Goal: Task Accomplishment & Management: Manage account settings

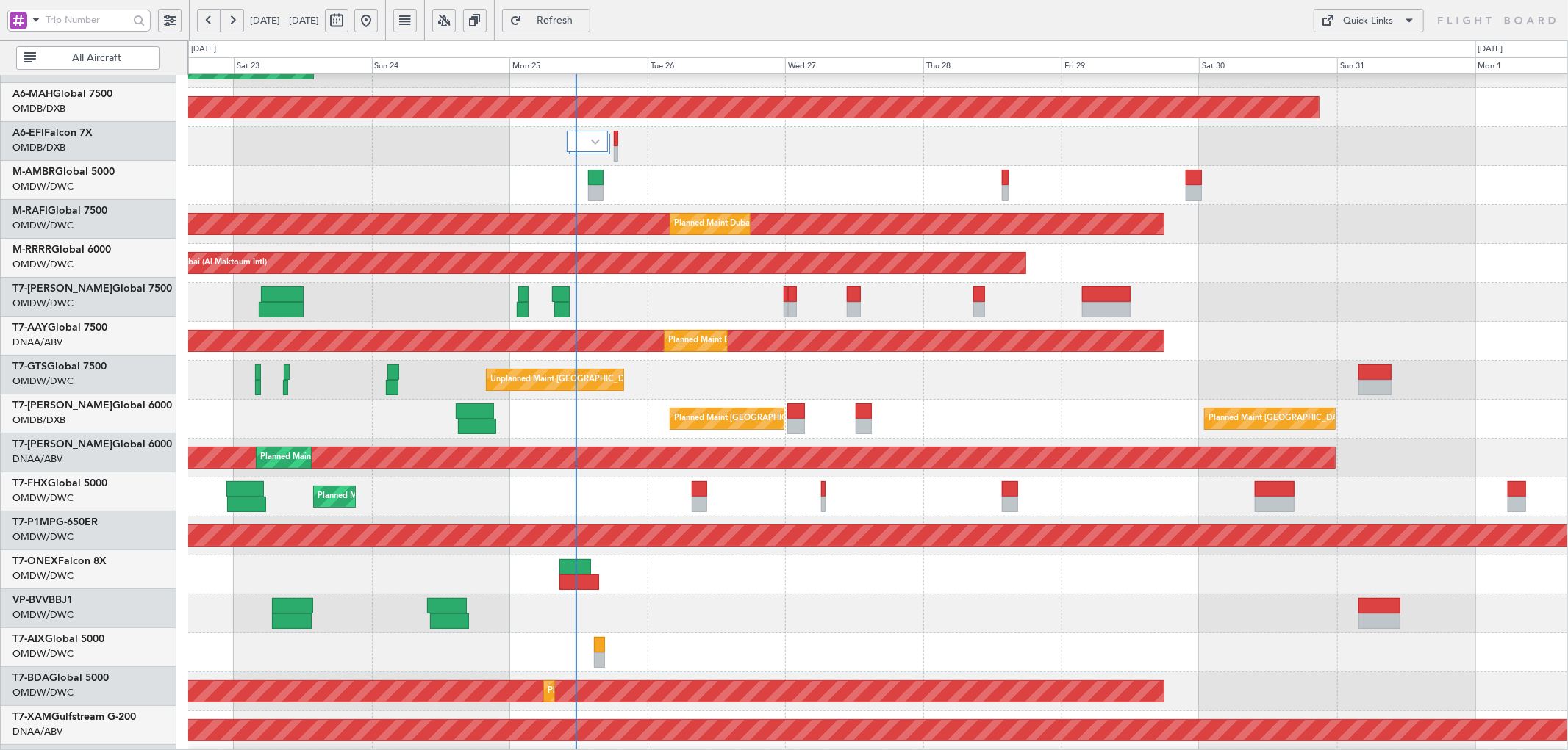
scroll to position [60, 0]
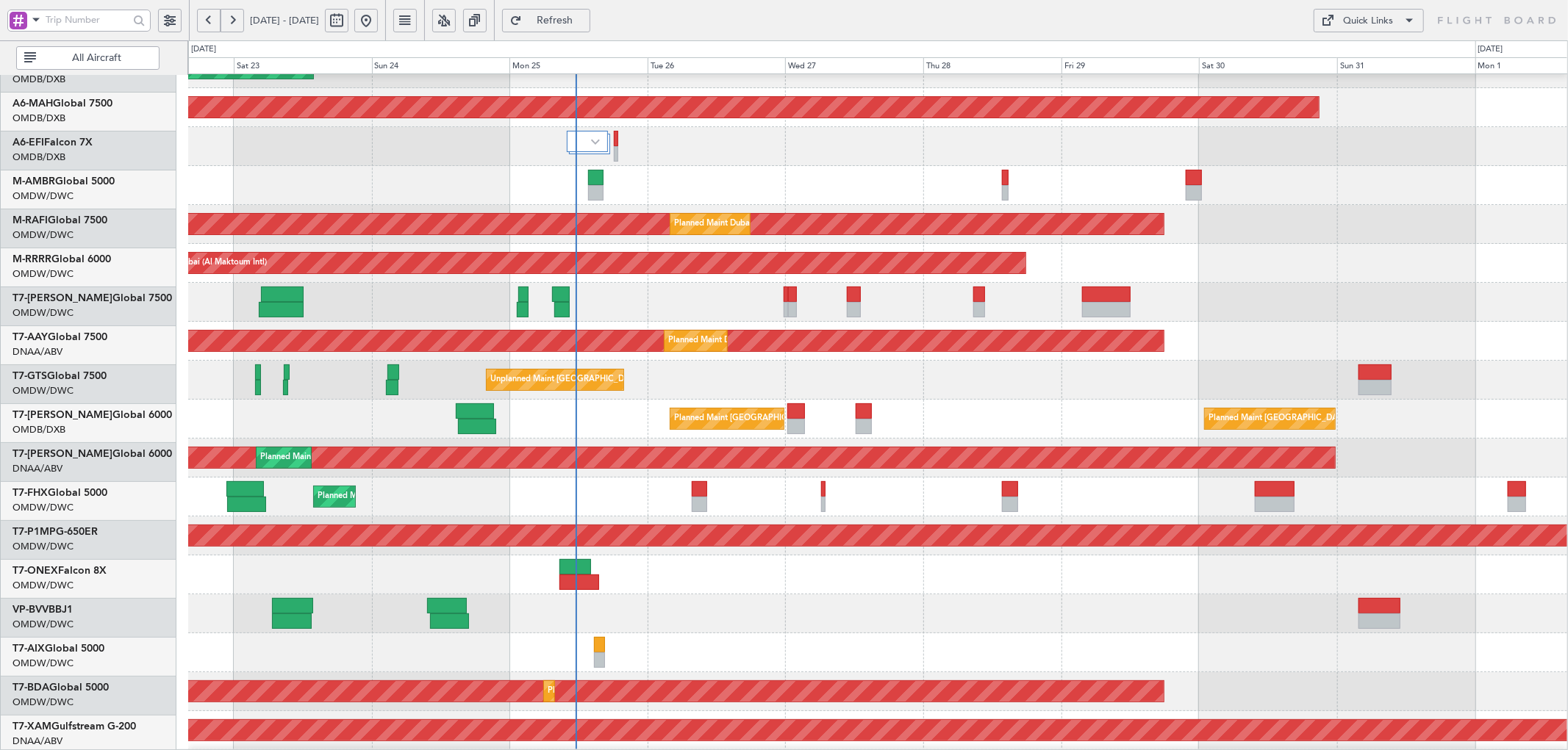
click at [92, 577] on div "Planned Maint Dubai (Al Maktoum Intl) Planned Maint [GEOGRAPHIC_DATA] ([GEOGRAP…" at bounding box center [784, 395] width 1568 height 710
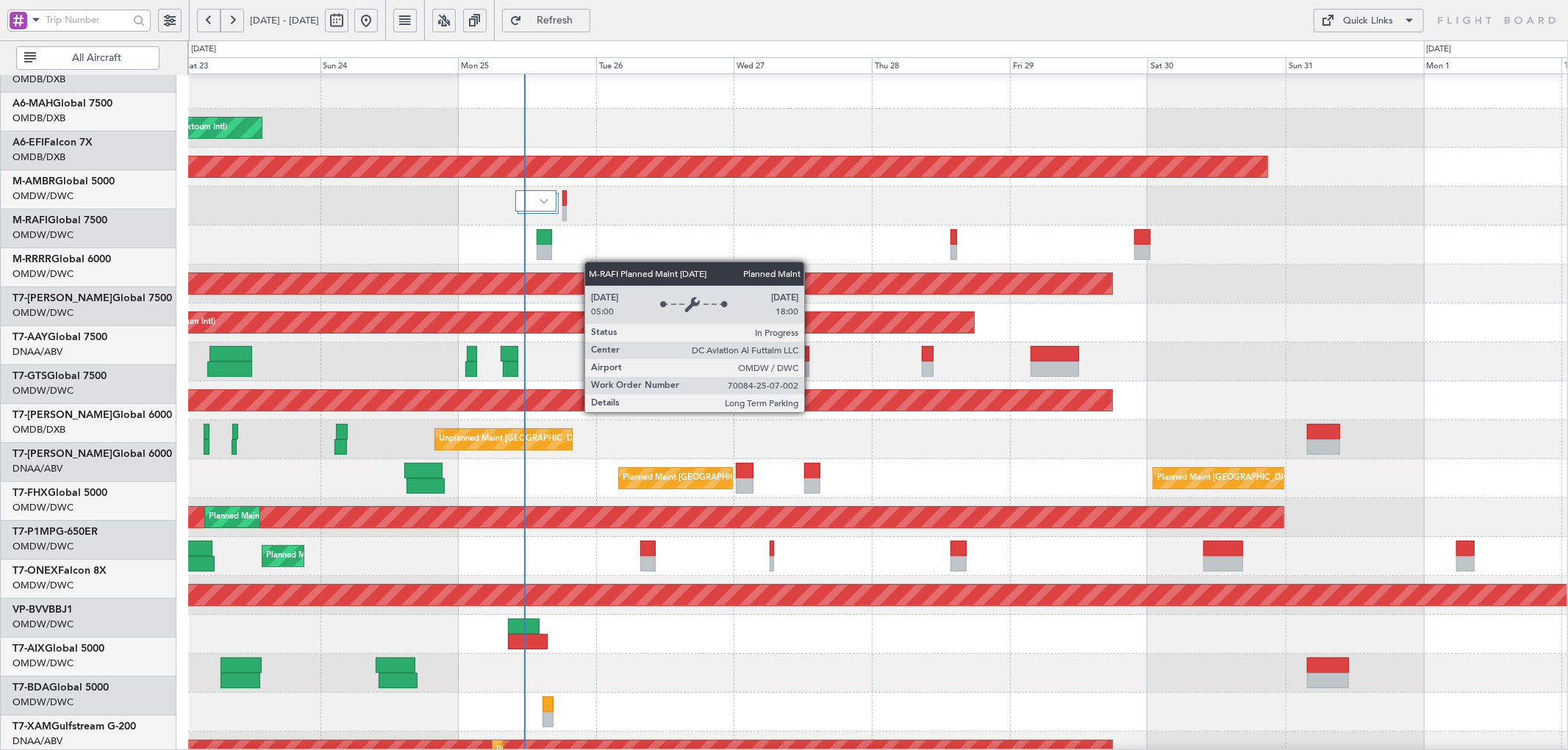
scroll to position [0, 0]
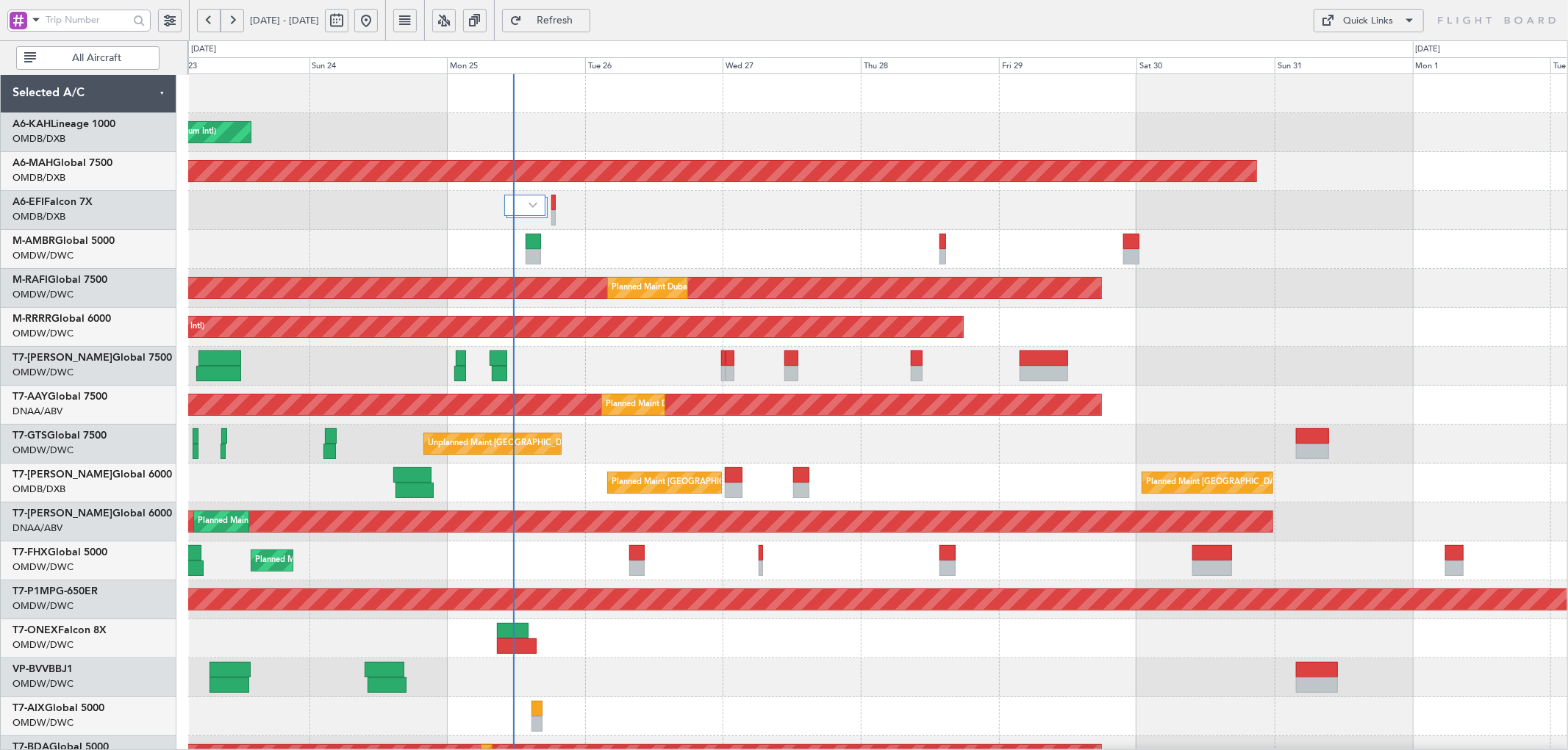
click at [585, 358] on div "Planned Maint Dubai (Al Maktoum Intl) Planned Maint [GEOGRAPHIC_DATA] ([GEOGRAP…" at bounding box center [878, 503] width 1379 height 857
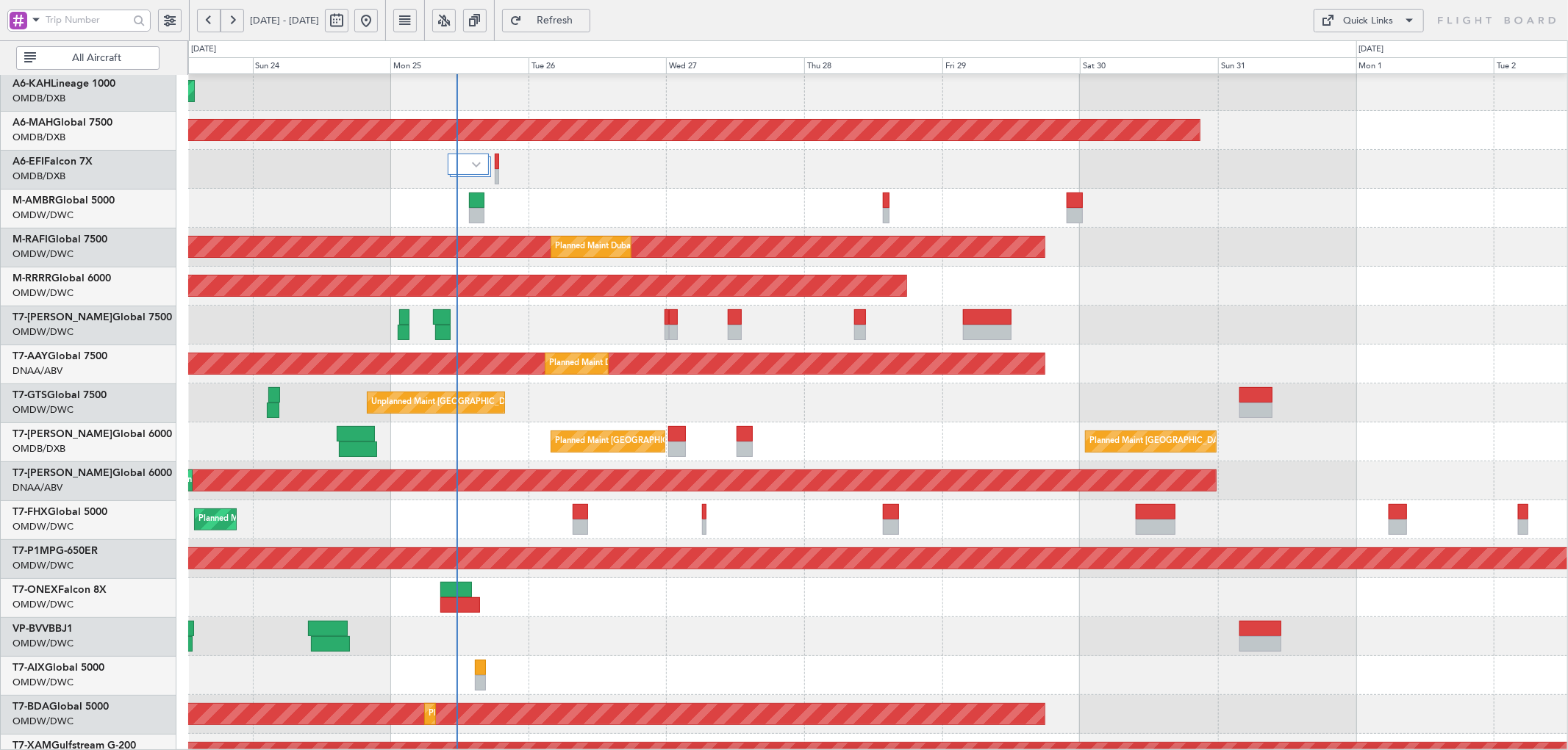
scroll to position [34, 0]
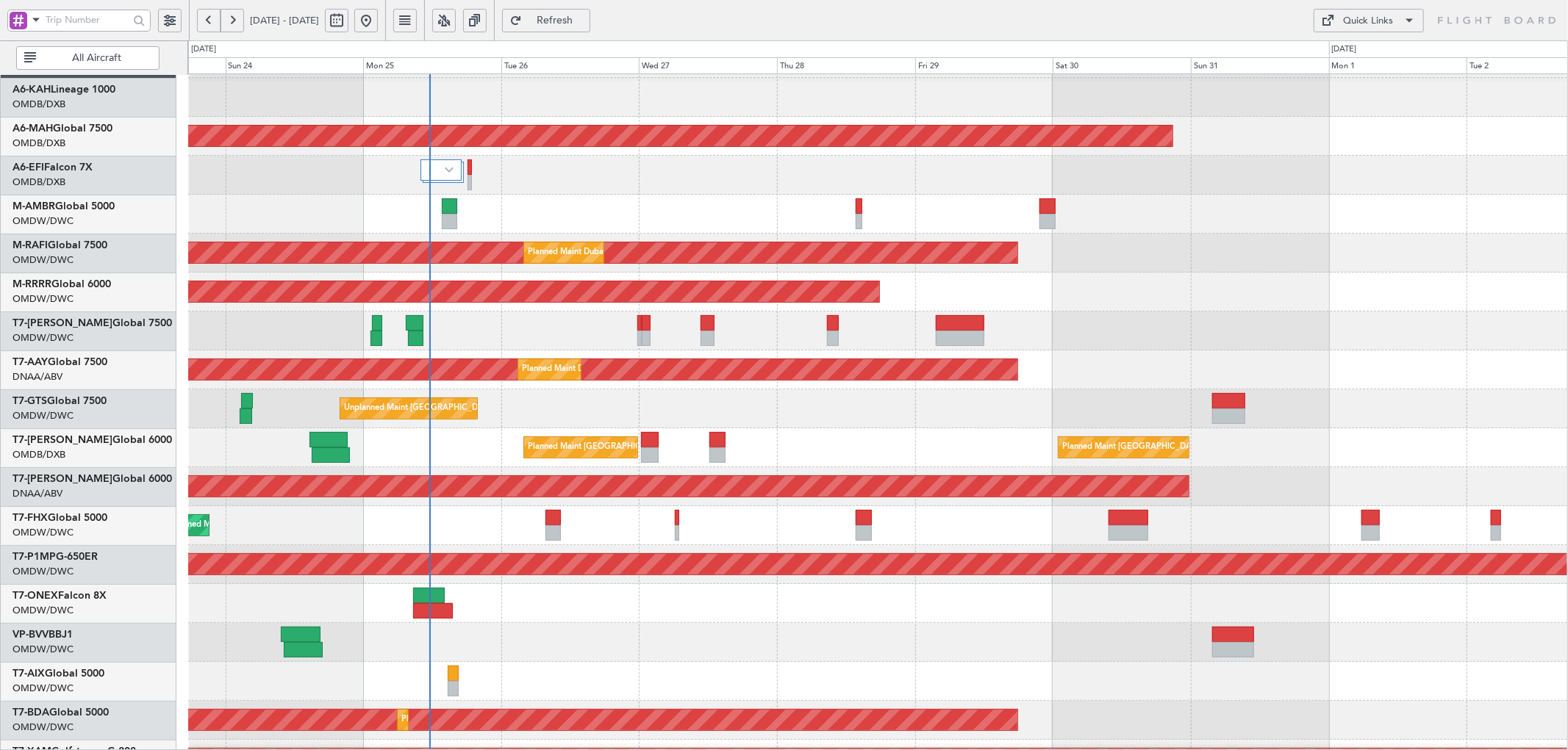
click at [493, 584] on div at bounding box center [878, 603] width 1379 height 39
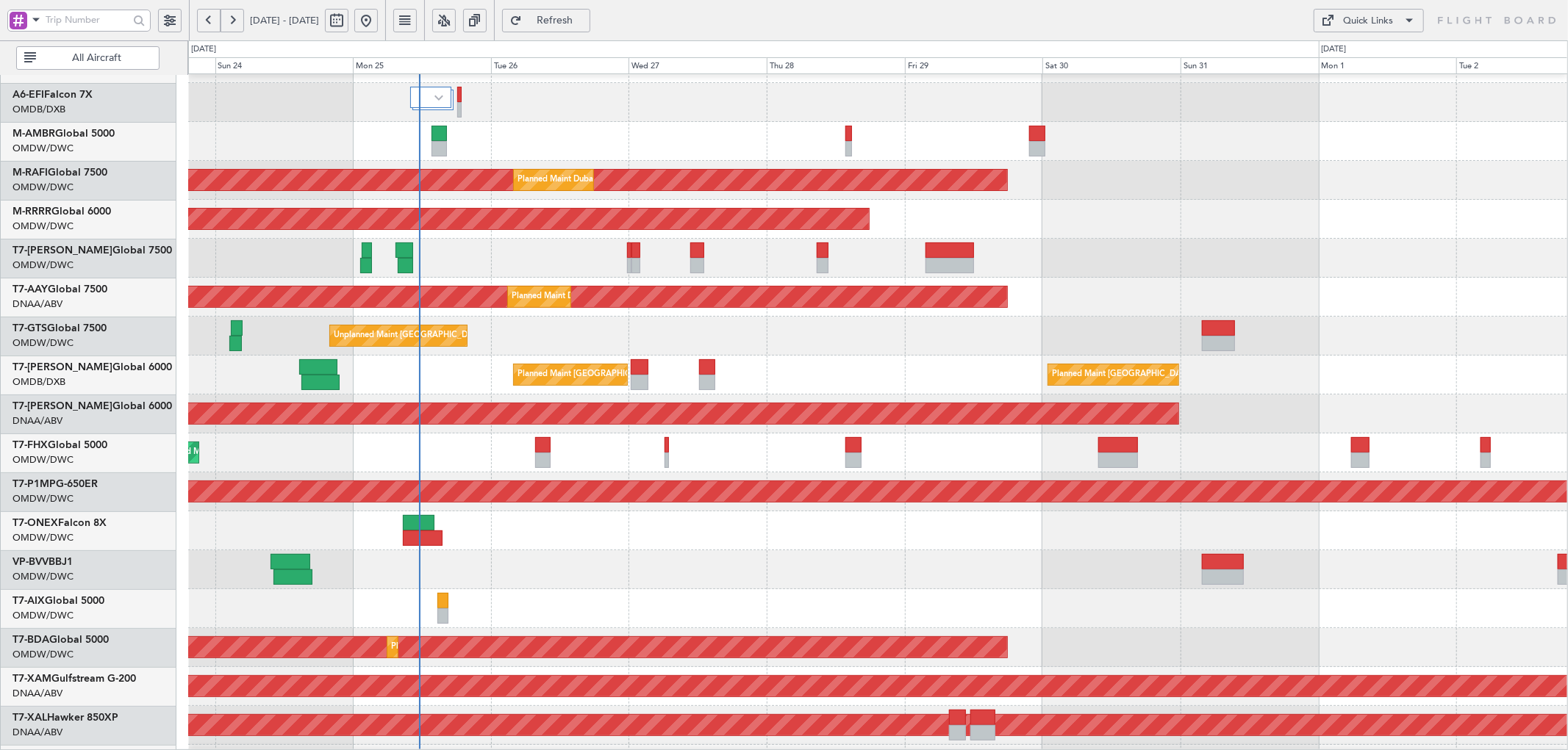
click at [487, 529] on div at bounding box center [878, 531] width 1379 height 39
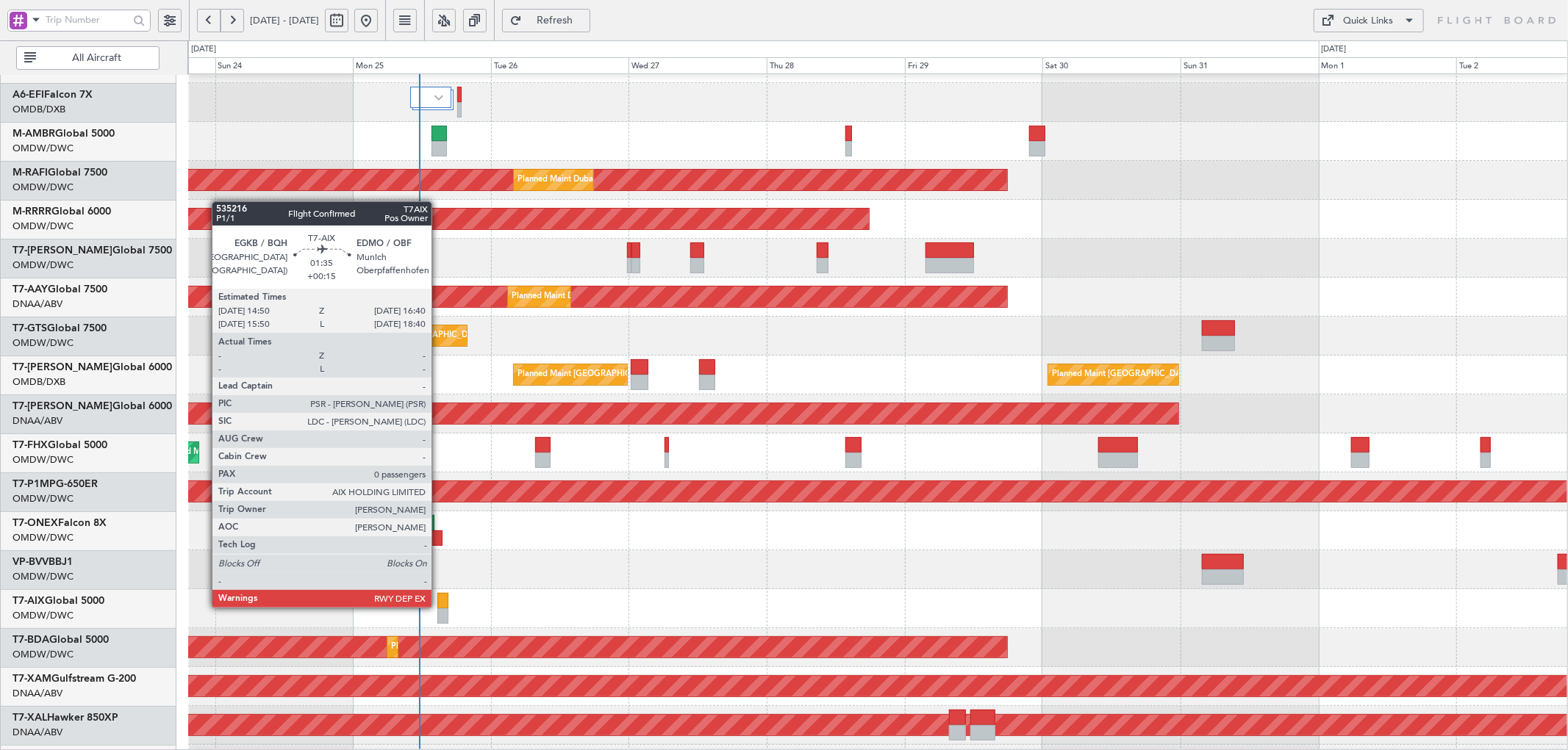
click at [439, 606] on div at bounding box center [443, 600] width 11 height 16
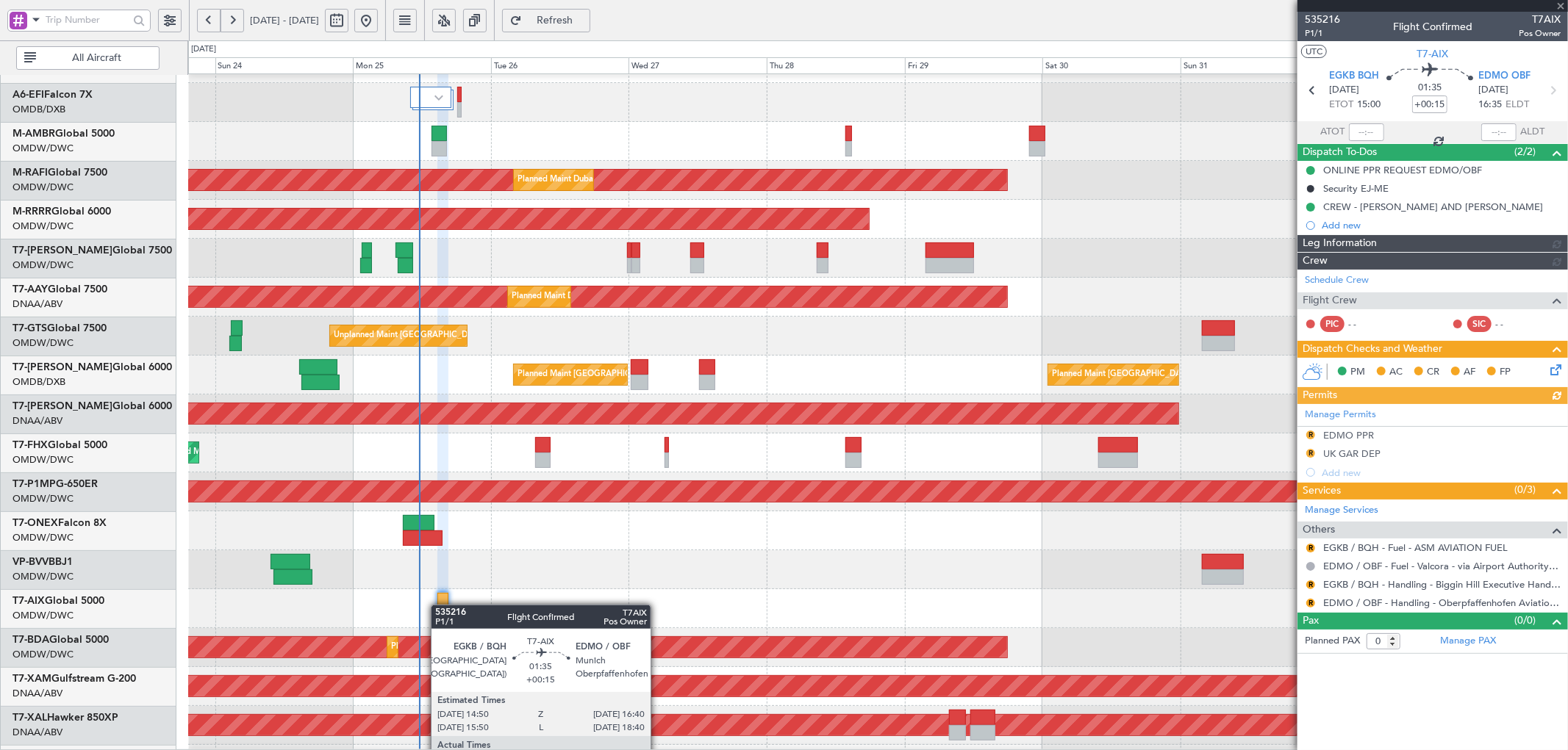
type input "[PERSON_NAME] (ANI)"
type input "7069"
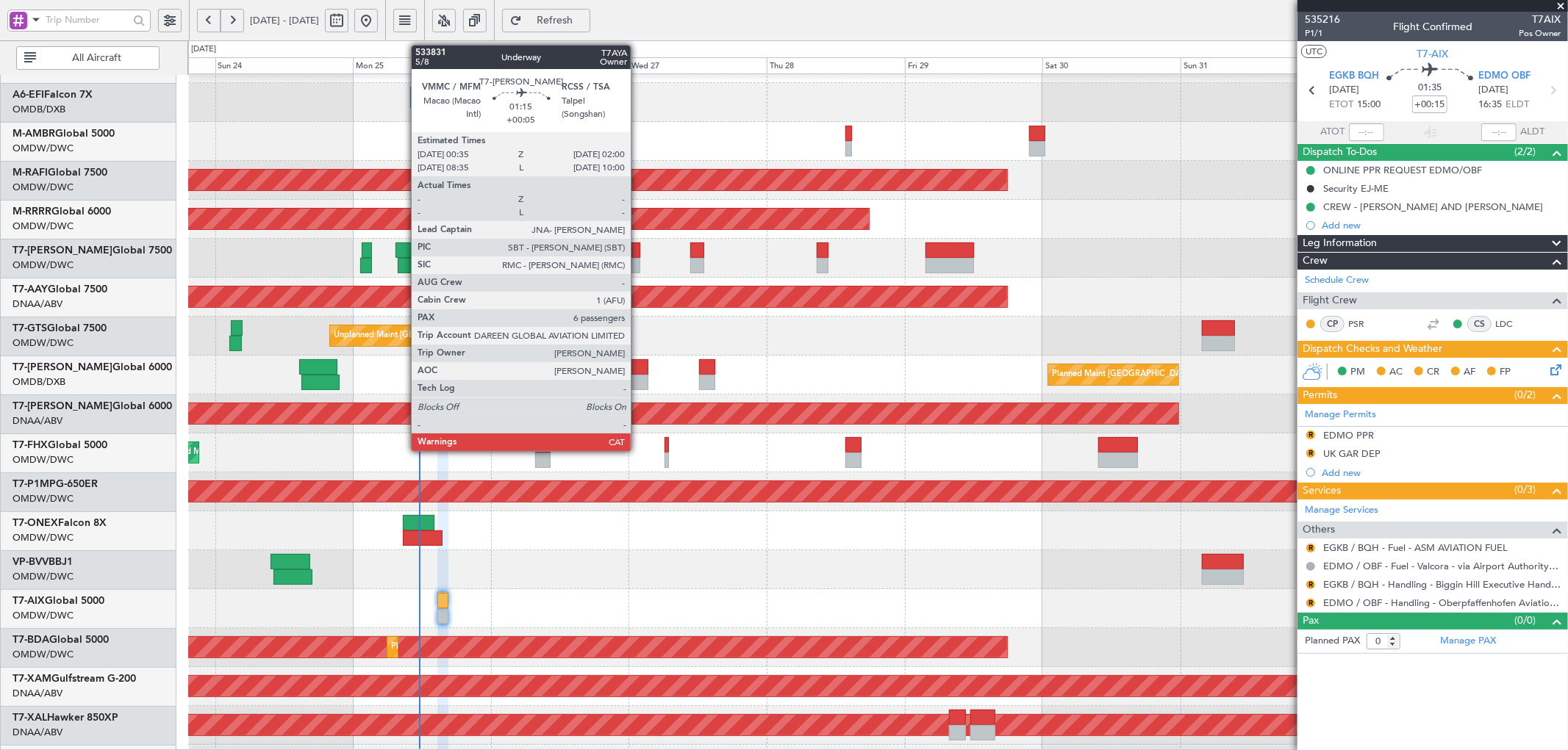
click at [638, 244] on div at bounding box center [636, 250] width 9 height 16
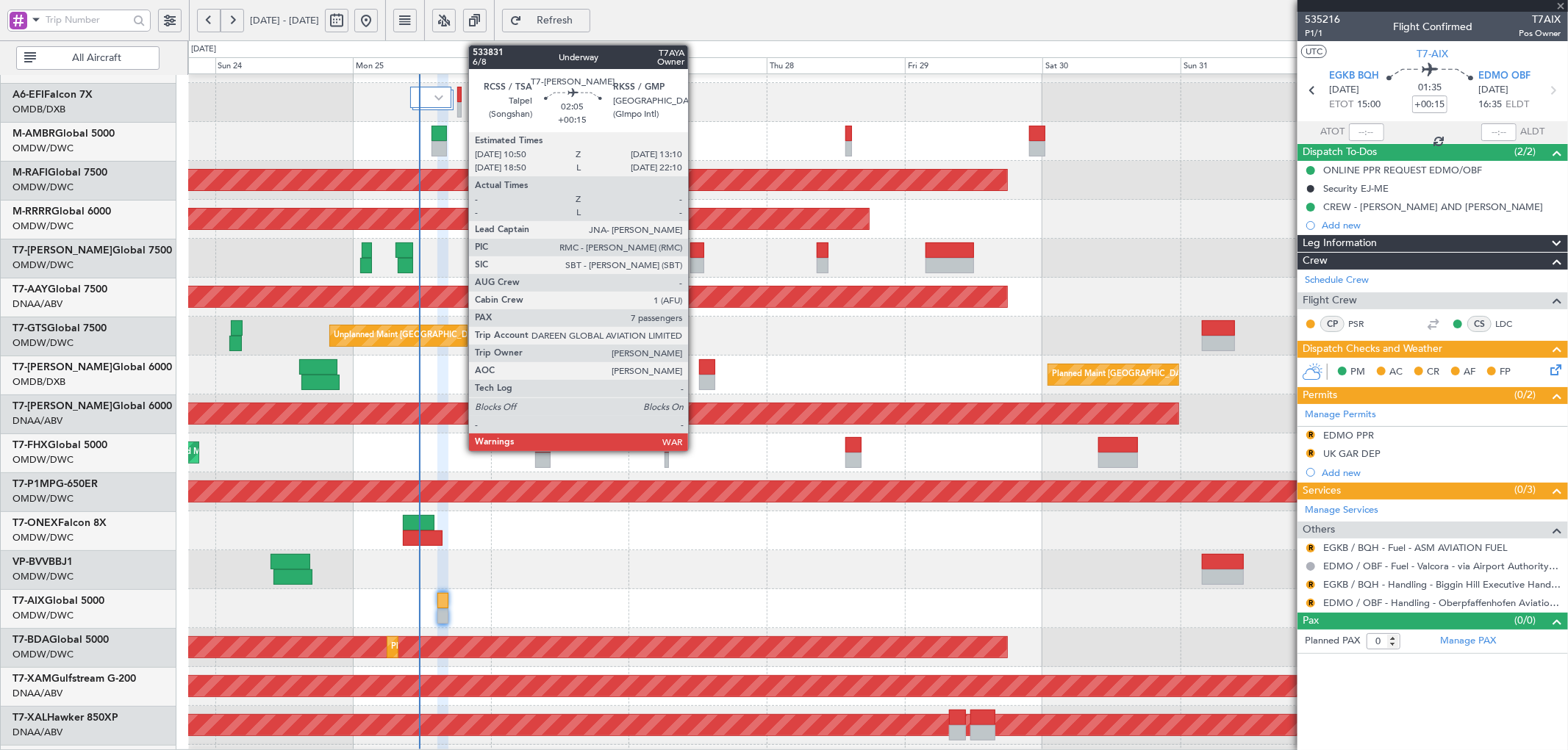
type input "+00:05"
type input "6"
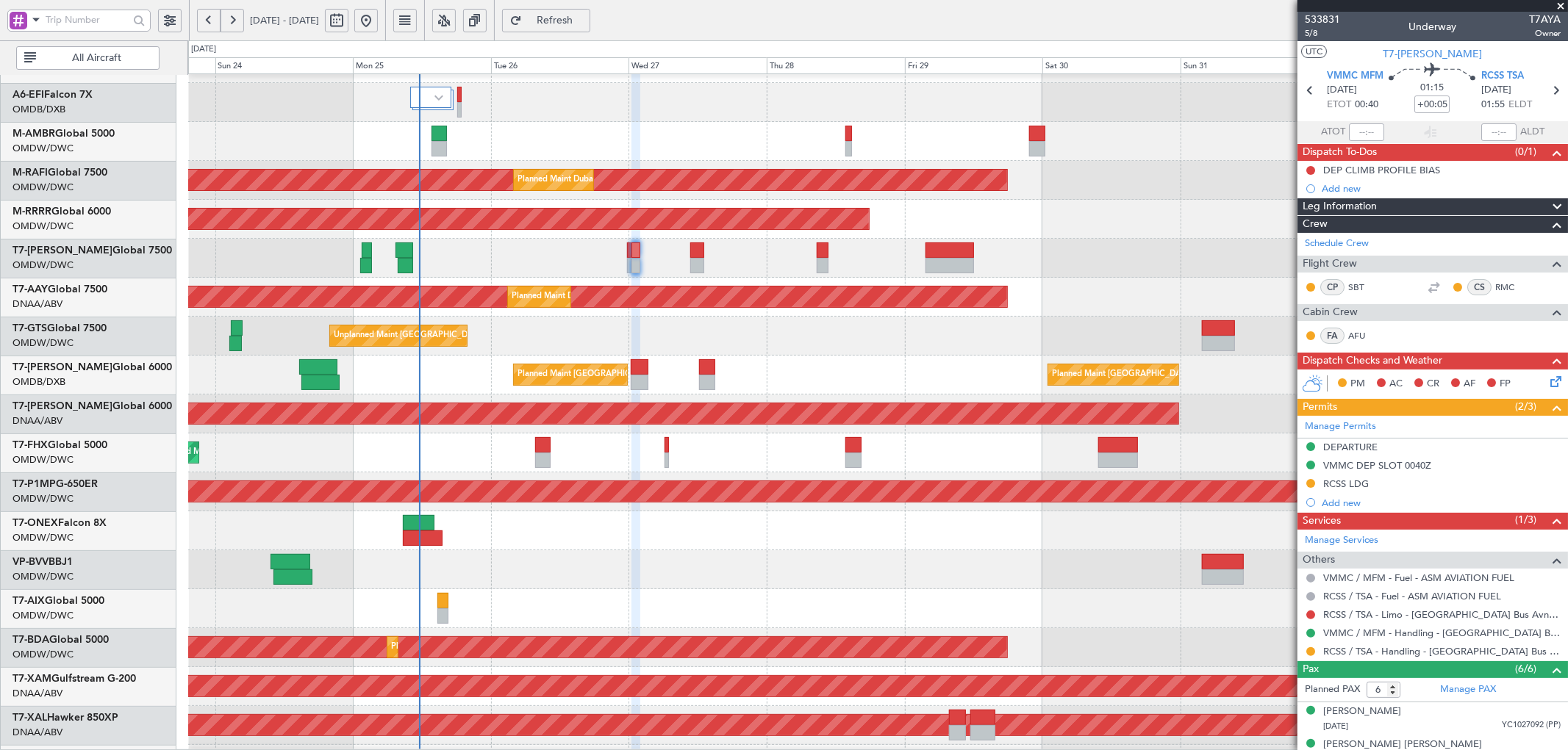
scroll to position [0, 0]
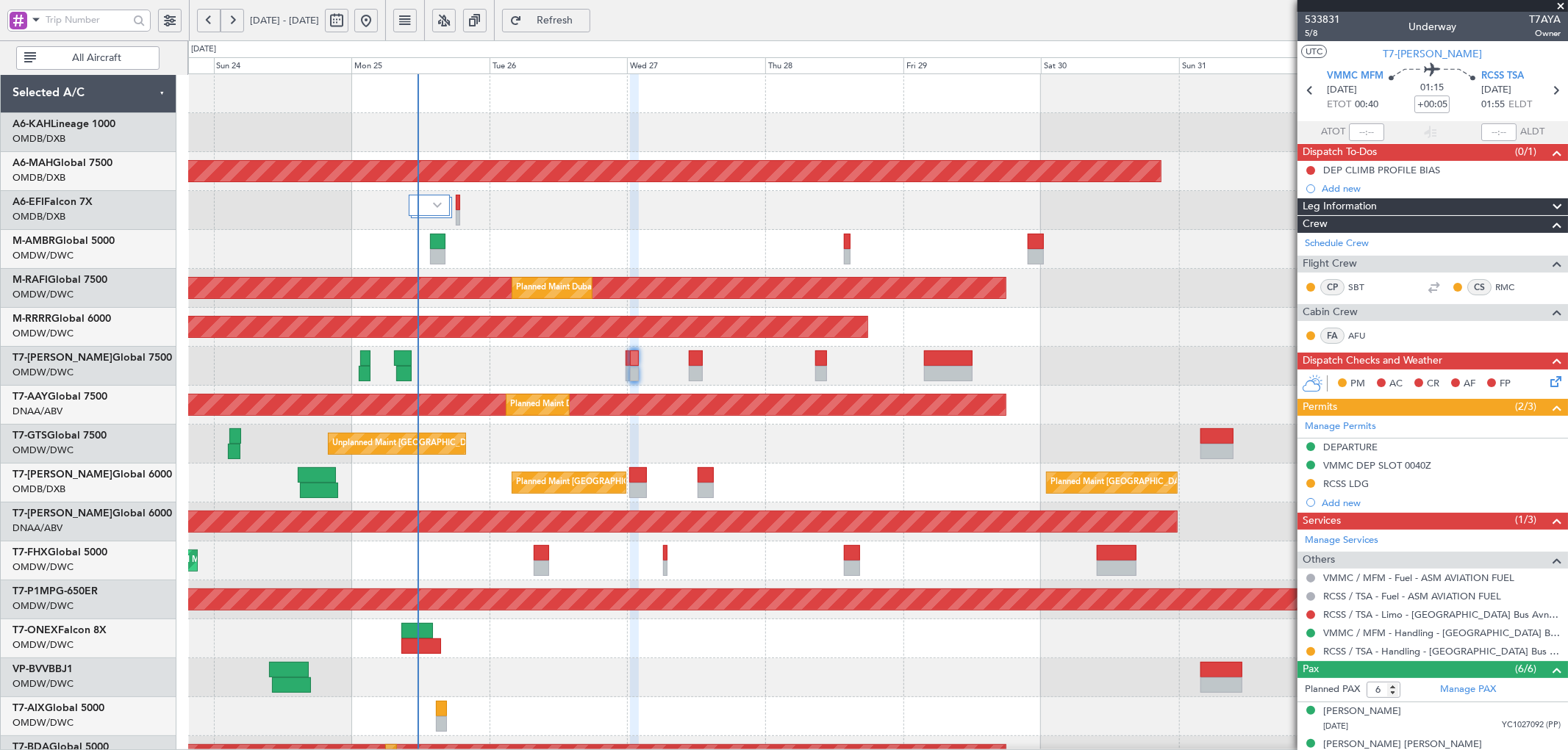
click at [464, 498] on div "Planned Maint Dubai (Al Maktoum Intl) Planned Maint [GEOGRAPHIC_DATA] ([GEOGRAP…" at bounding box center [878, 503] width 1379 height 857
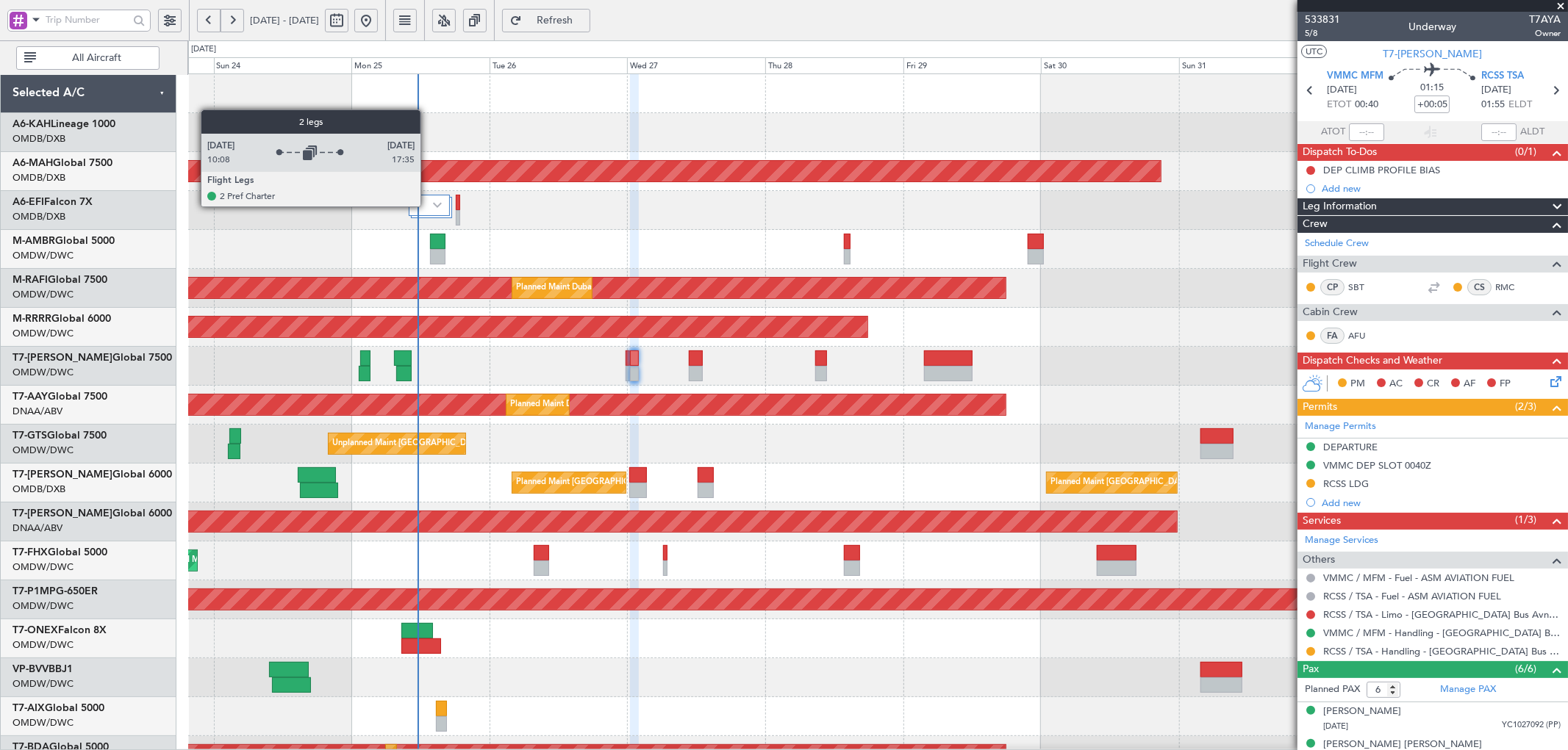
click at [428, 206] on div at bounding box center [429, 205] width 41 height 22
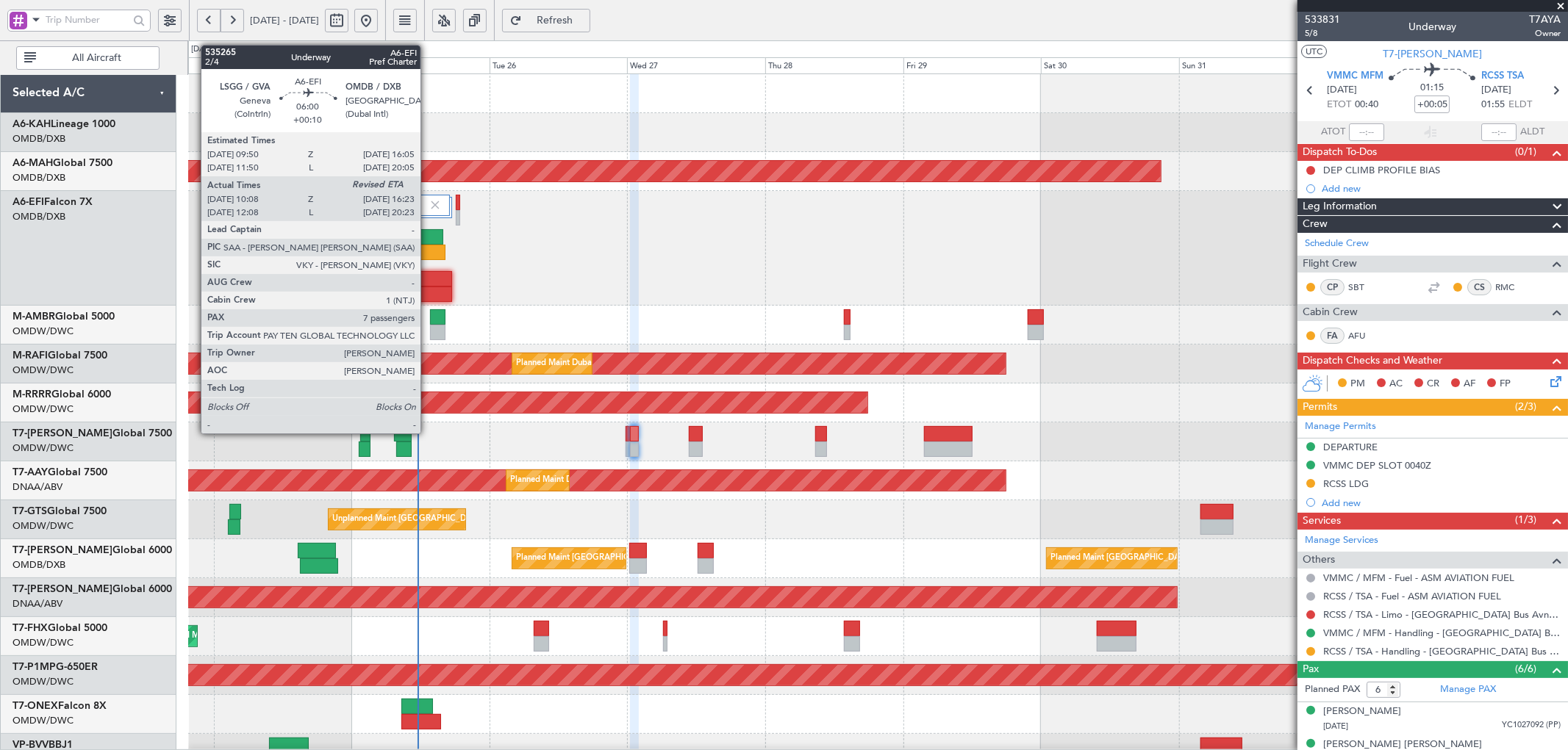
click at [428, 231] on div at bounding box center [425, 237] width 36 height 16
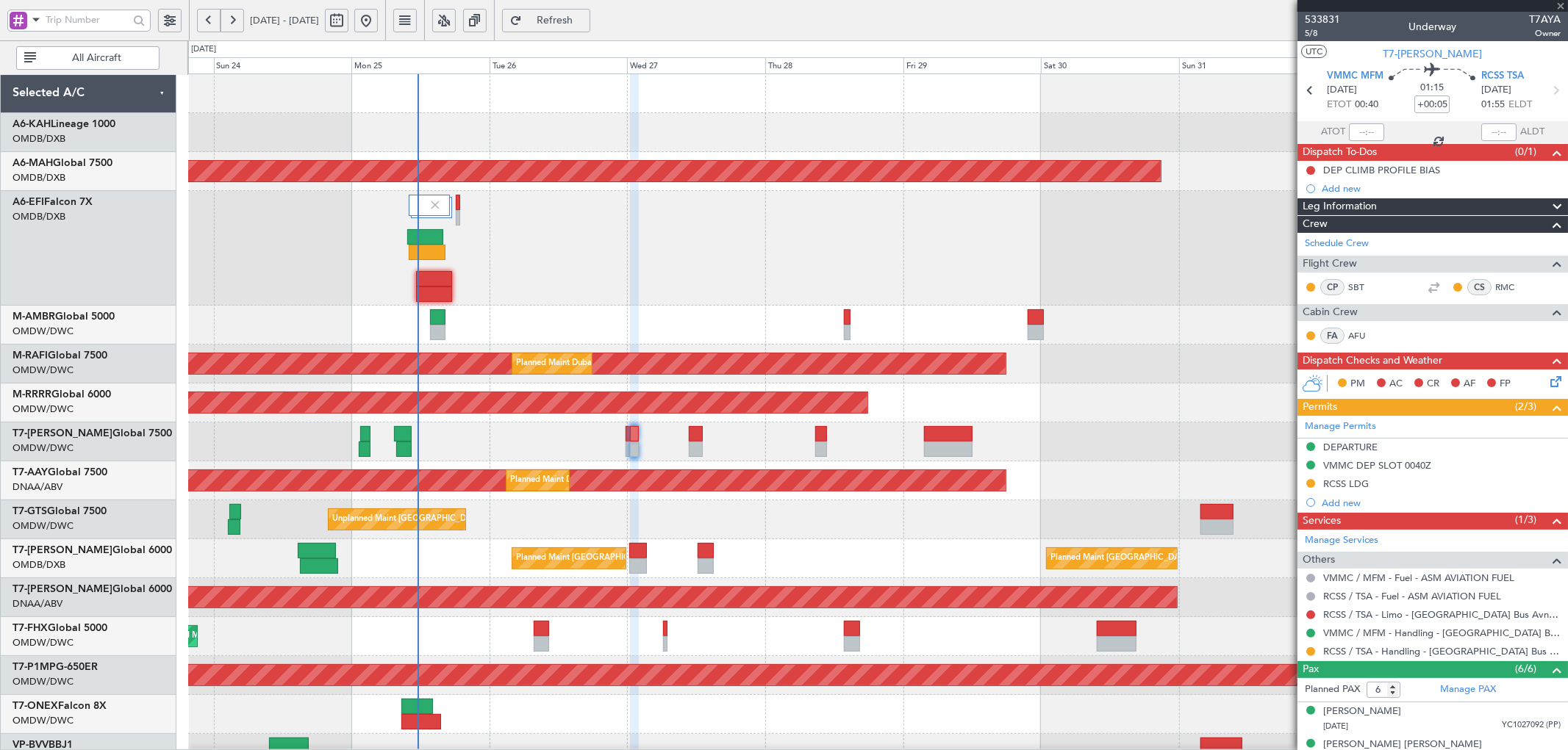
type input "+00:10"
type input "10:18"
type input "7"
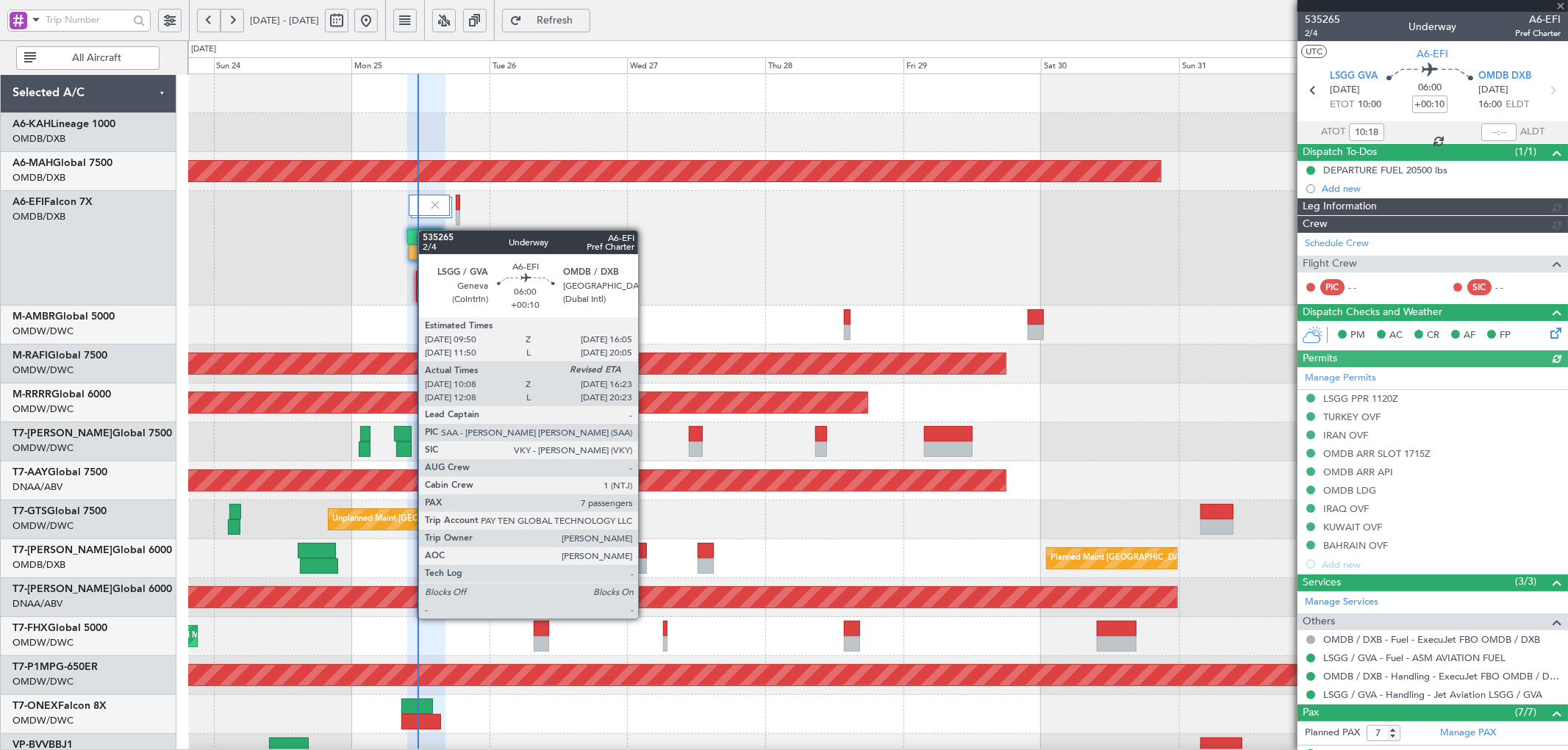
type input "[PERSON_NAME] (SYS)"
type input "7113"
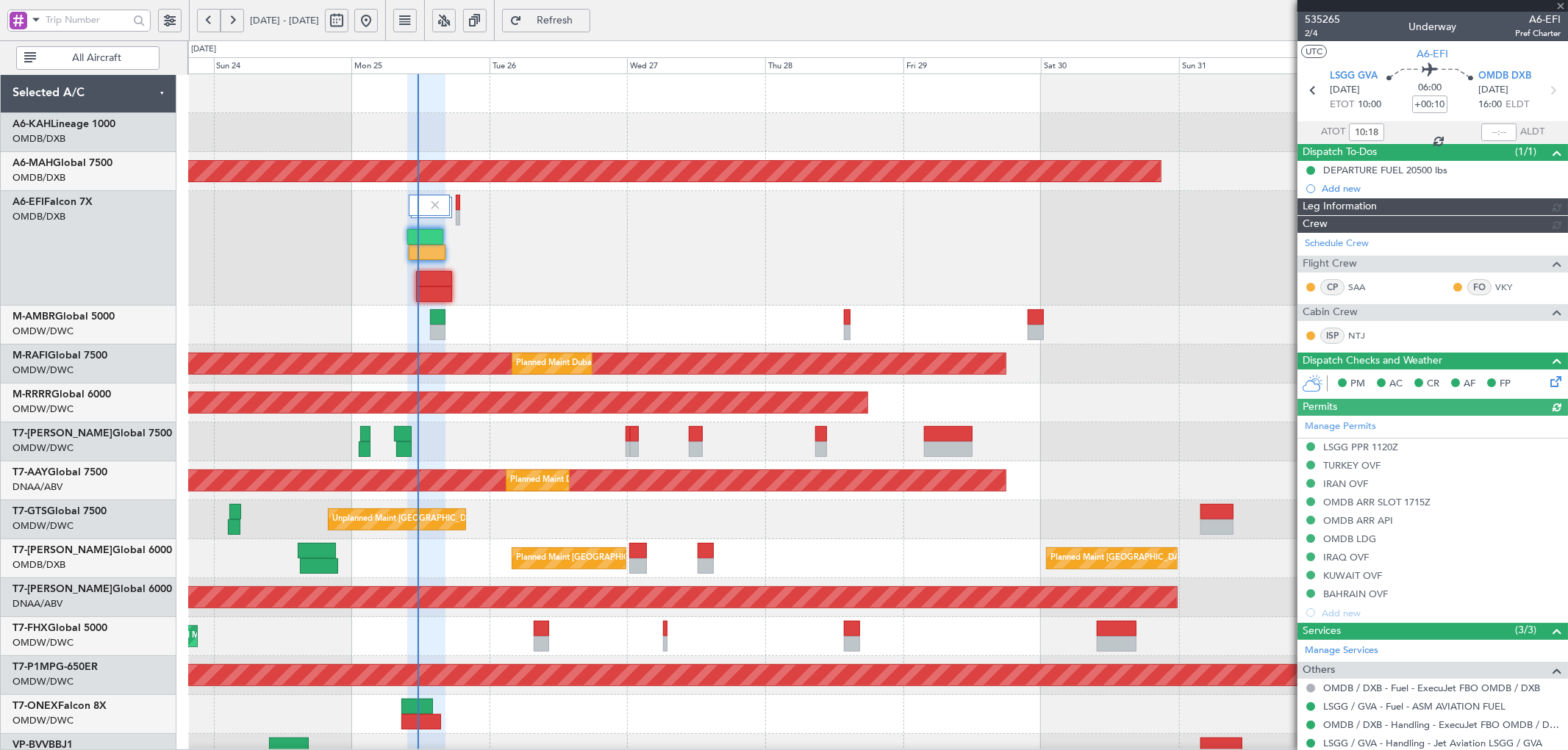
type input "[PERSON_NAME] (SYS)"
type input "7113"
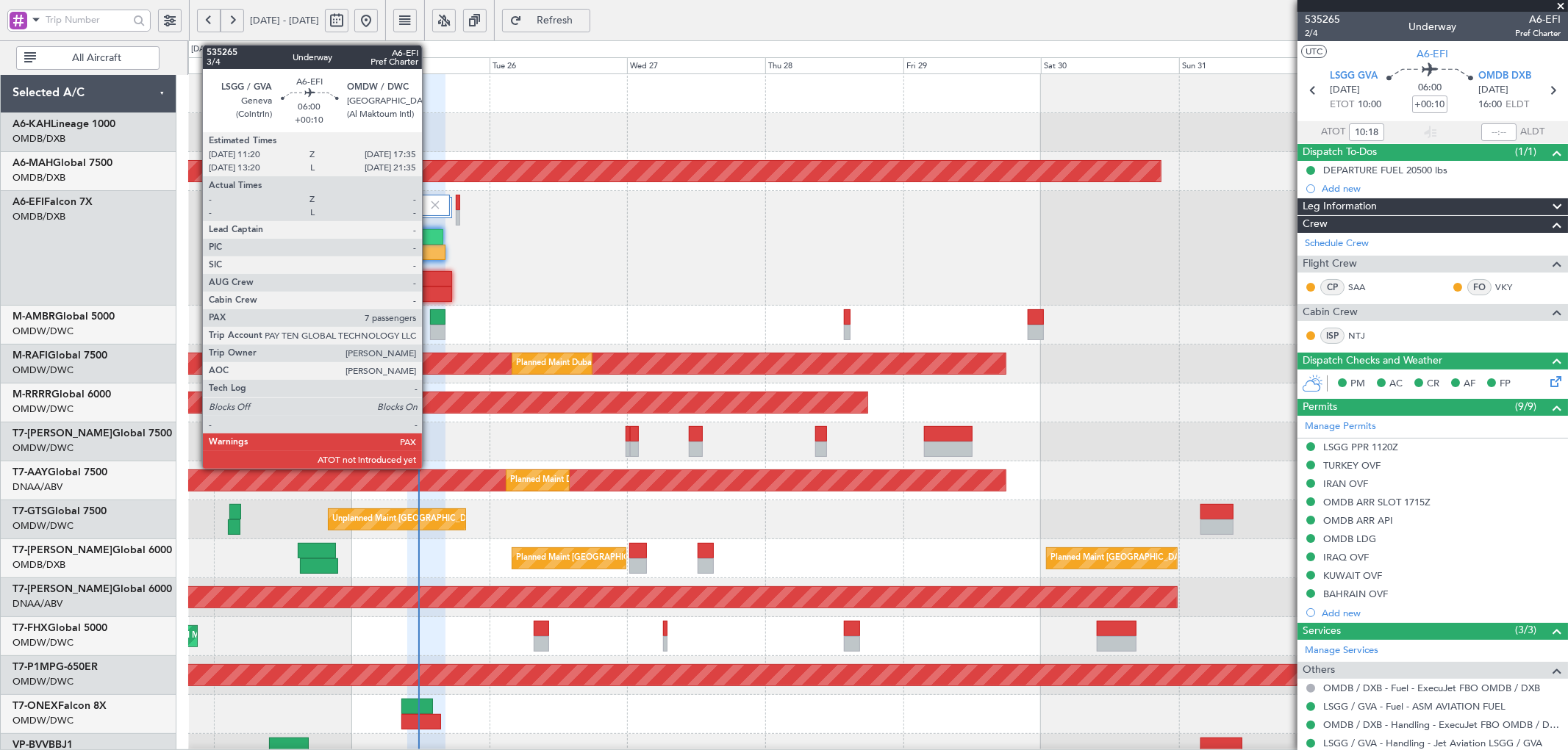
click at [429, 276] on div at bounding box center [434, 279] width 36 height 16
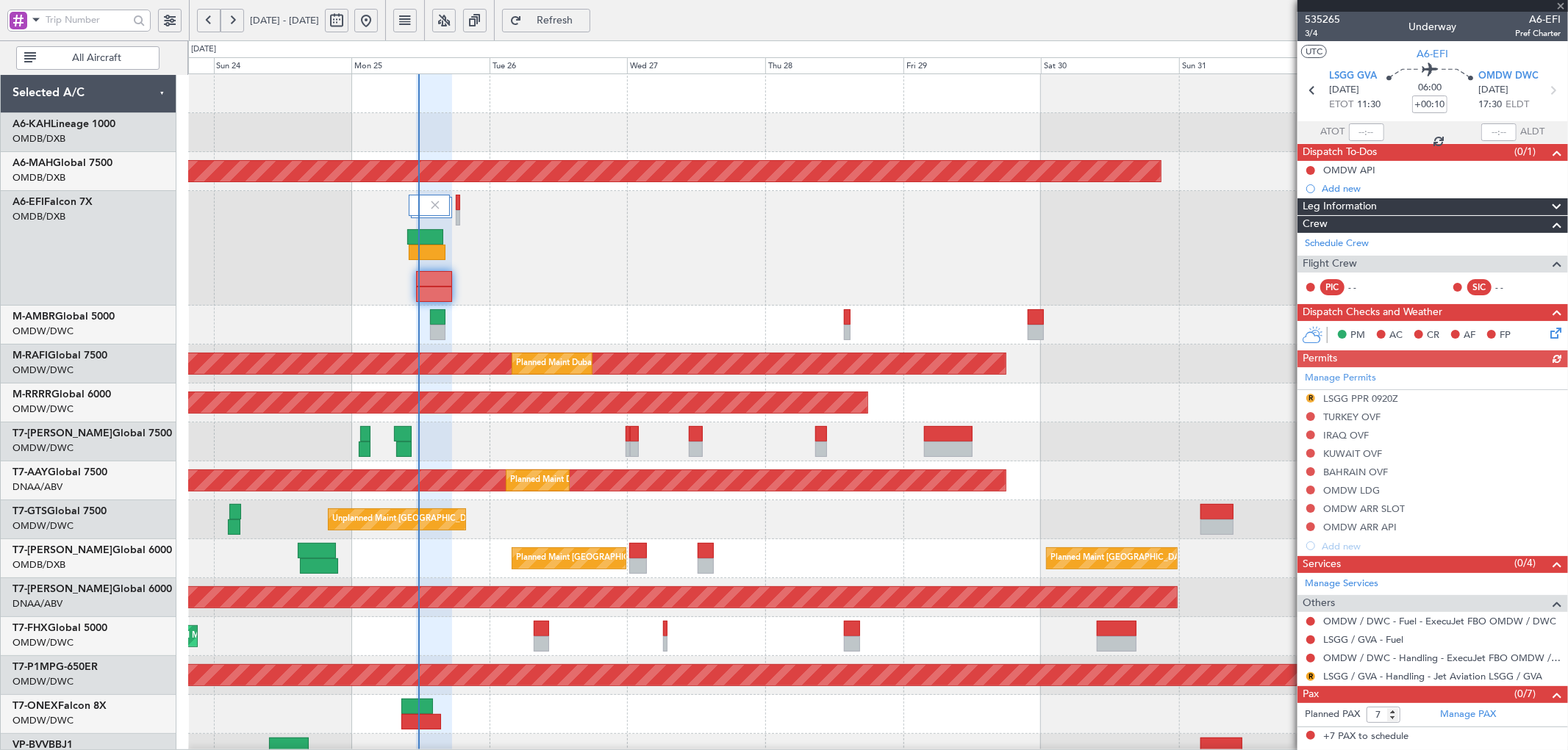
scroll to position [54, 0]
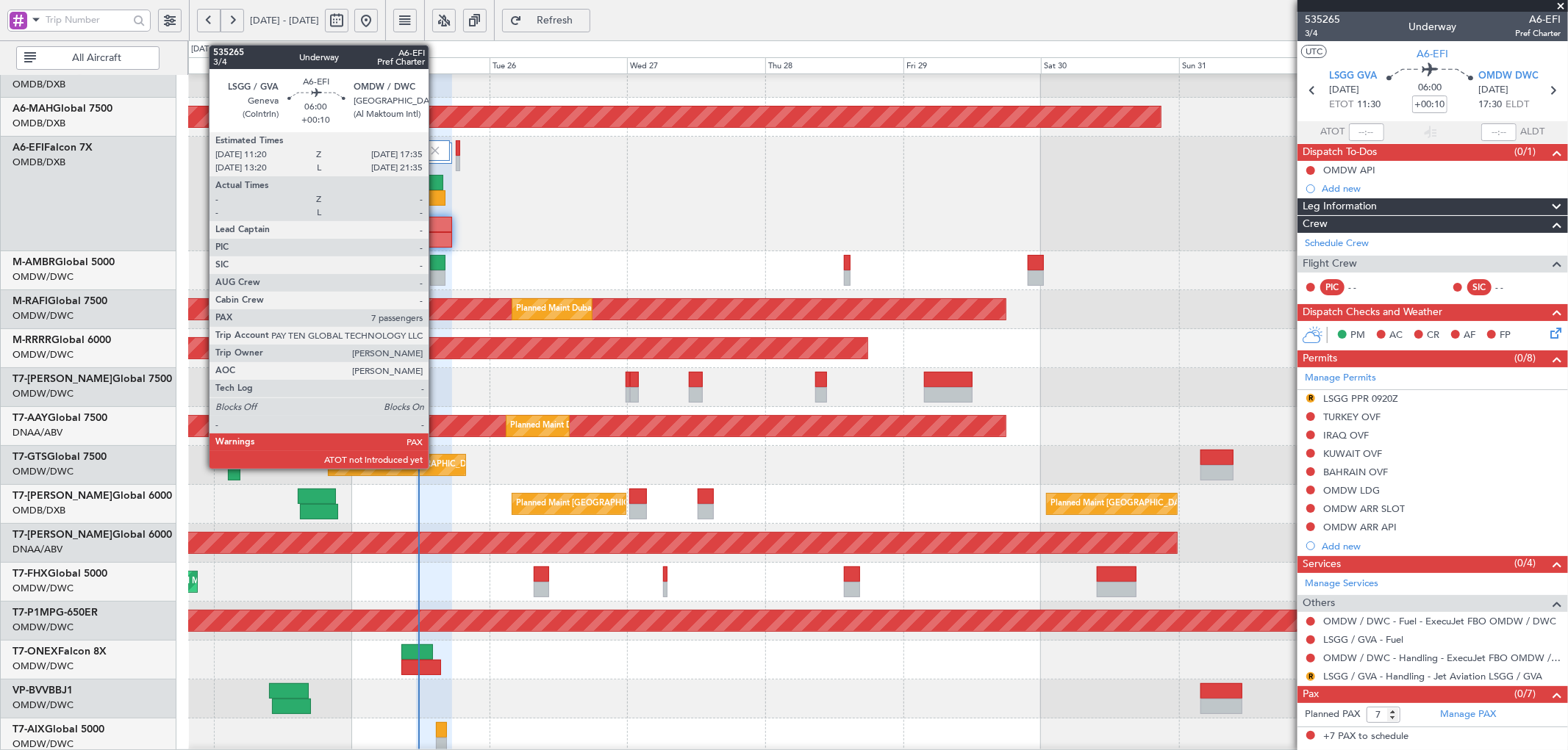
click at [434, 228] on div at bounding box center [434, 224] width 36 height 16
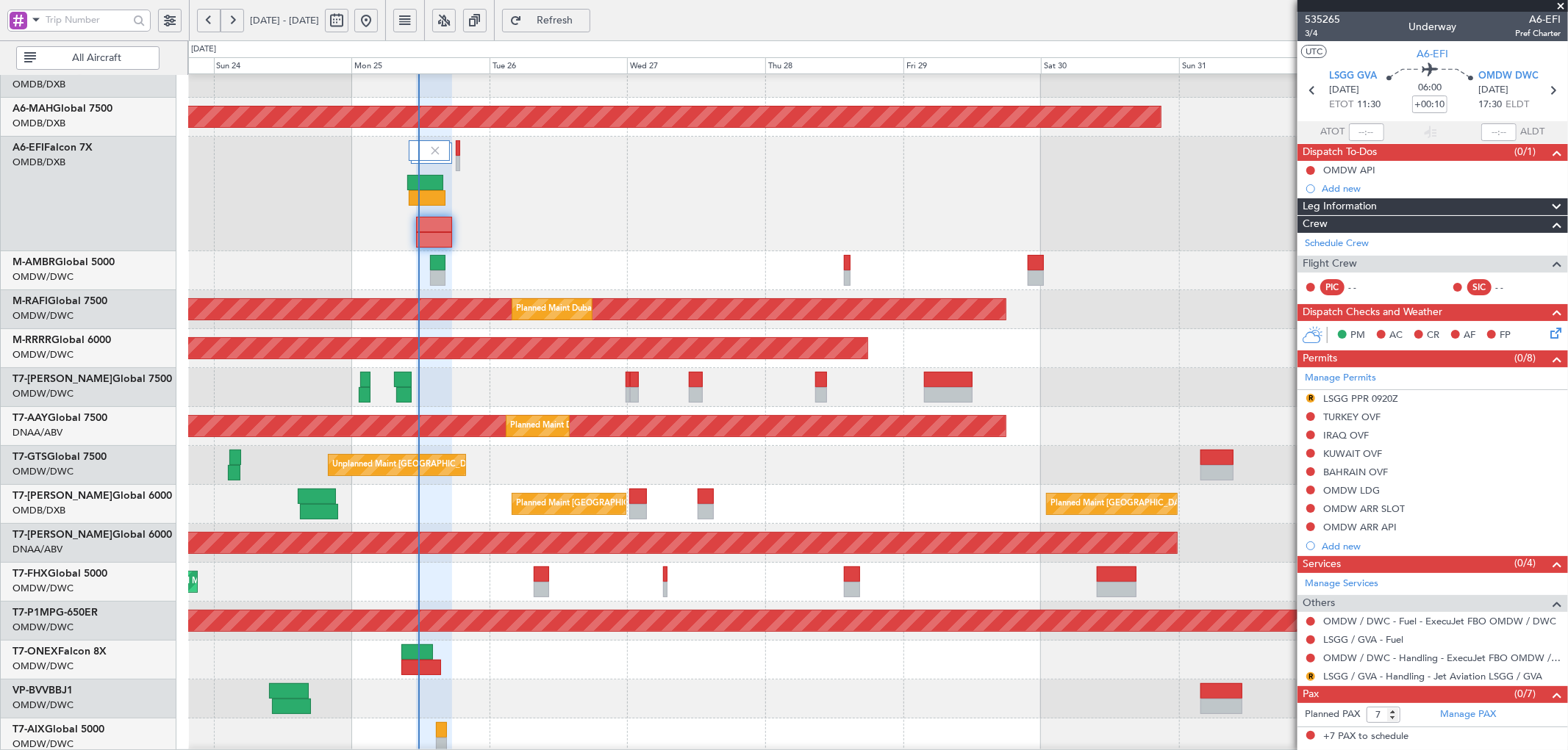
click at [571, 19] on button "Refresh" at bounding box center [546, 21] width 88 height 24
click at [1316, 34] on span "3/4" at bounding box center [1322, 33] width 35 height 13
click at [585, 24] on span "Refresh" at bounding box center [554, 21] width 60 height 10
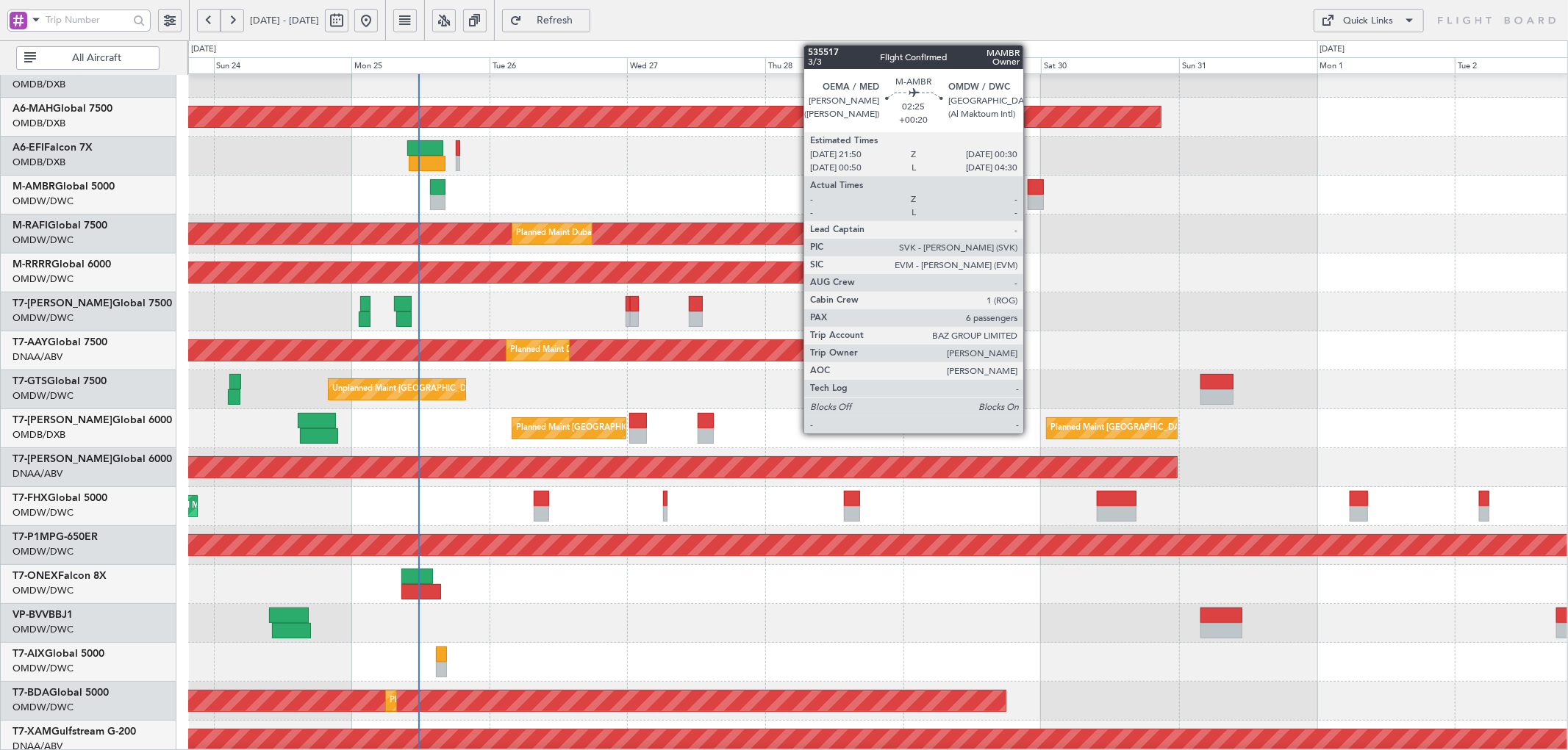
click at [1031, 181] on div at bounding box center [1035, 187] width 16 height 16
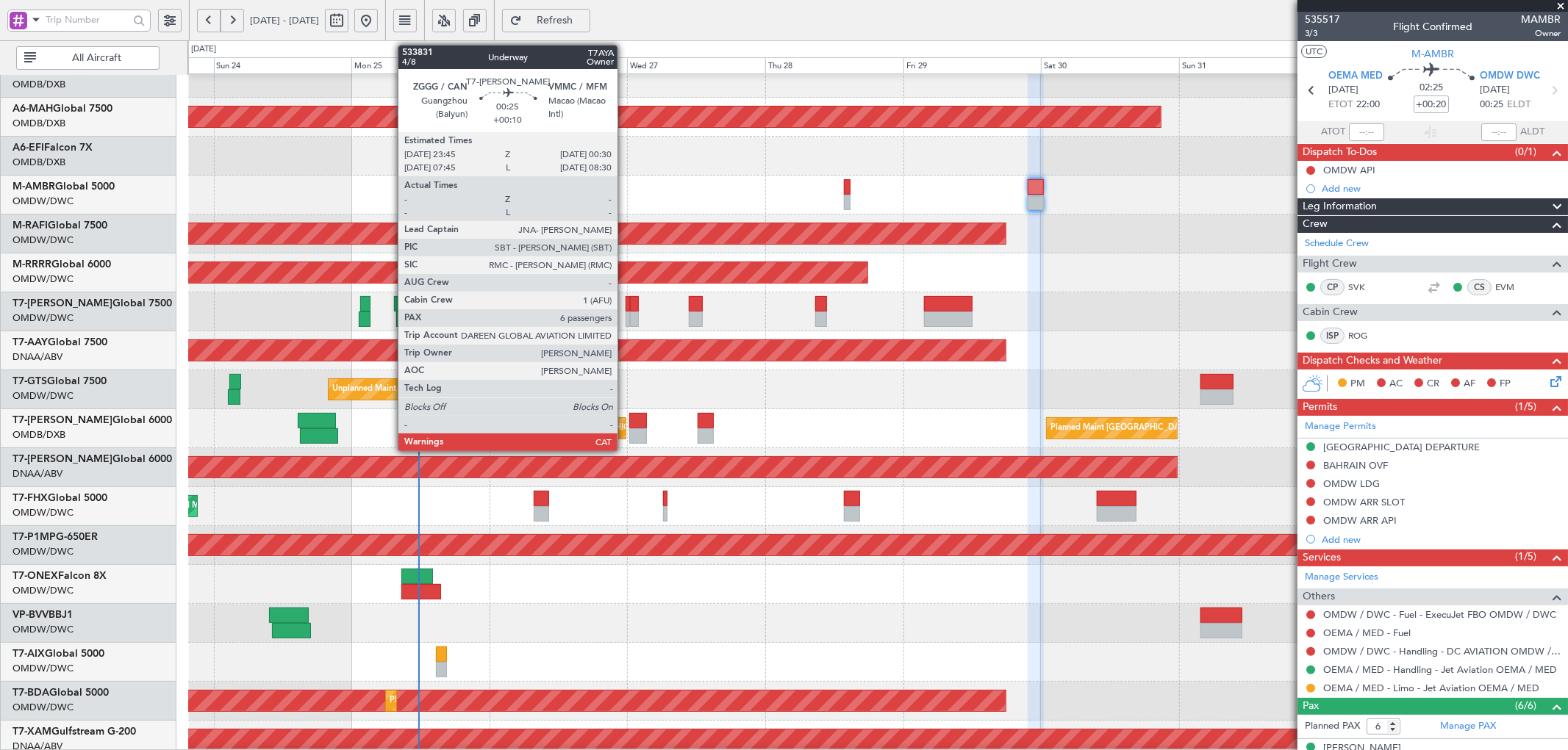
click at [625, 299] on div at bounding box center [627, 304] width 4 height 16
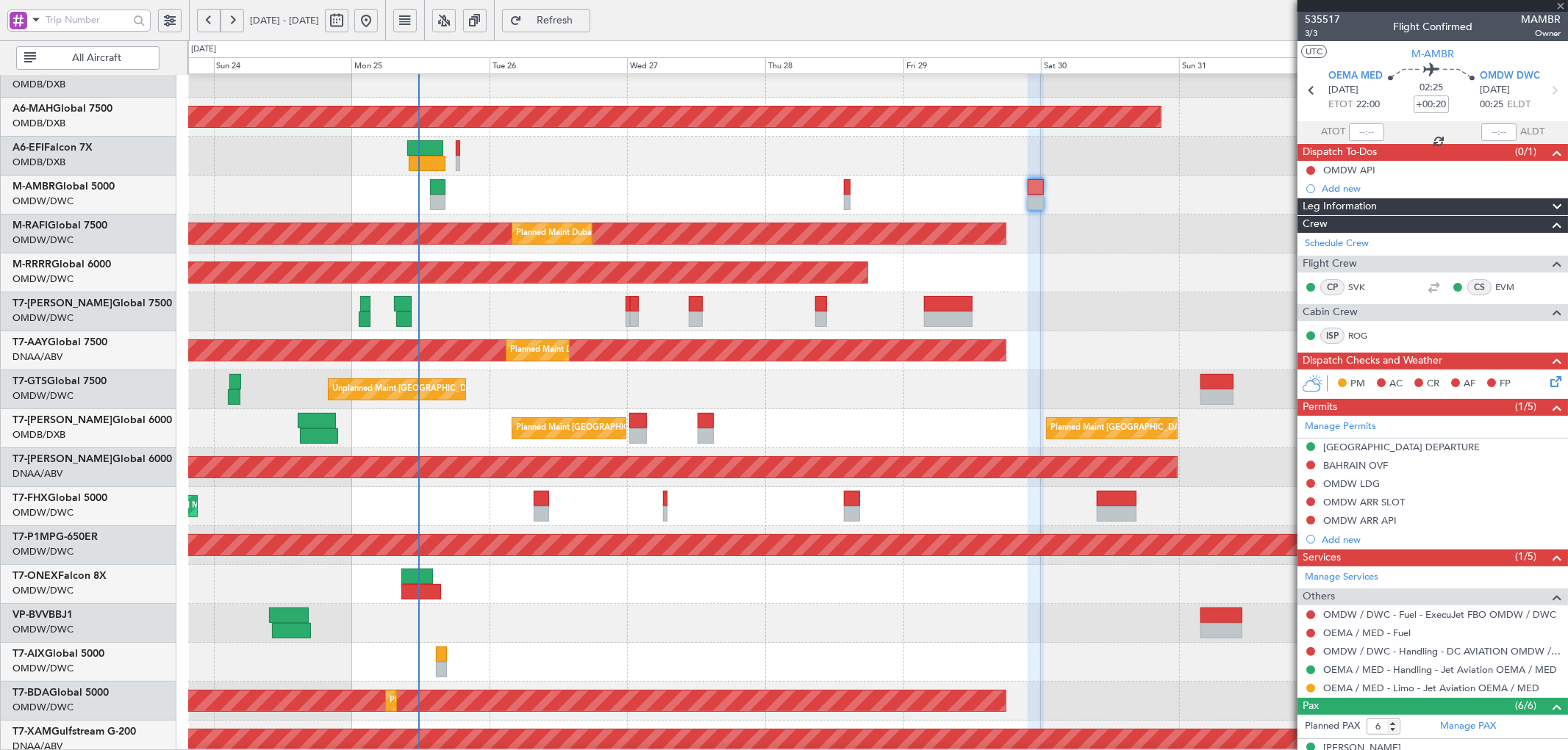
type input "+00:10"
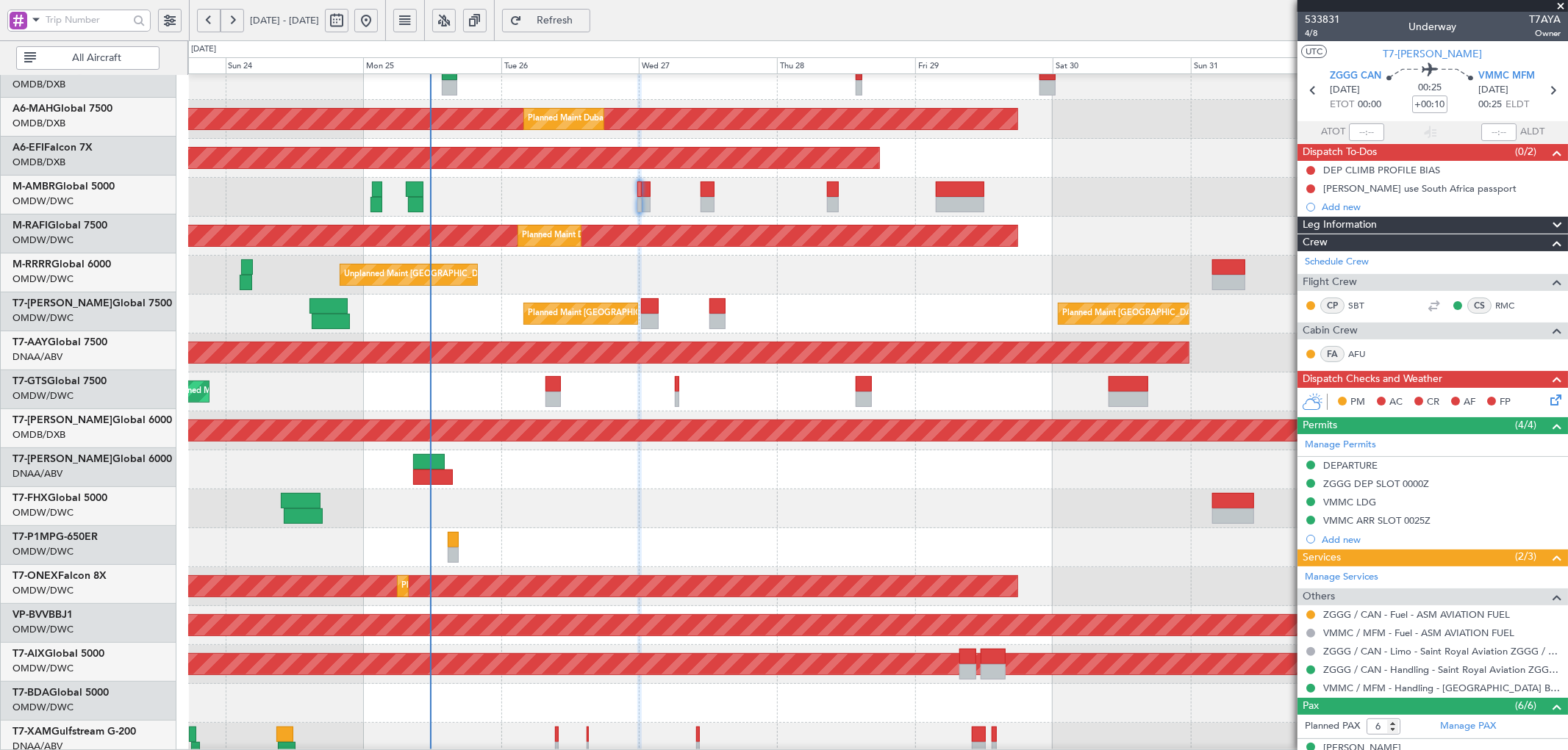
scroll to position [180, 0]
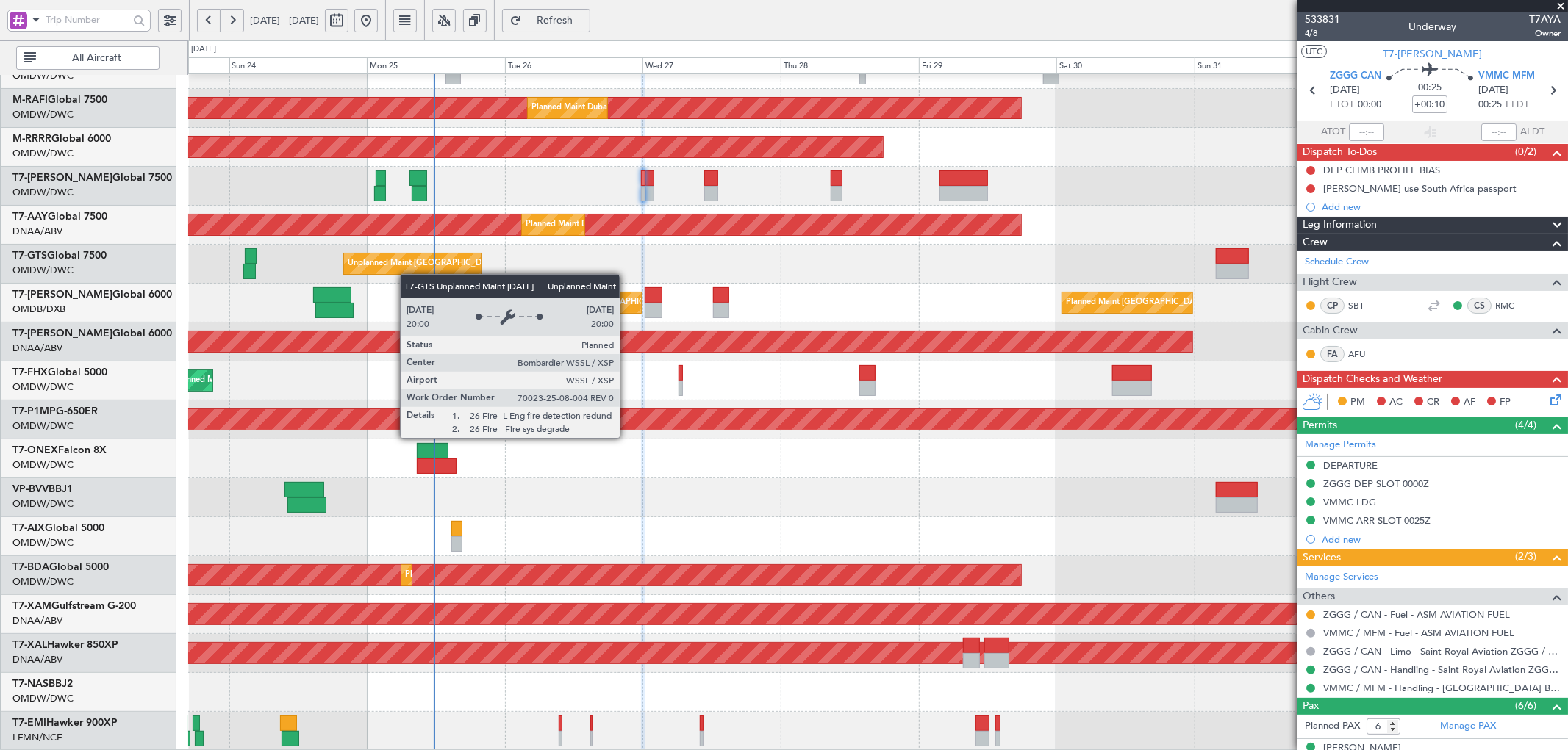
click at [408, 275] on div "Planned Maint Dubai (Al Maktoum Intl) Planned Maint [GEOGRAPHIC_DATA] (Al Makto…" at bounding box center [878, 322] width 1379 height 857
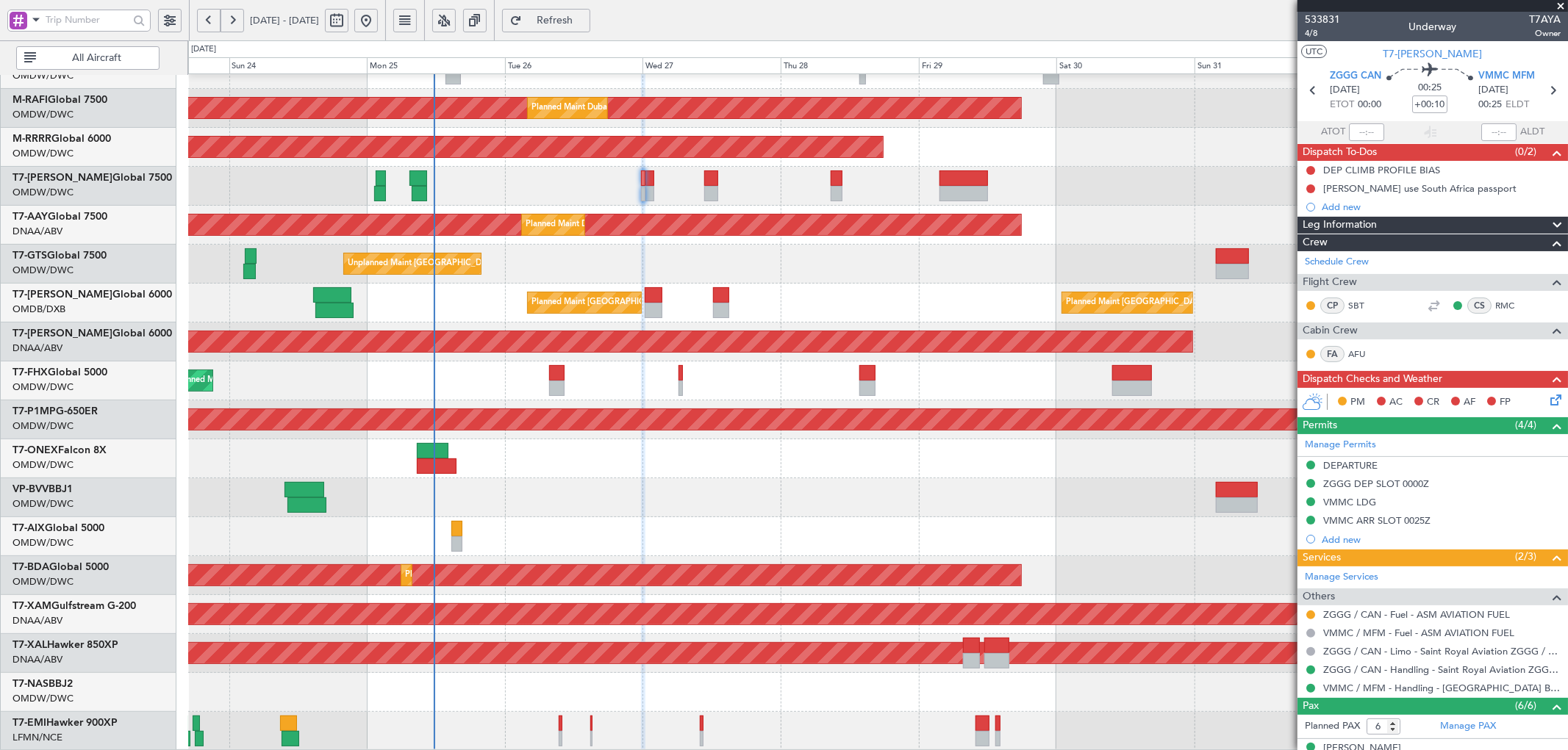
click at [417, 328] on div "Unplanned Maint [GEOGRAPHIC_DATA] (Al Maktoum Intl) Planned Maint [GEOGRAPHIC_D…" at bounding box center [878, 342] width 1379 height 39
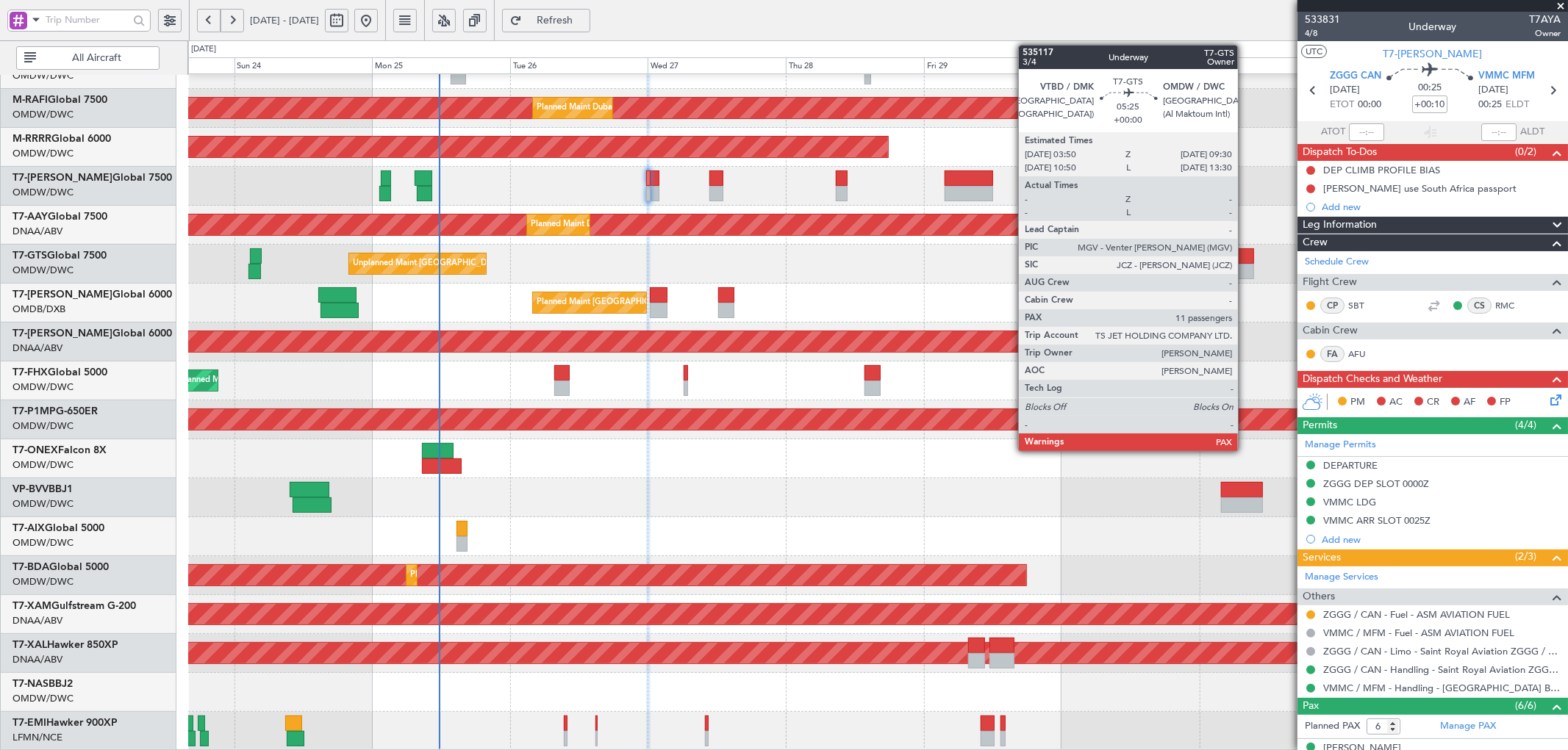
click at [1245, 261] on div at bounding box center [1238, 255] width 33 height 16
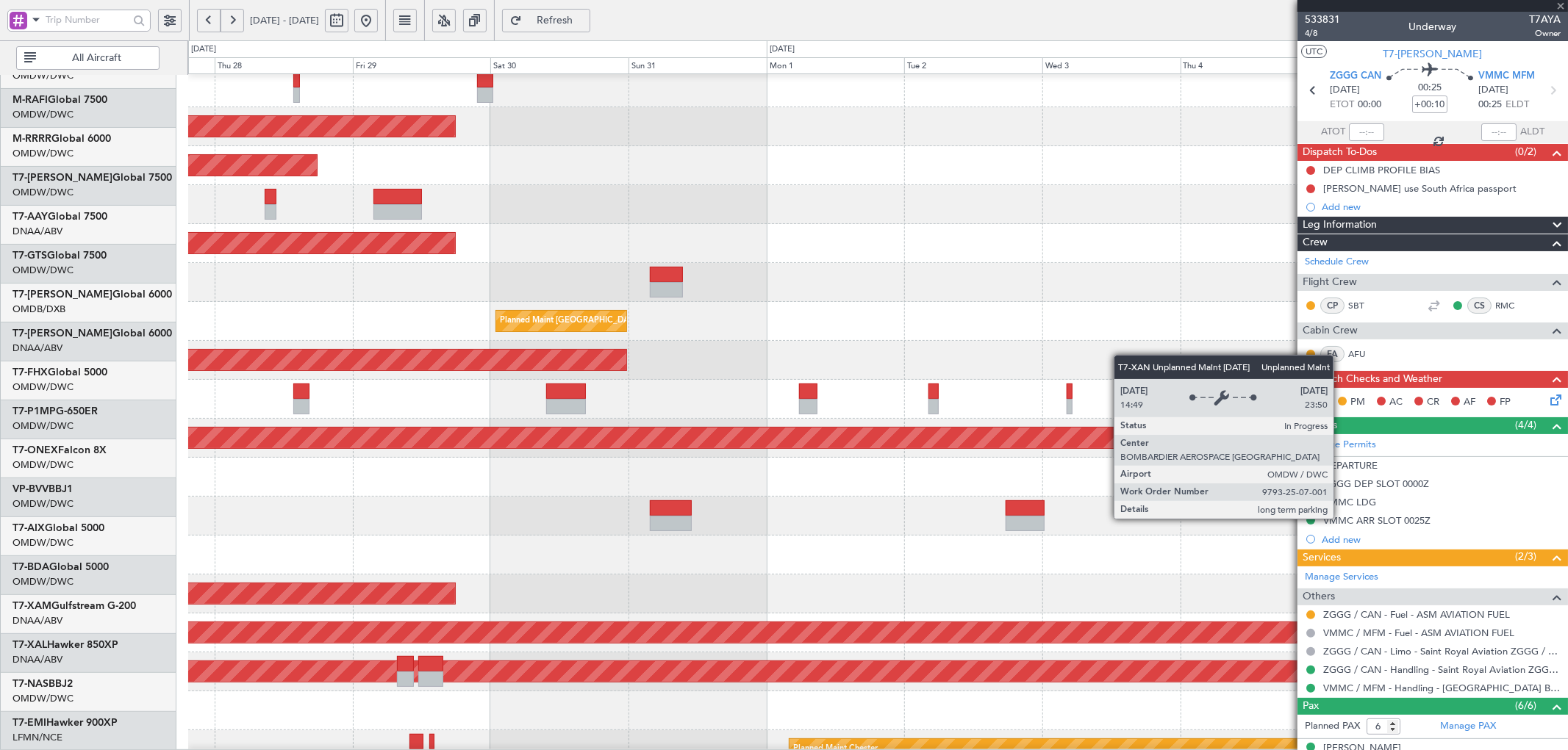
scroll to position [160, 0]
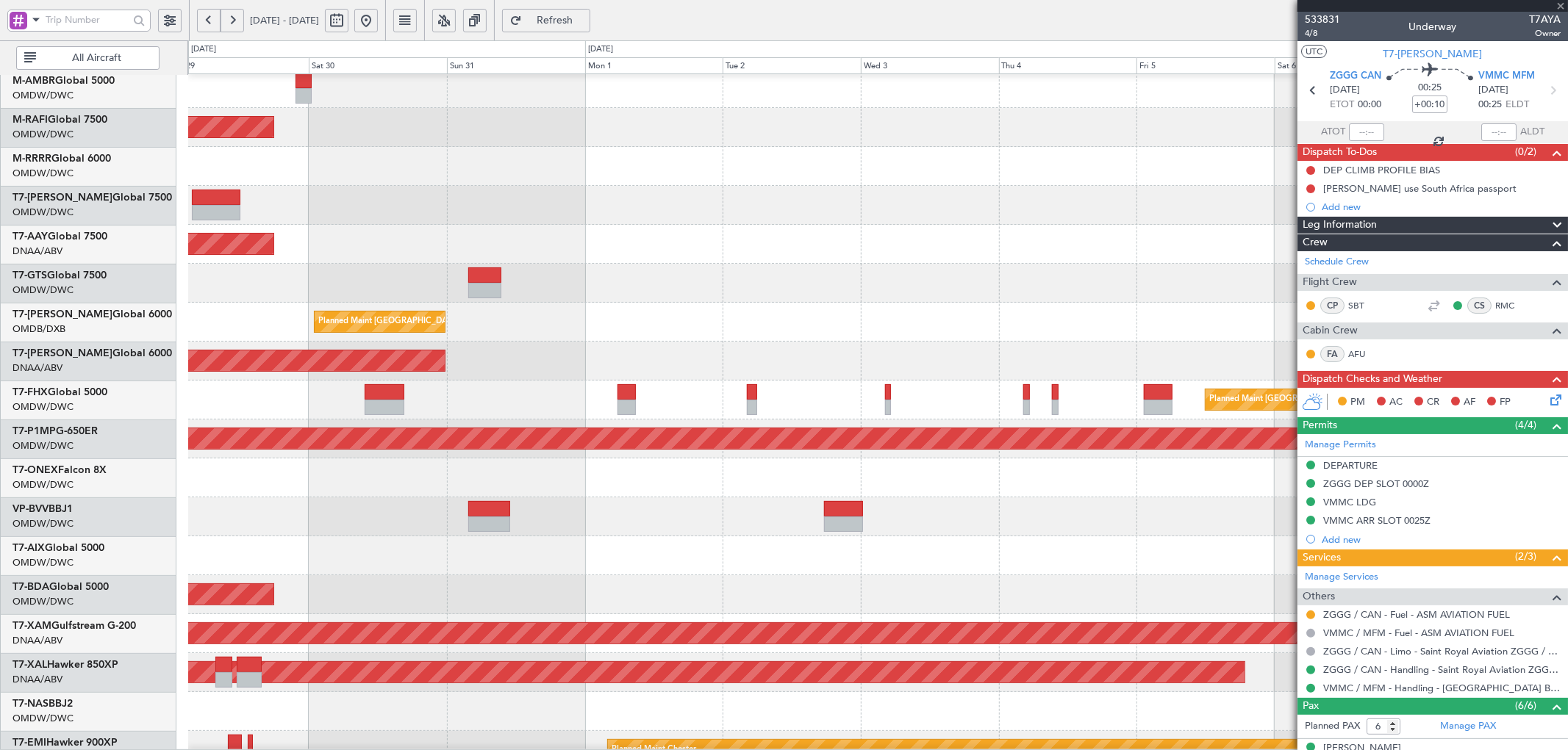
click at [487, 361] on div "Unplanned Maint [GEOGRAPHIC_DATA] (Al Maktoum Intl)" at bounding box center [878, 361] width 1379 height 39
type input "13"
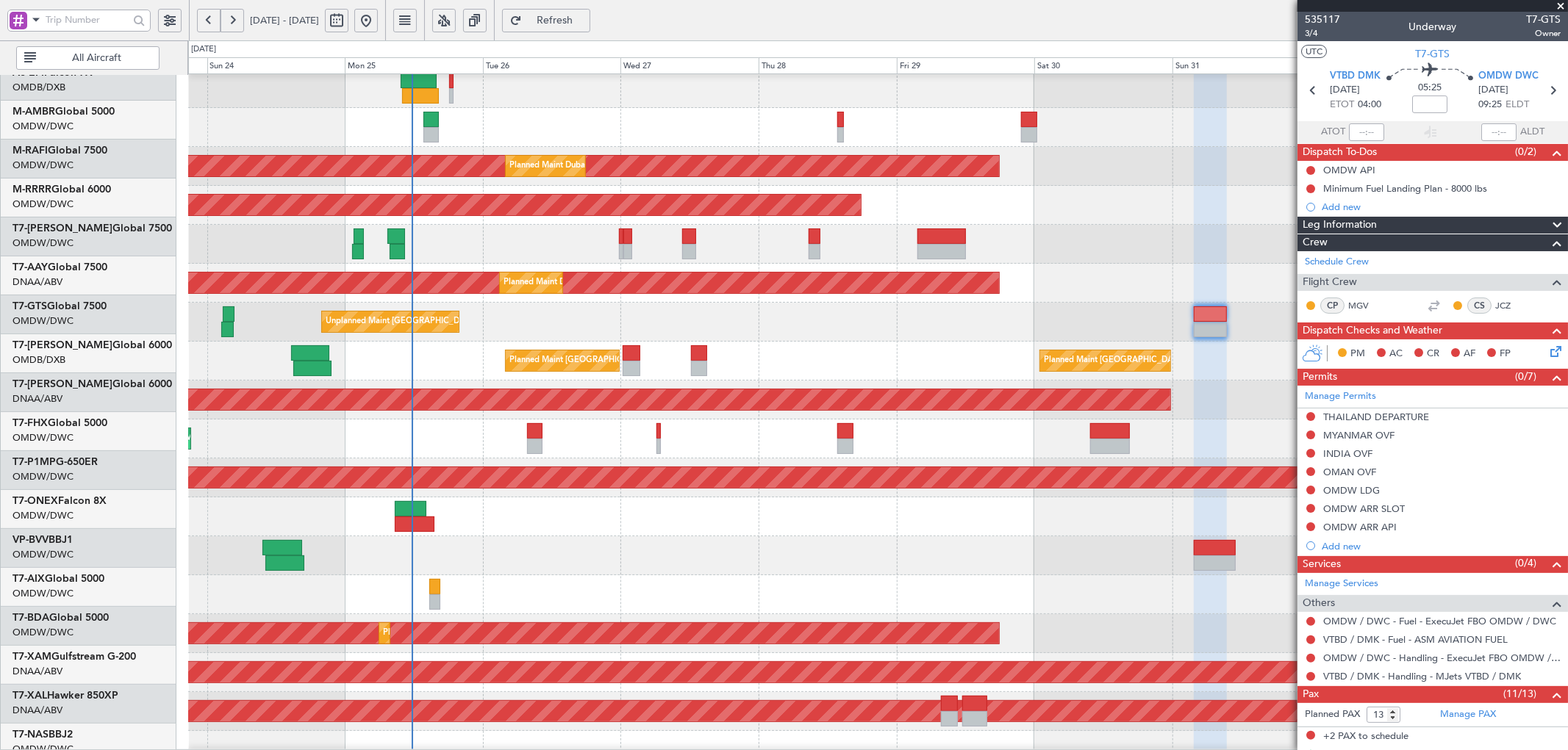
scroll to position [121, 0]
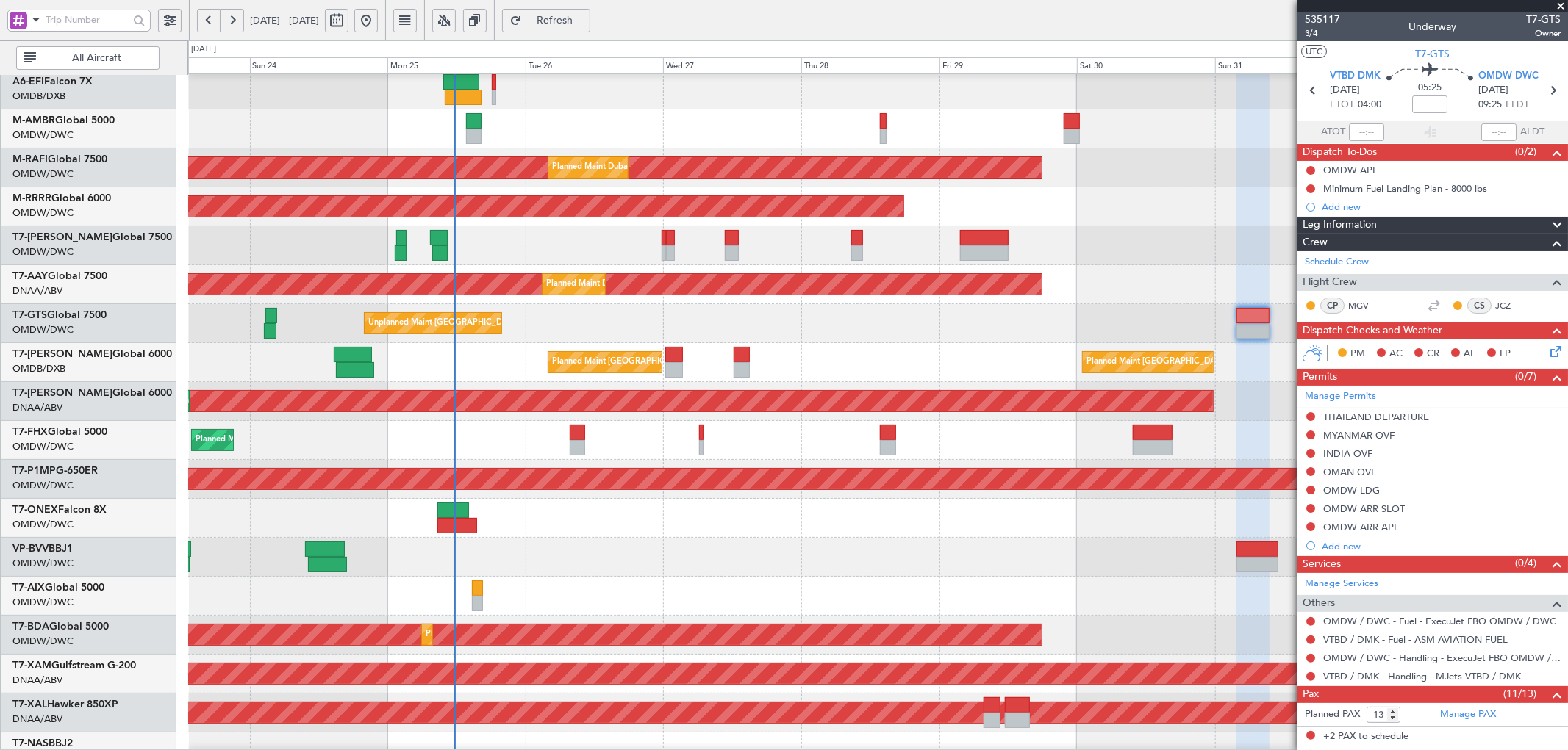
click at [1290, 652] on div "Planned Maint Dubai (Al Maktoum Intl) Planned Maint [GEOGRAPHIC_DATA] (Al Makto…" at bounding box center [878, 635] width 1379 height 39
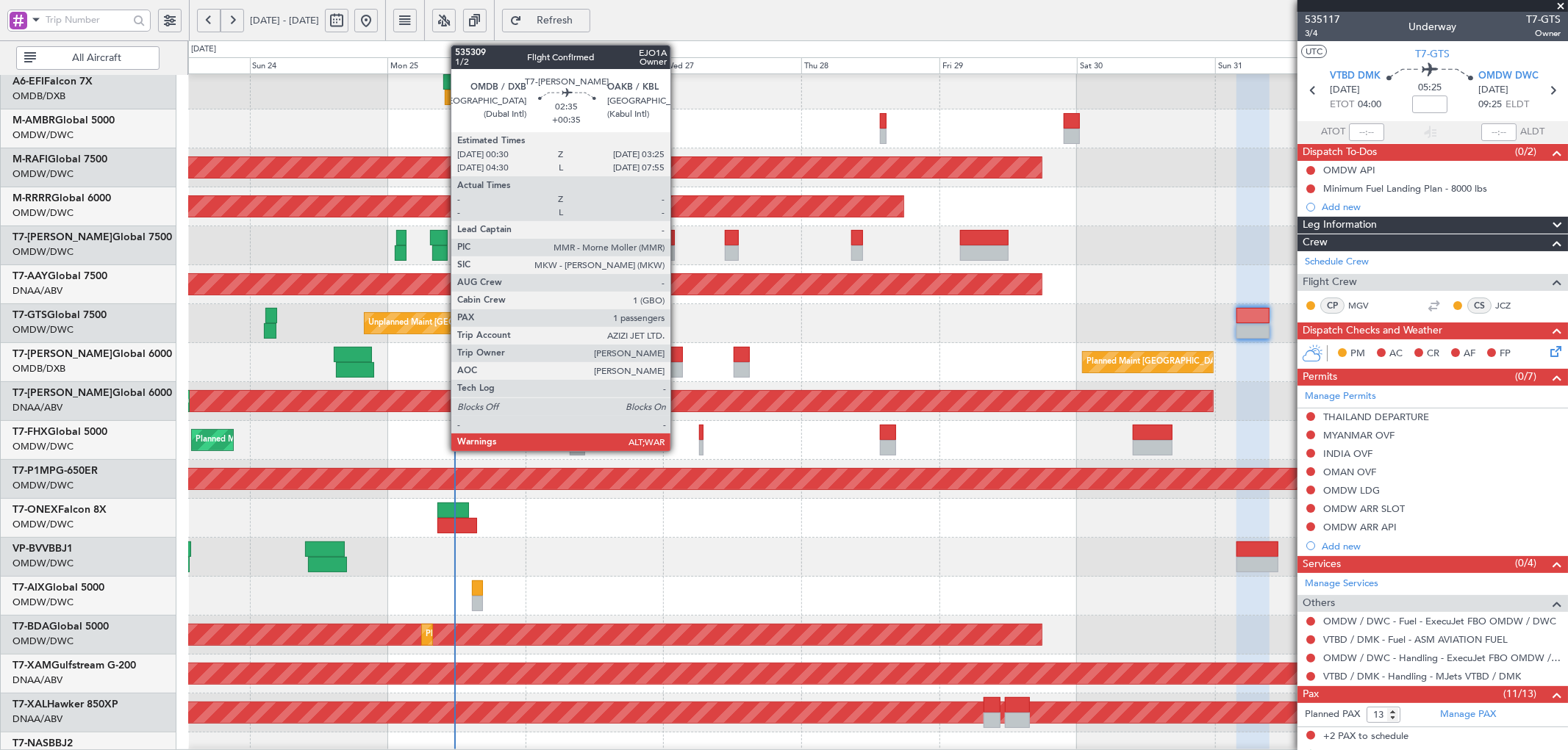
click at [678, 350] on div at bounding box center [674, 355] width 17 height 16
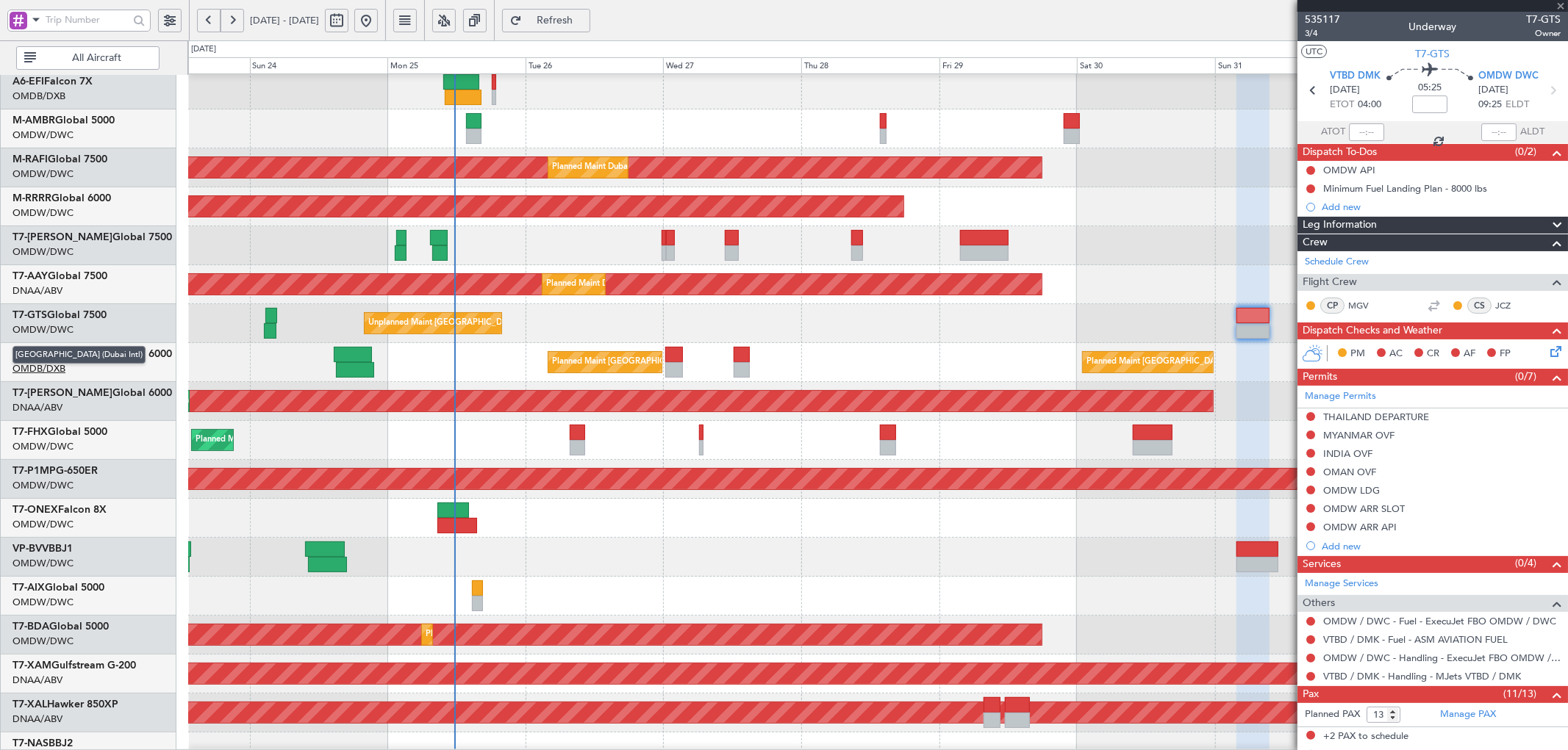
type input "+00:35"
type input "1"
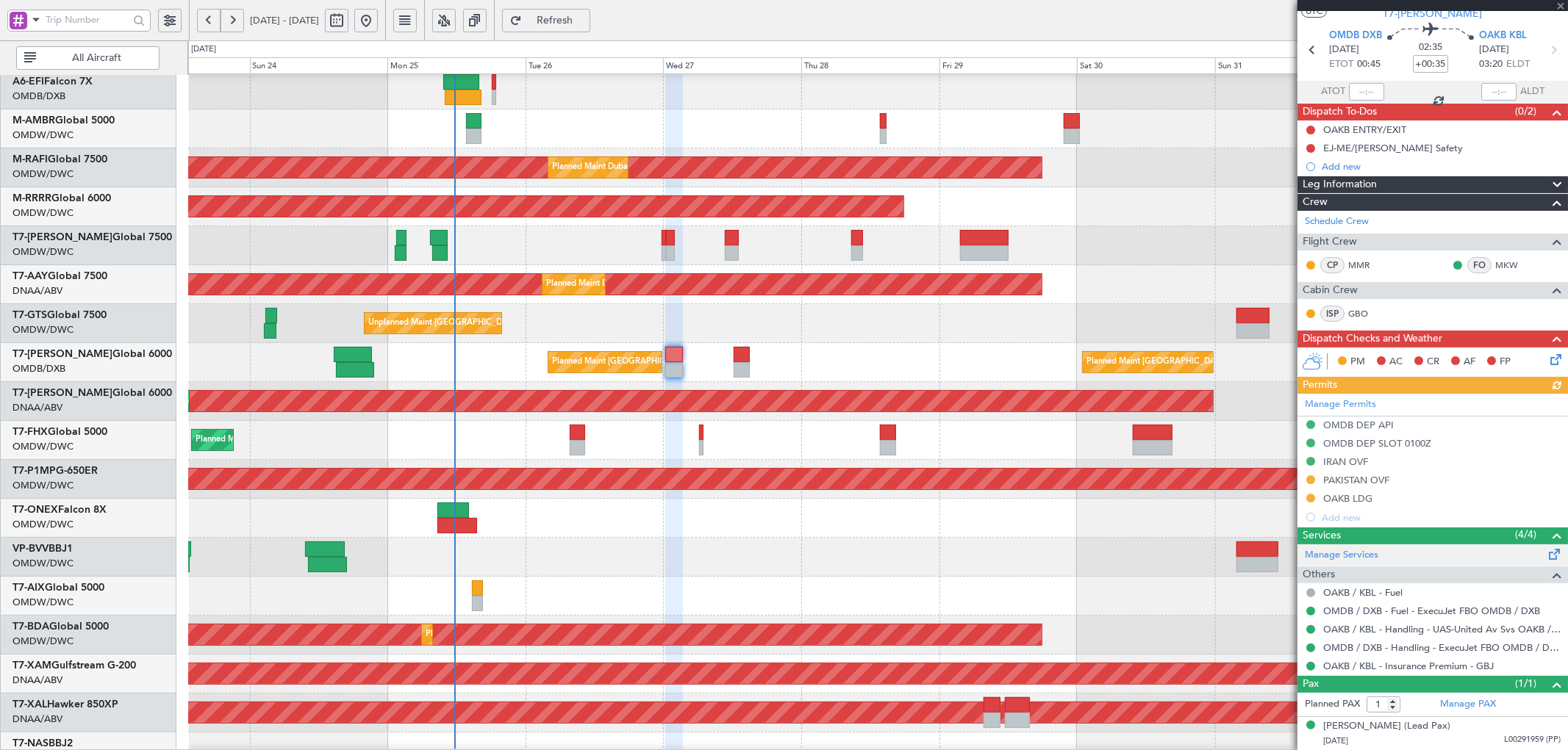
scroll to position [40, 0]
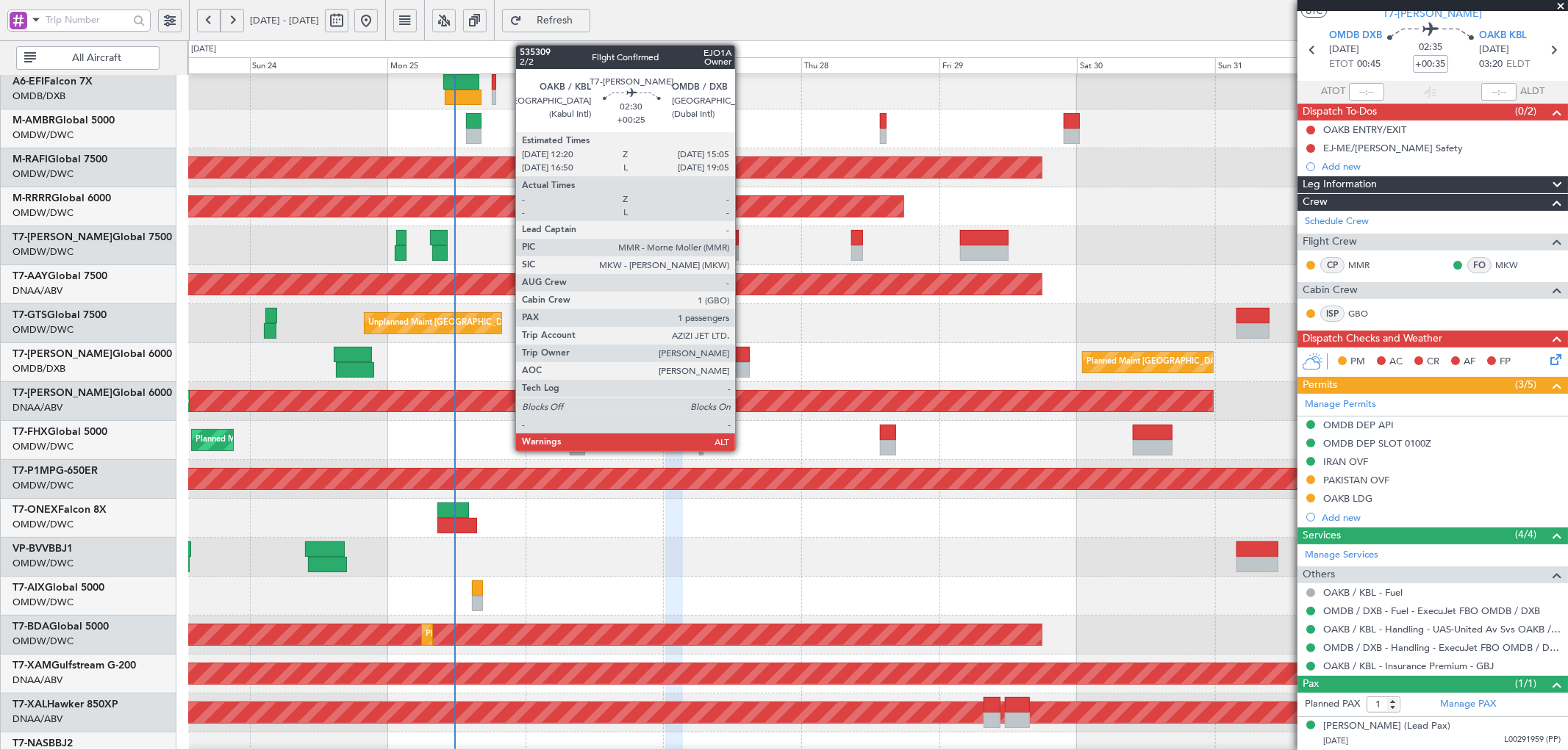
click at [740, 357] on div at bounding box center [742, 355] width 16 height 16
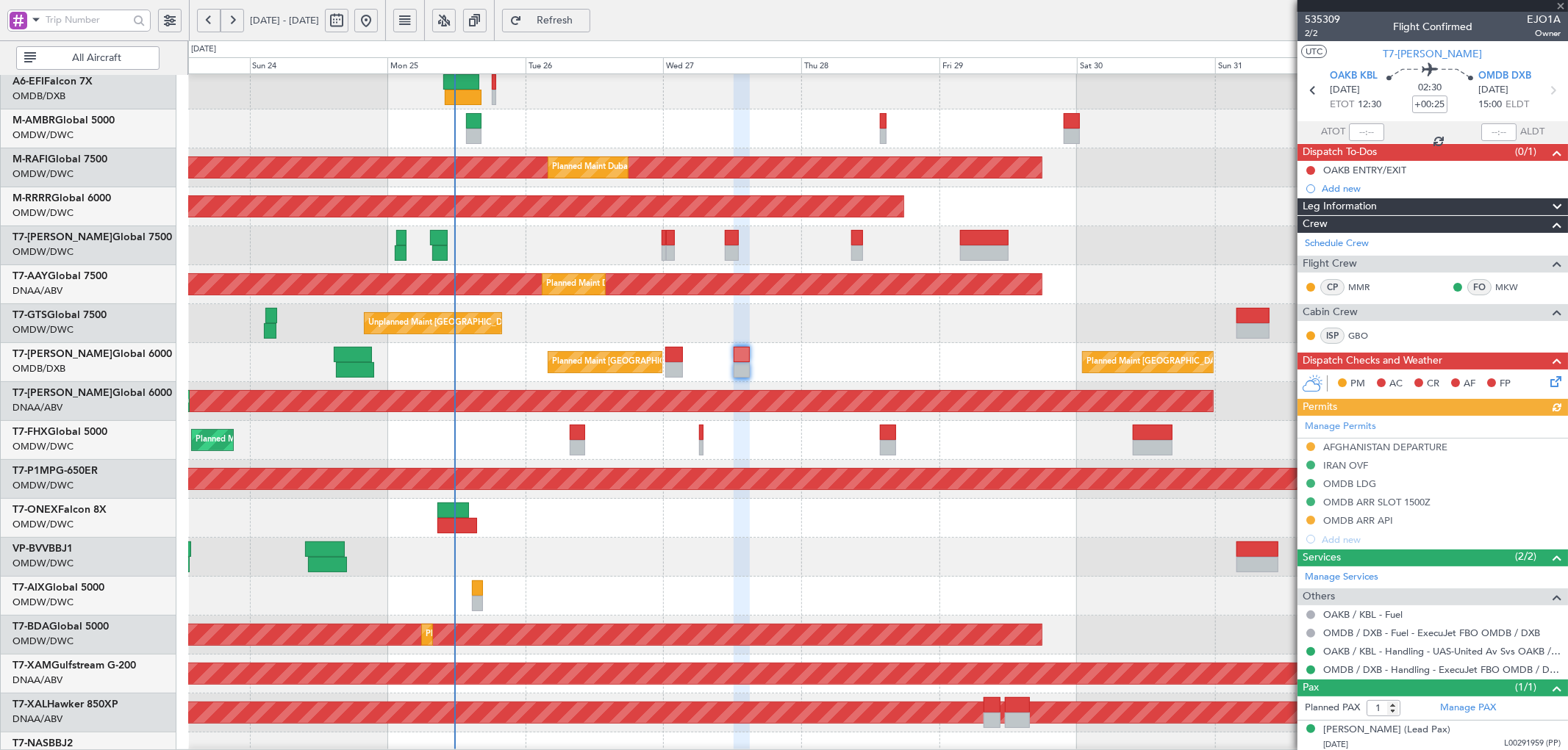
scroll to position [0, 0]
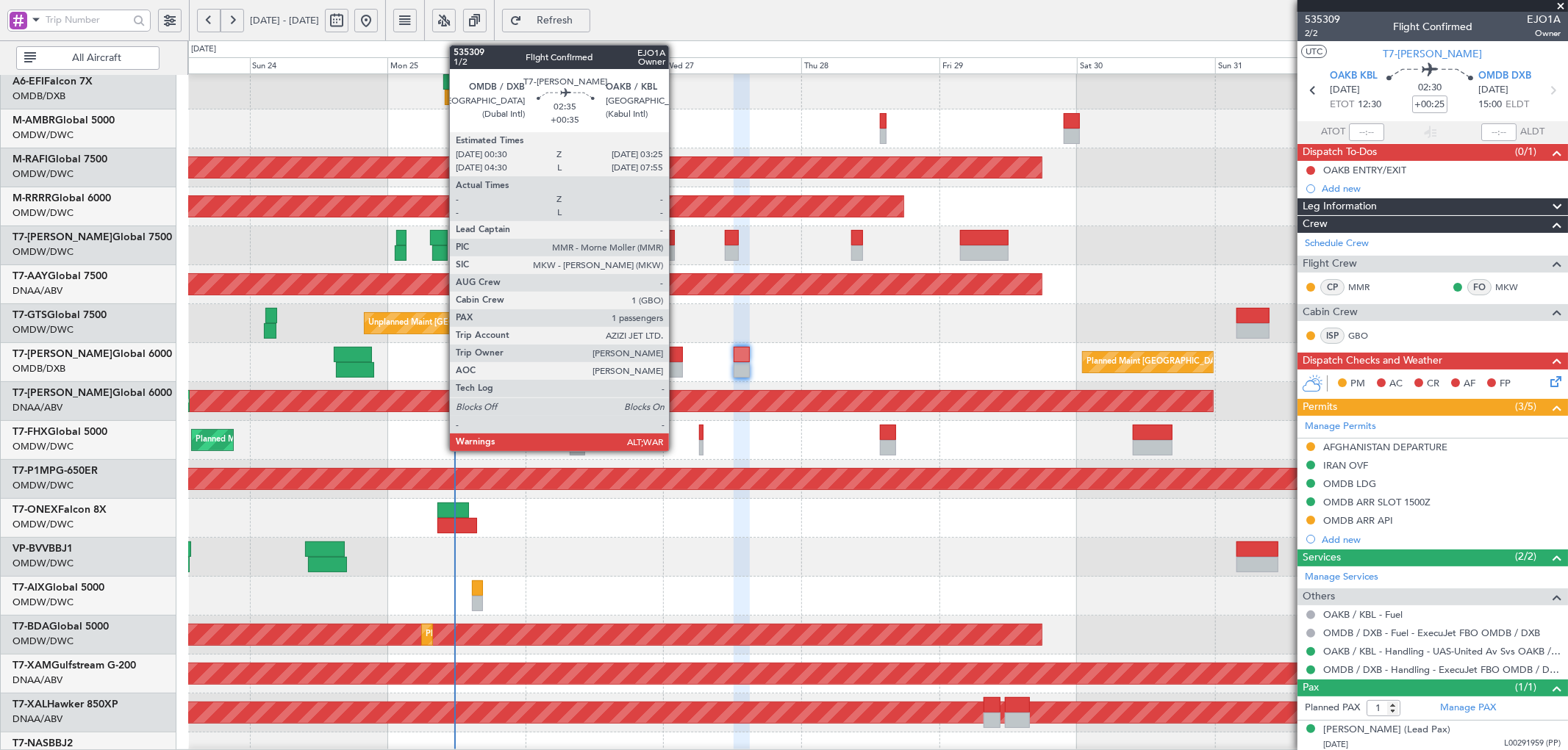
click at [677, 360] on div at bounding box center [674, 355] width 17 height 16
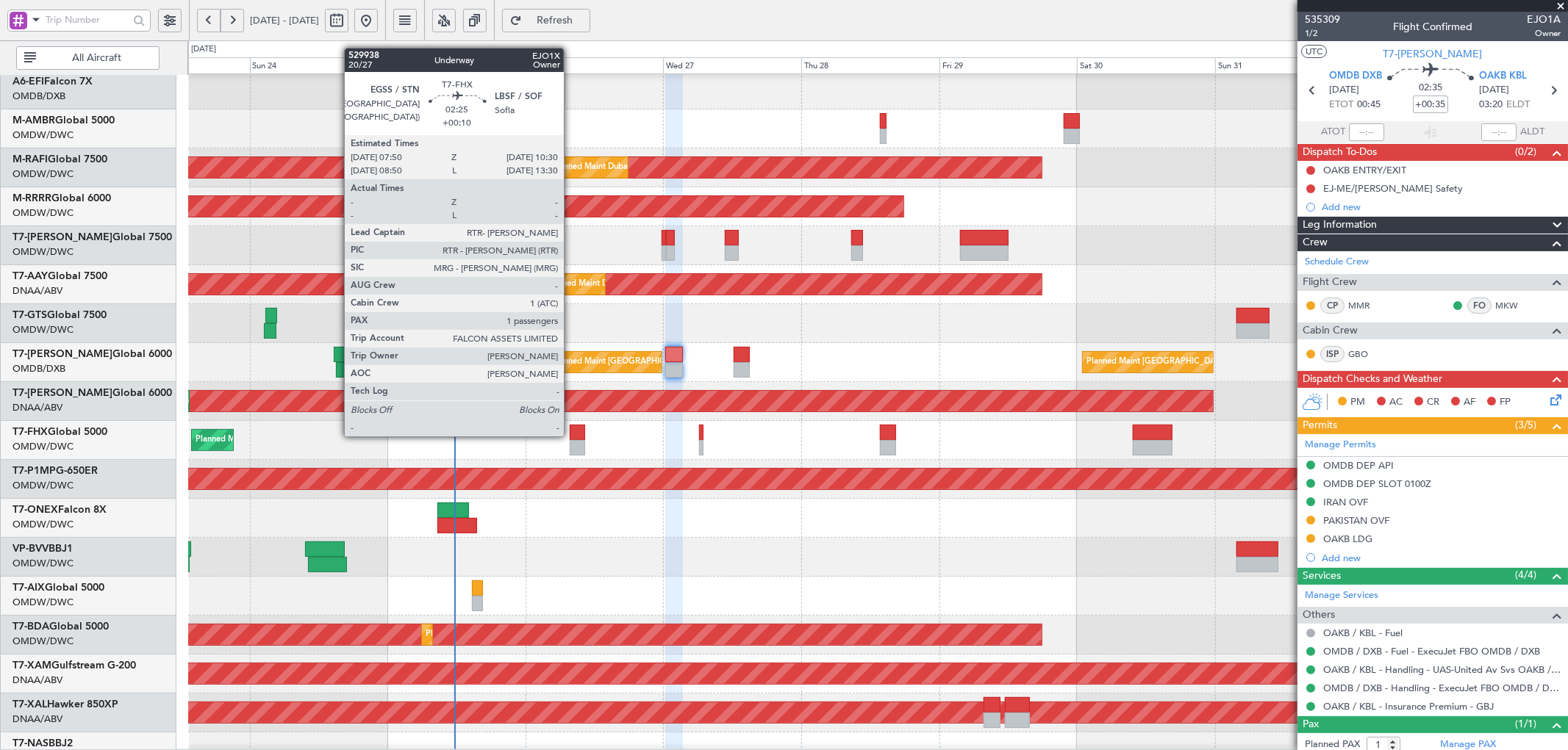
click at [571, 435] on div at bounding box center [578, 432] width 16 height 16
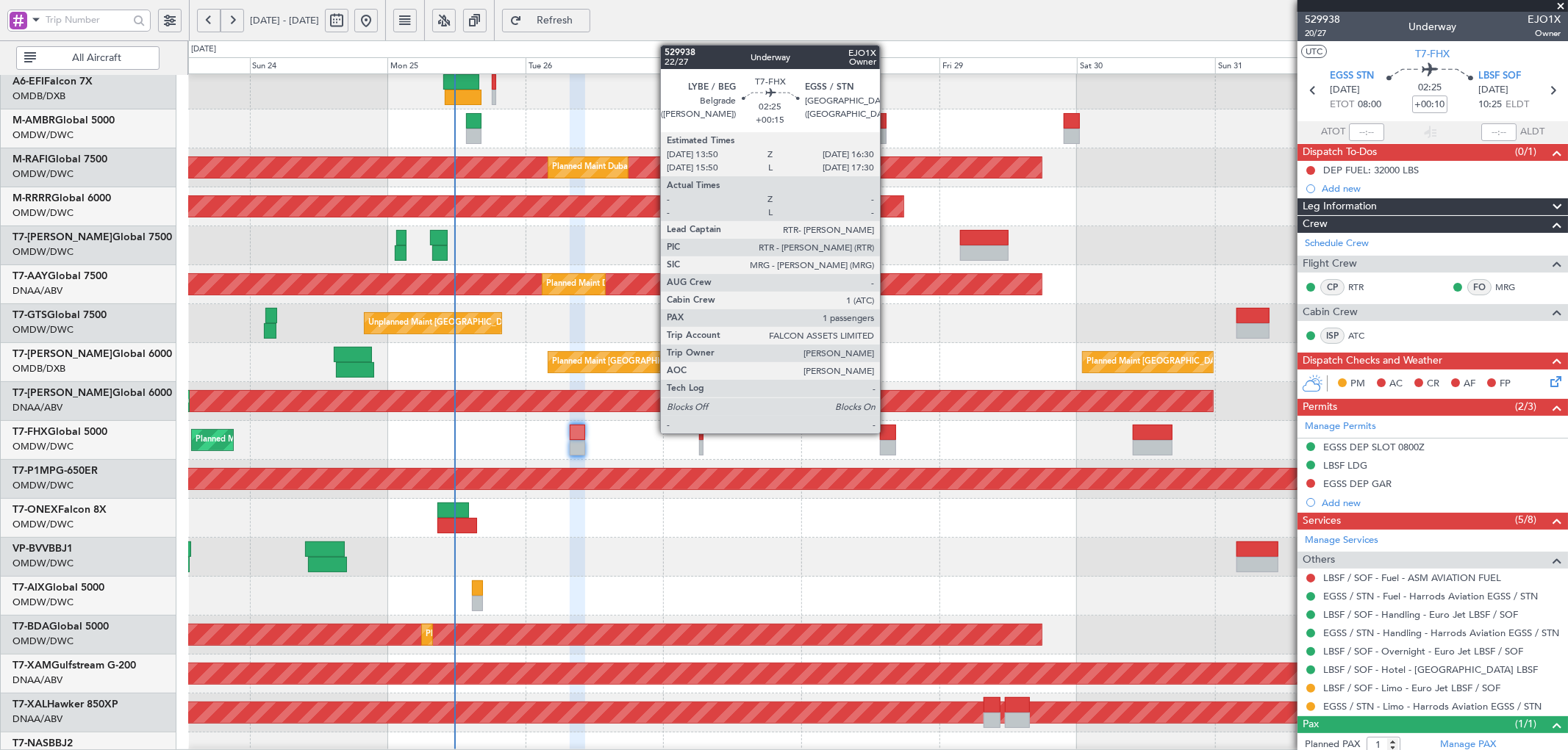
click at [888, 431] on div at bounding box center [888, 432] width 16 height 16
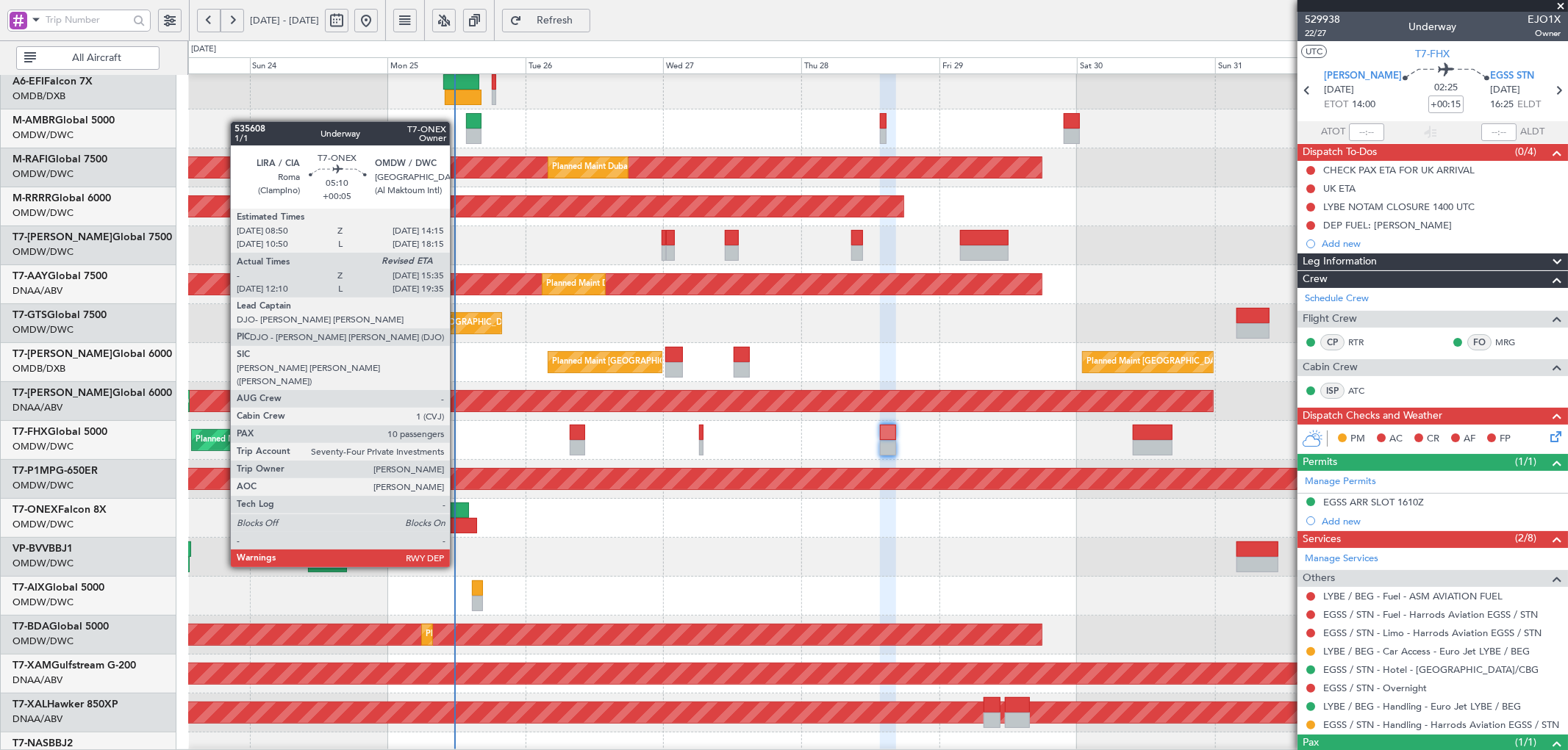
click at [458, 526] on div at bounding box center [457, 525] width 39 height 16
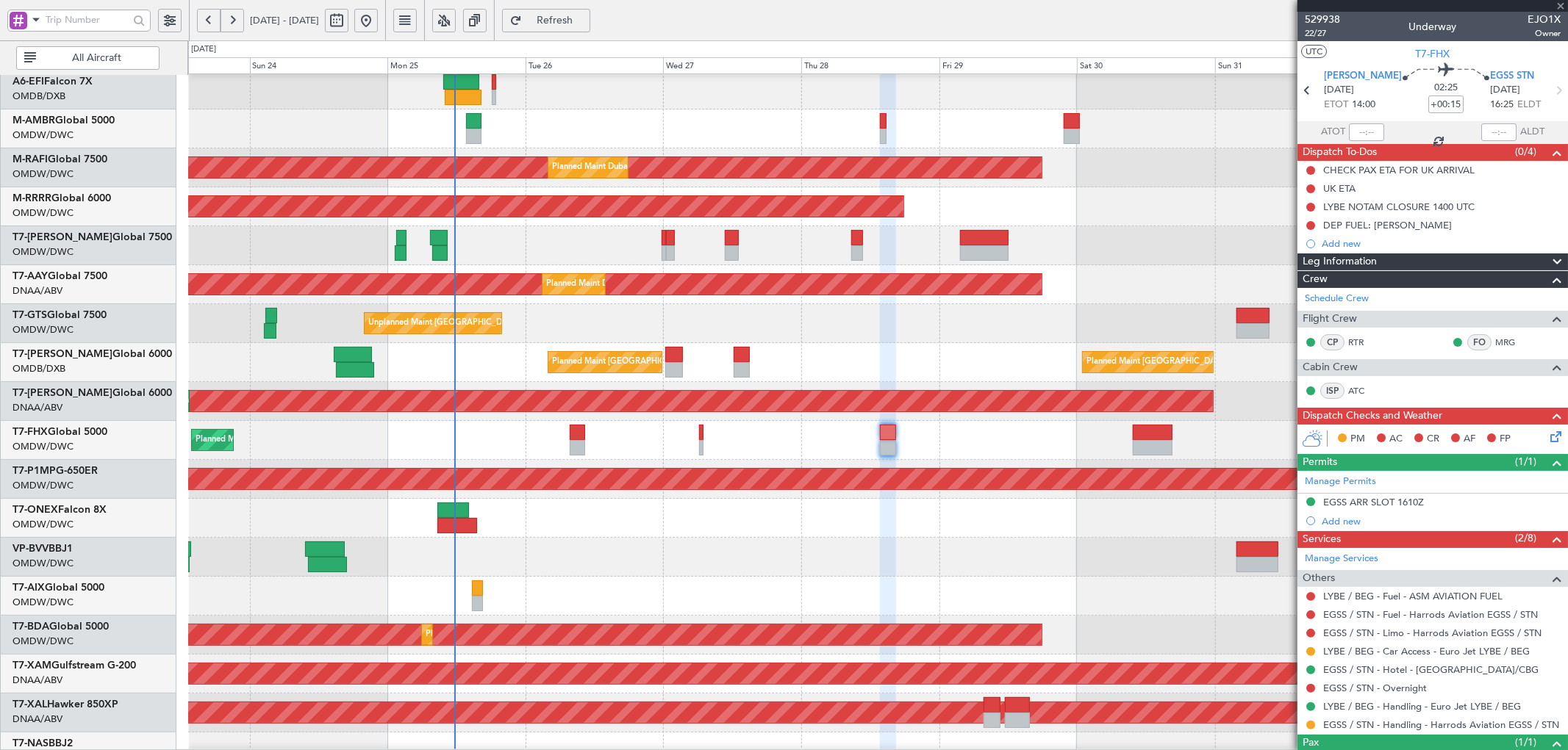
type input "+00:05"
type input "10:20"
type input "10"
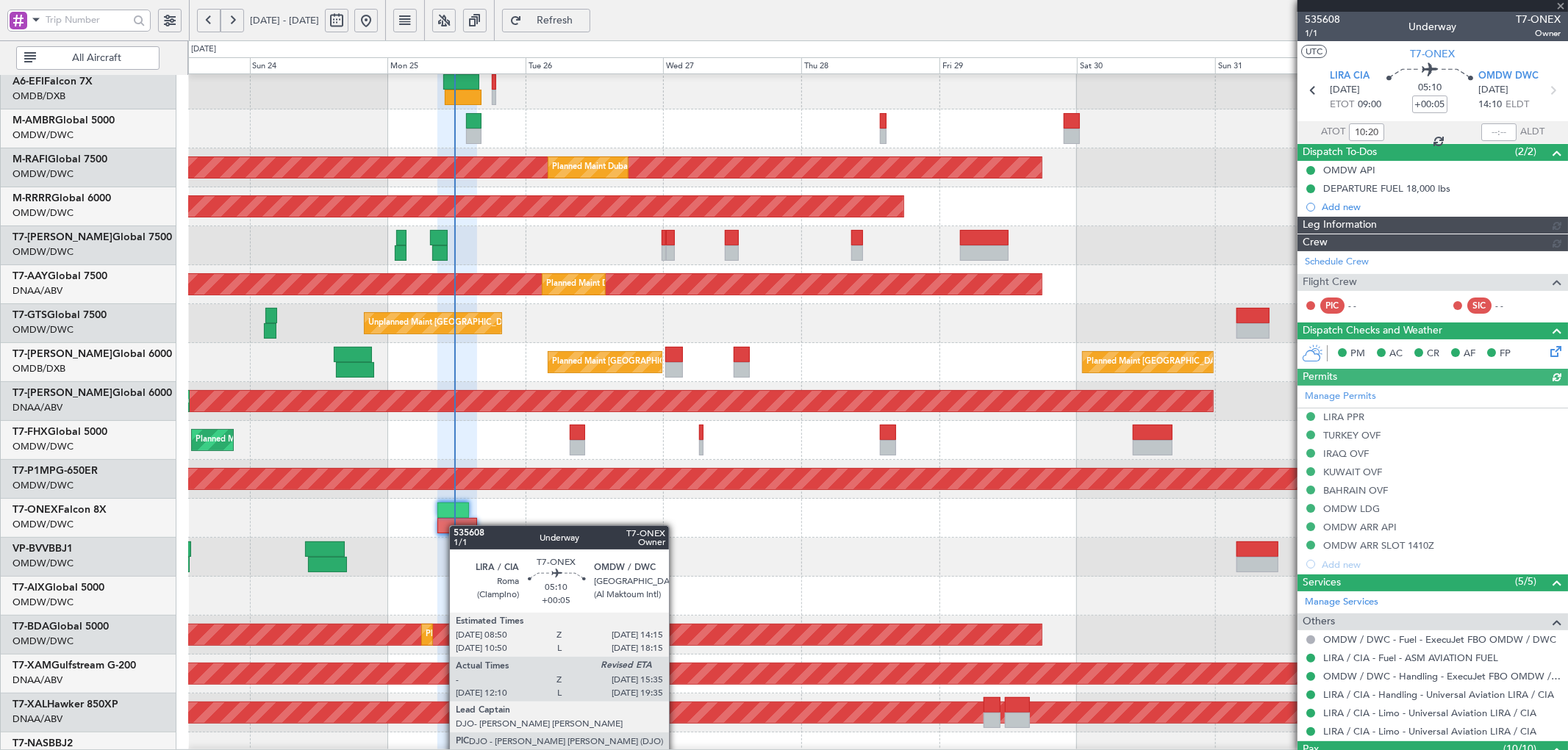
type input "[PERSON_NAME] (SYS)"
type input "7112"
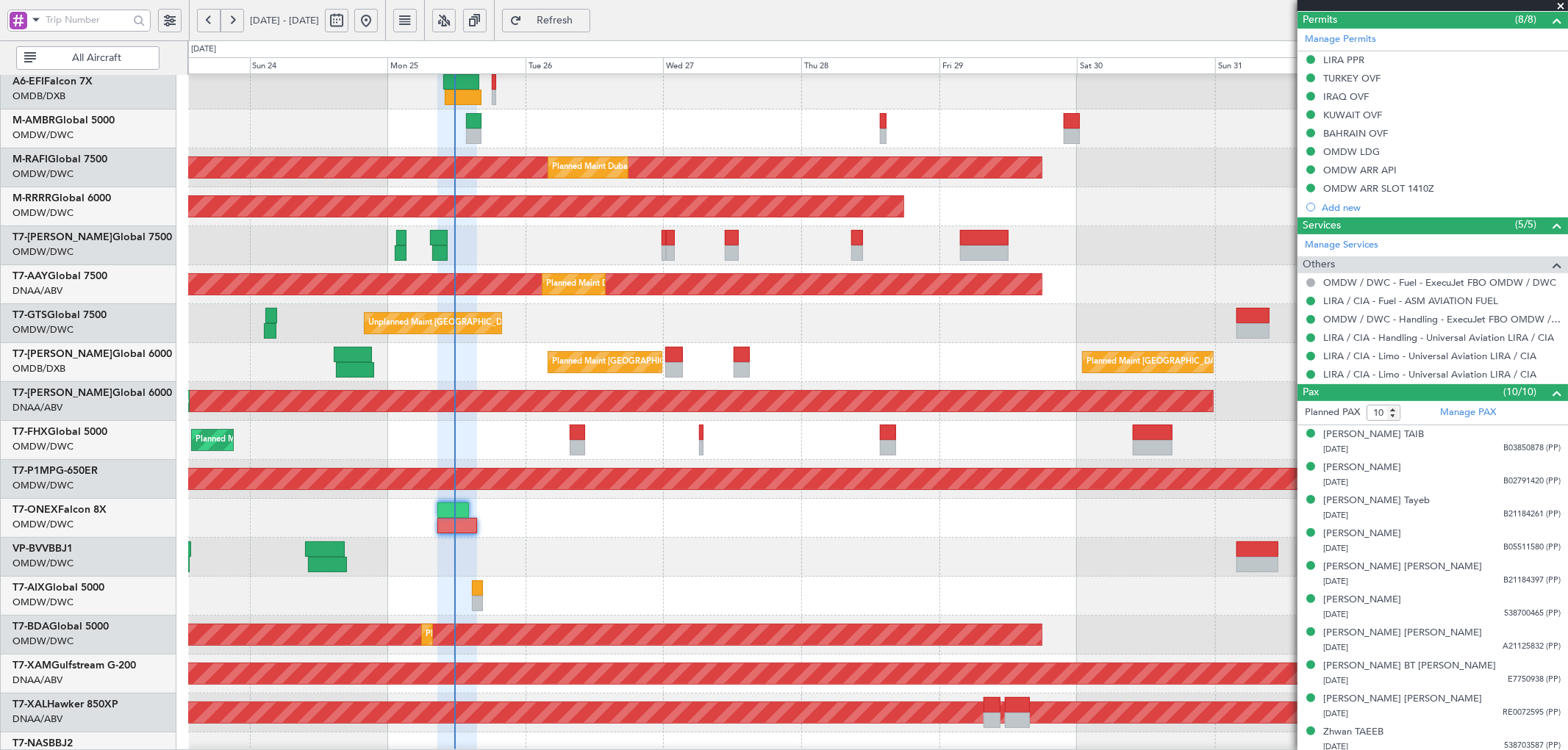
scroll to position [411, 0]
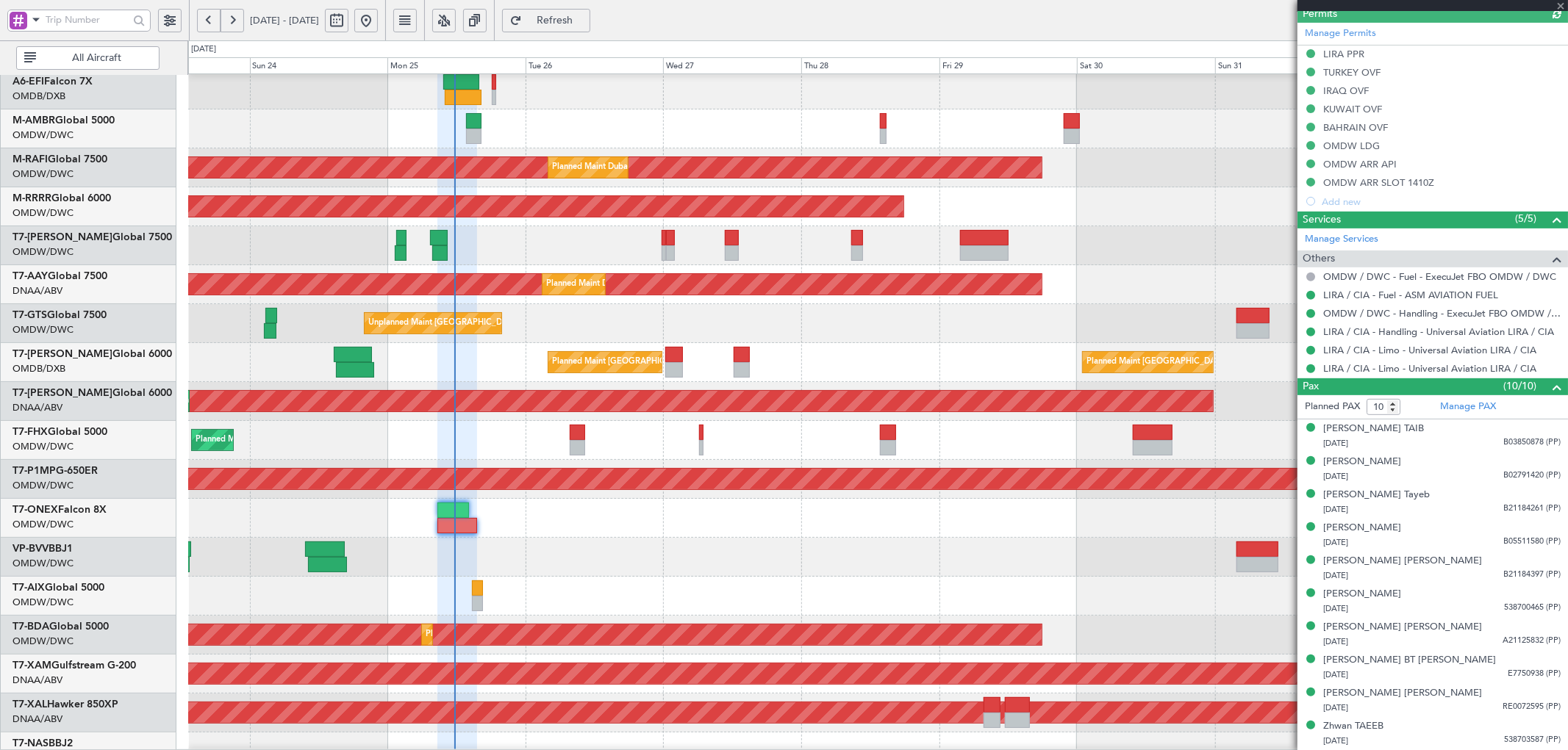
type input "[PERSON_NAME] (SYS)"
type input "7112"
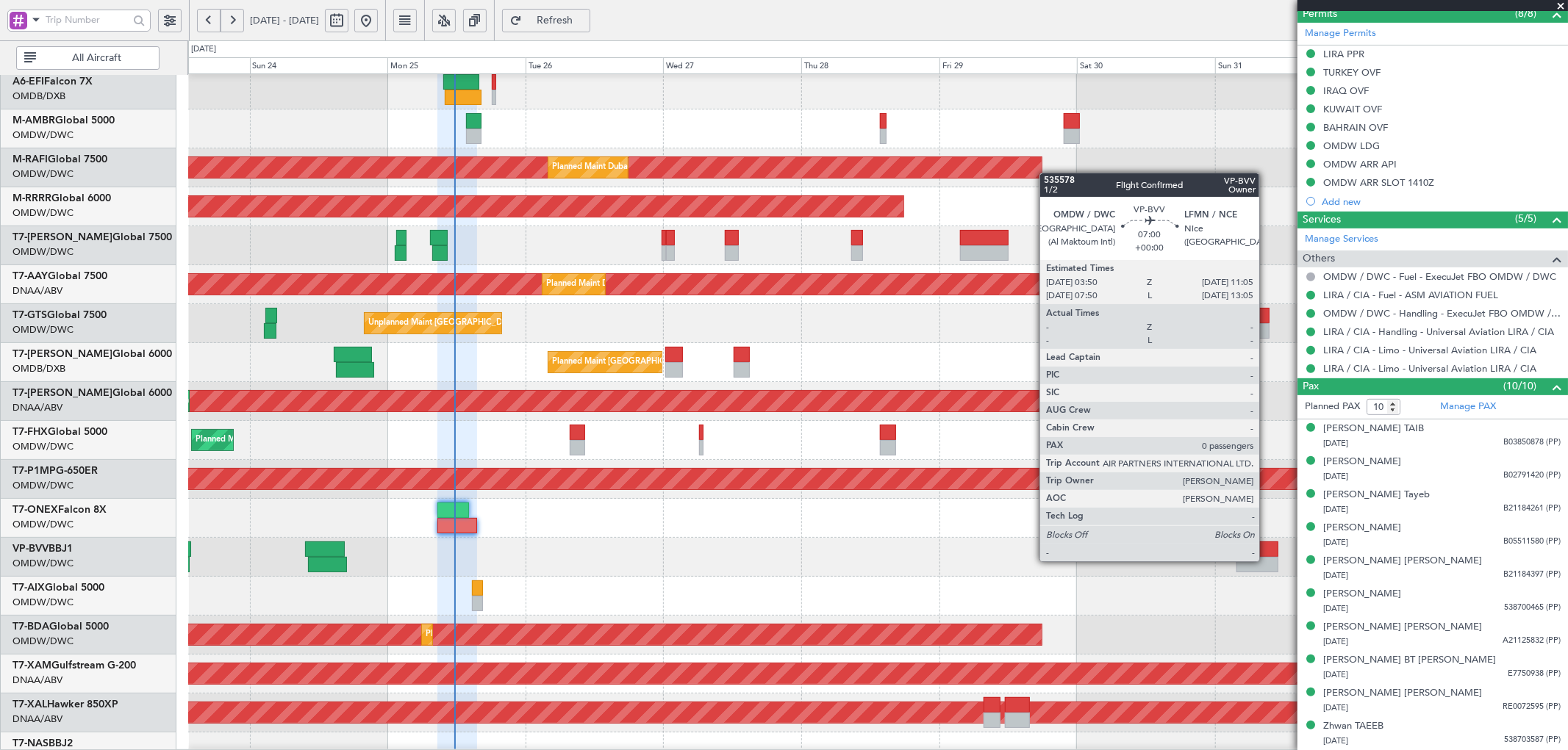
click at [1267, 560] on div at bounding box center [1257, 565] width 42 height 16
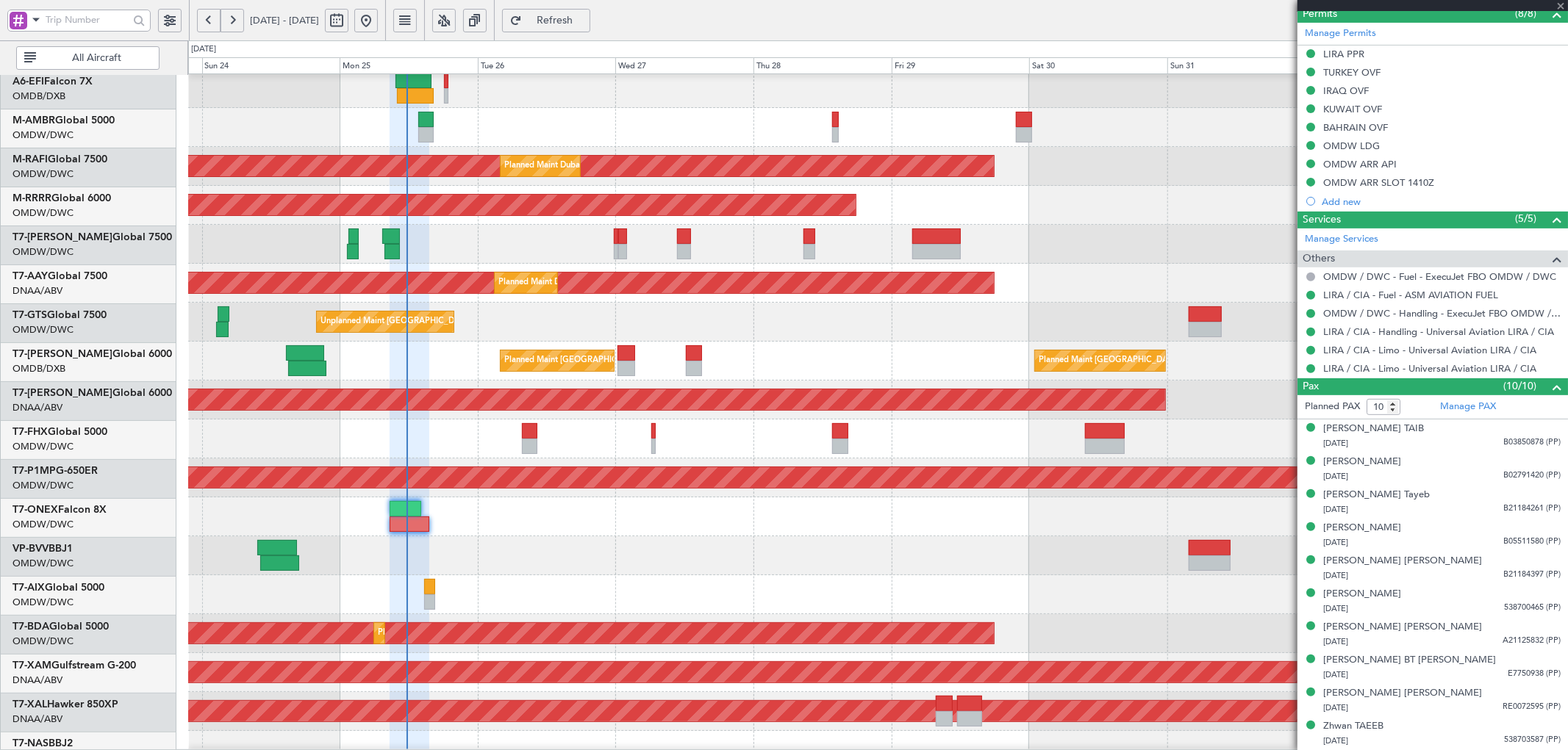
scroll to position [142, 0]
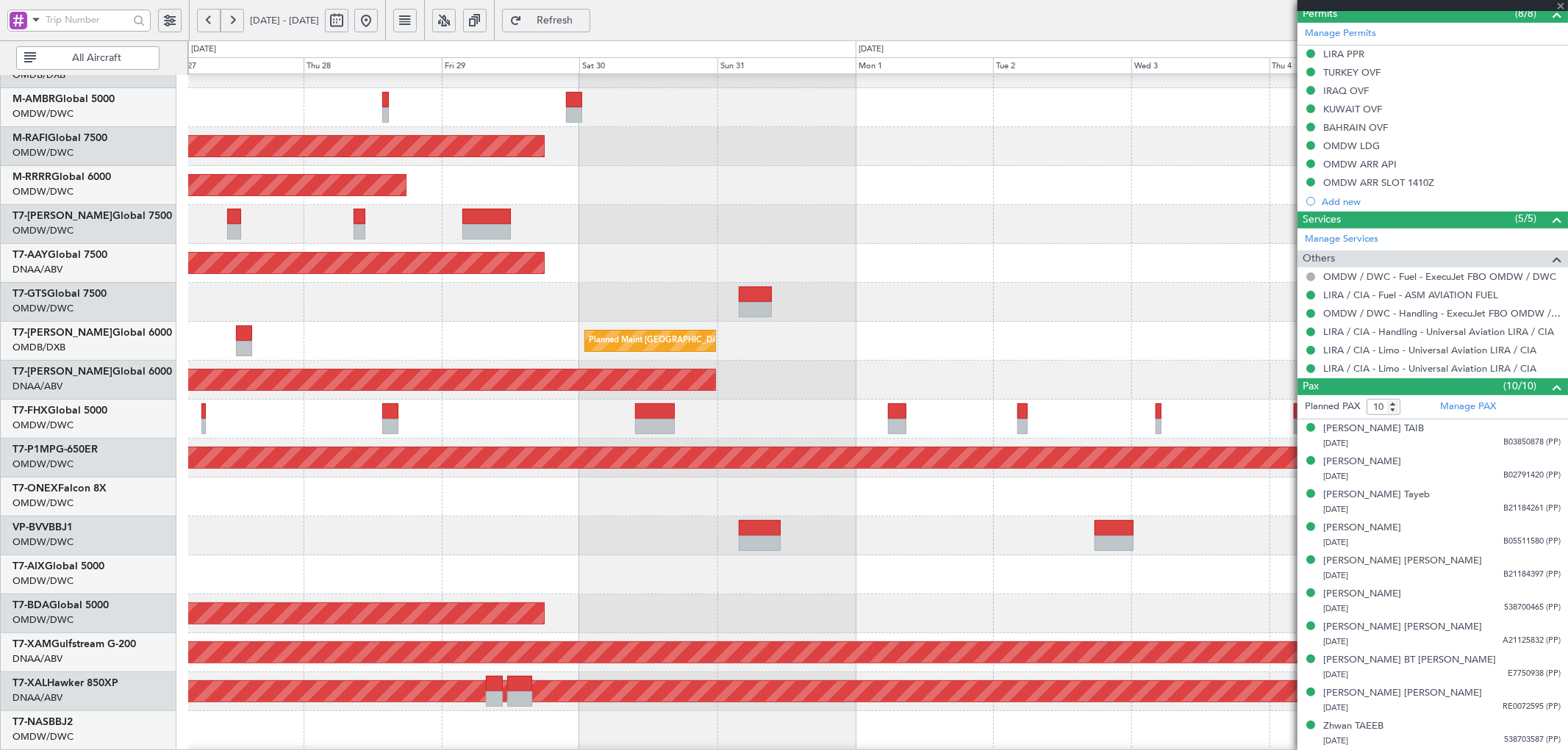
type input "0"
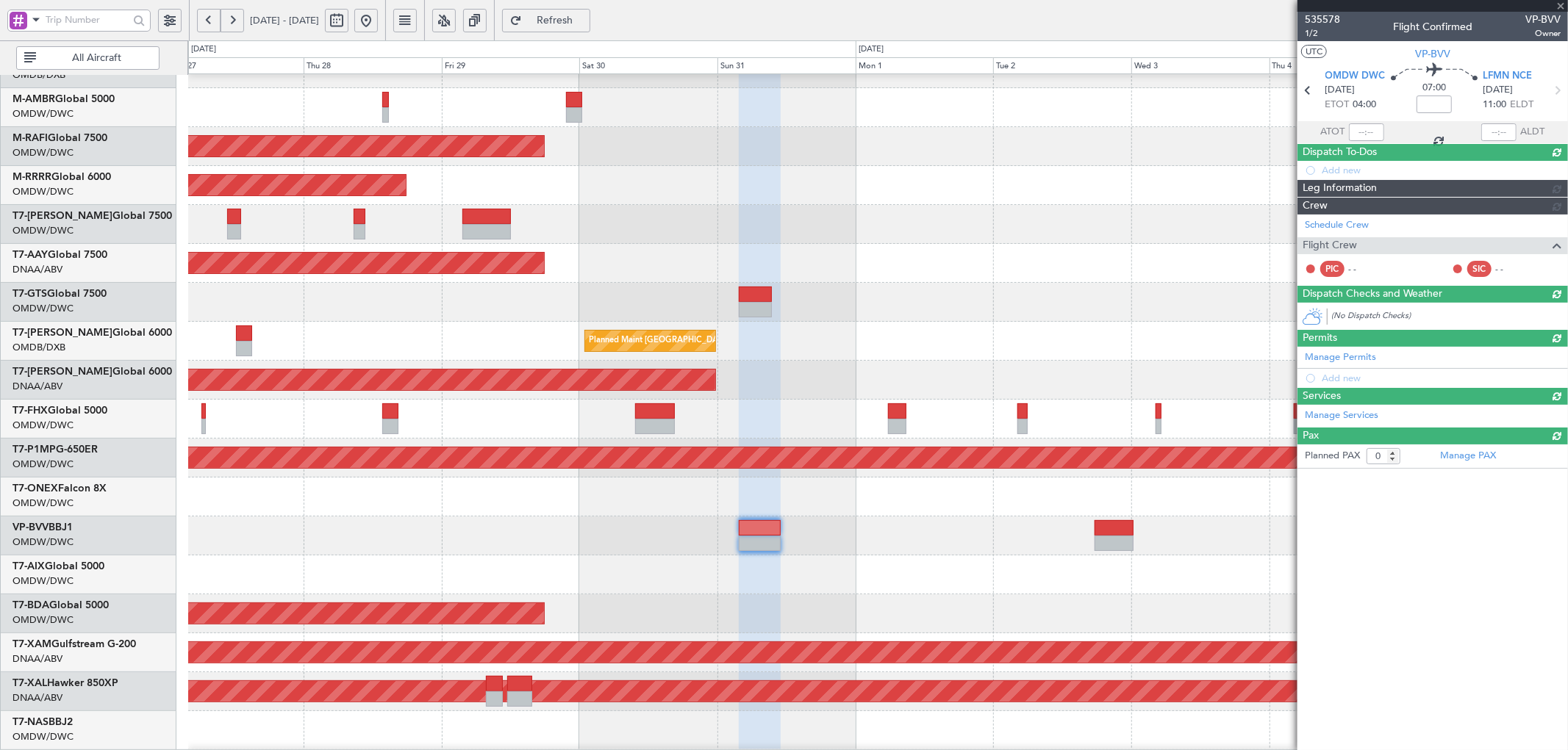
click at [651, 563] on div at bounding box center [878, 575] width 1379 height 39
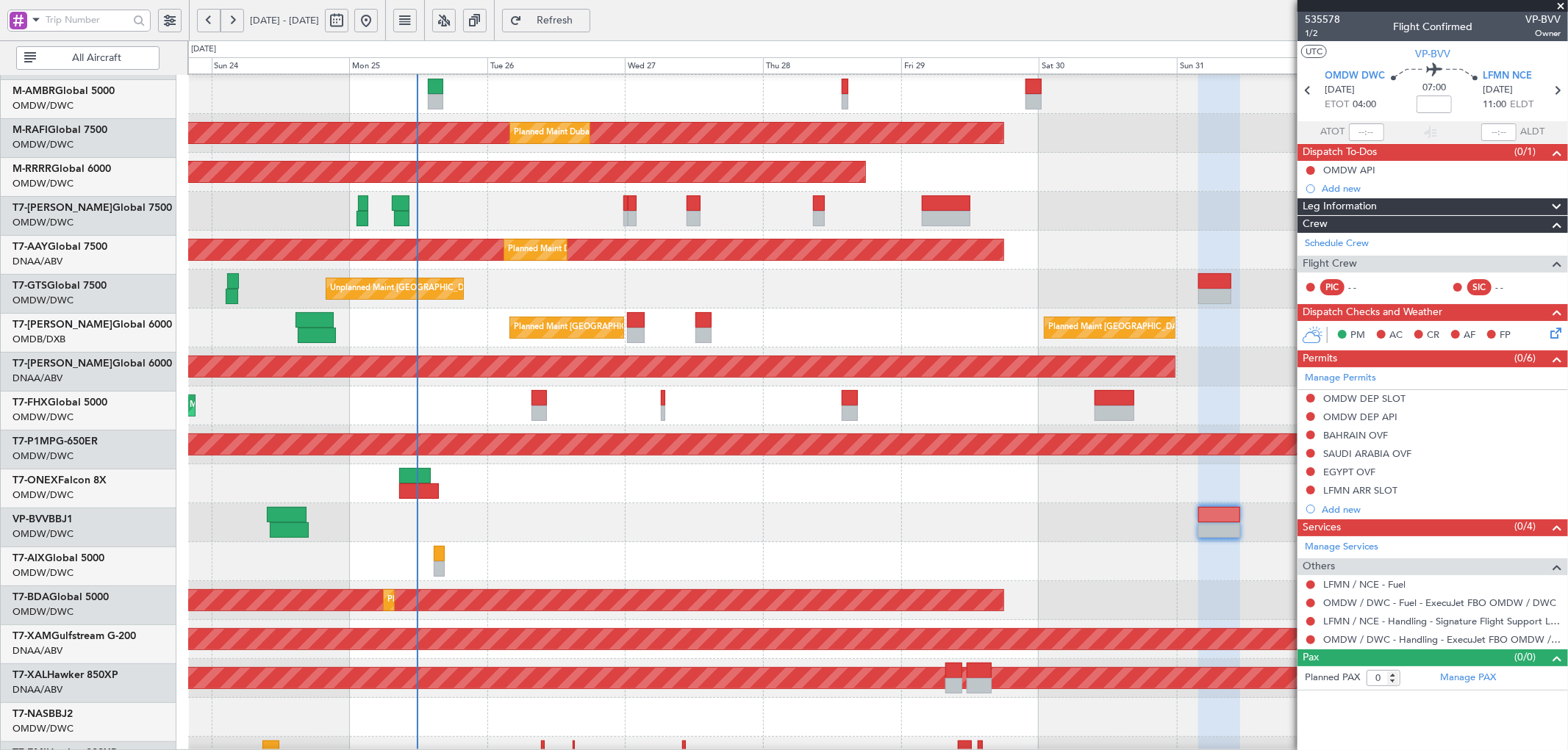
scroll to position [157, 0]
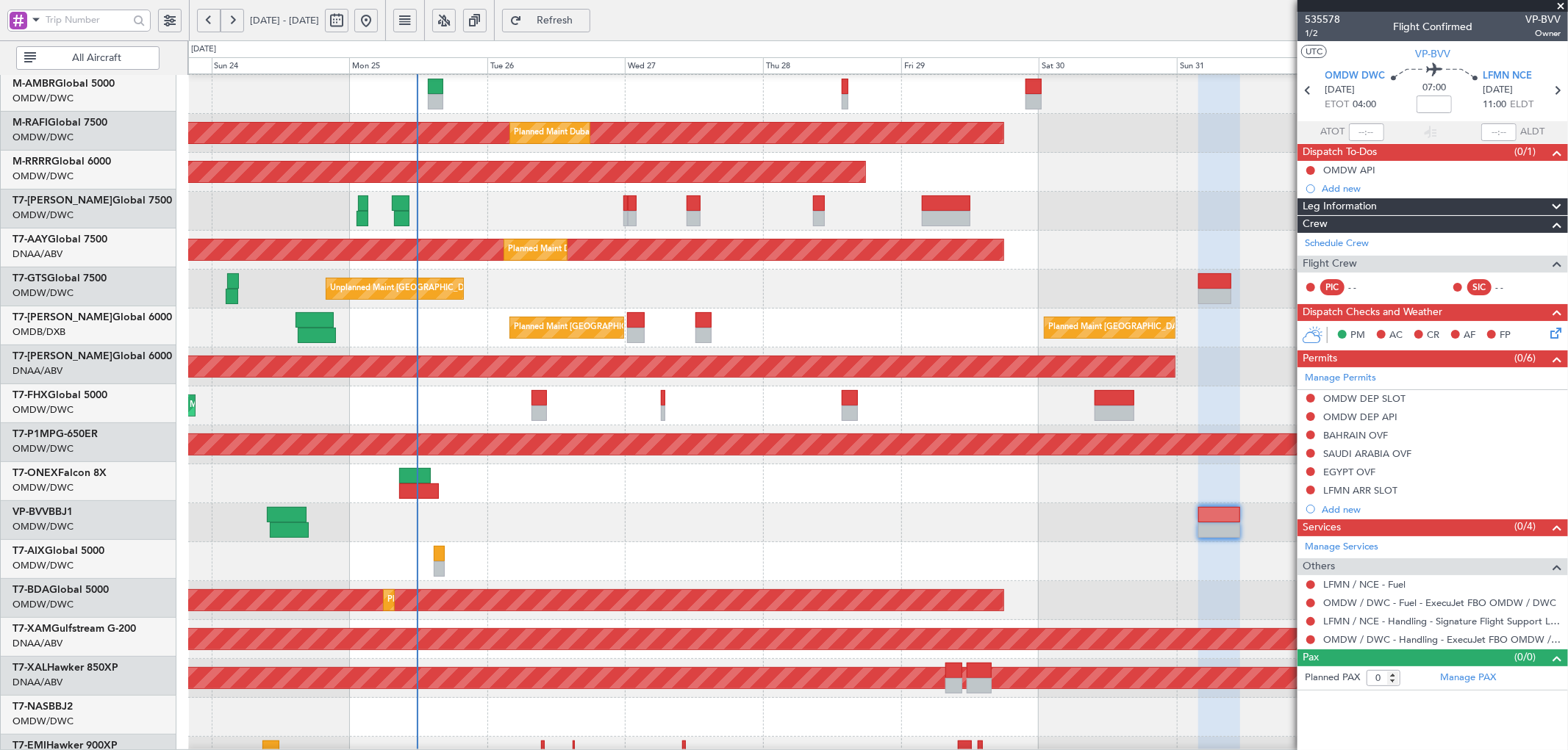
click at [1096, 548] on div at bounding box center [878, 562] width 1379 height 39
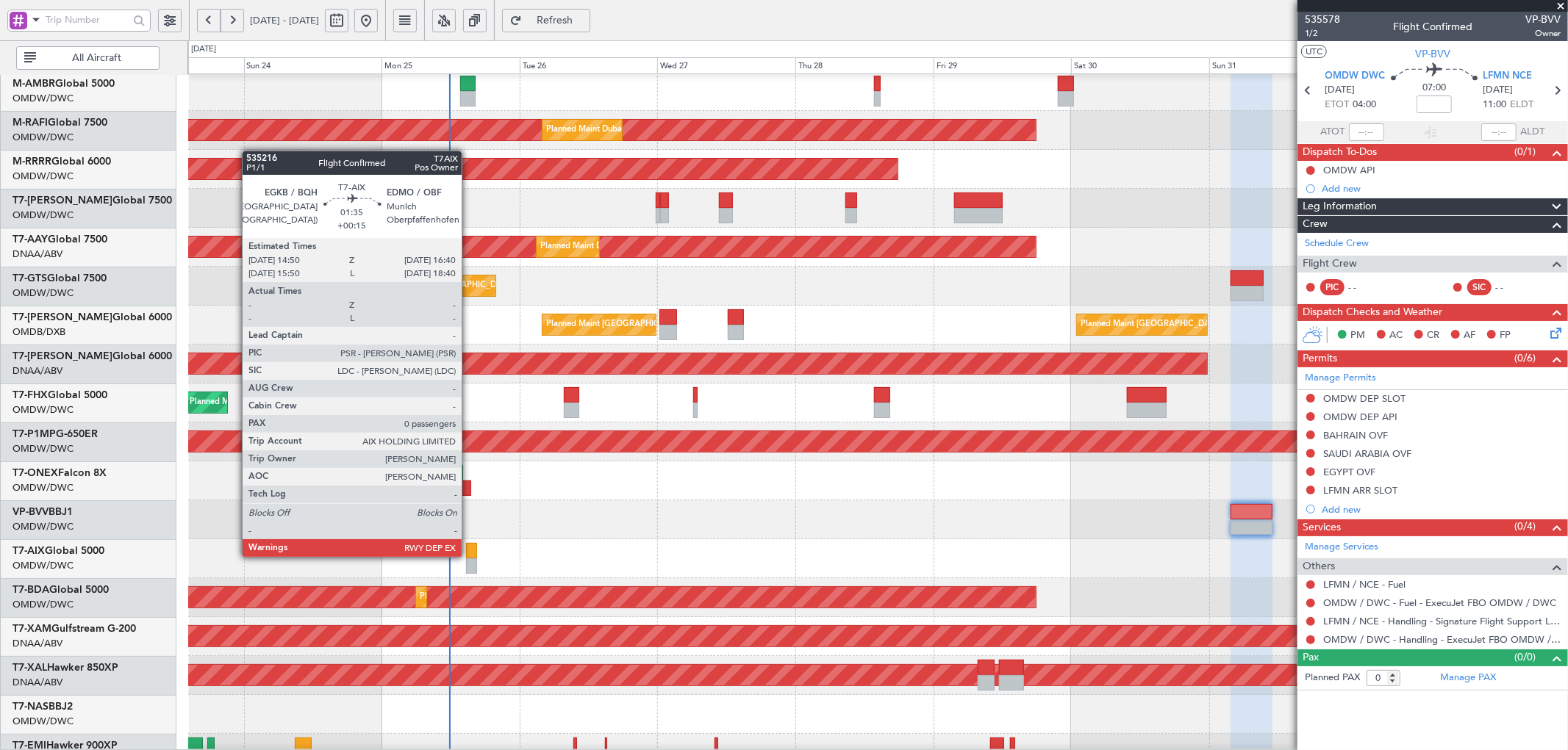
click at [469, 556] on div at bounding box center [471, 550] width 11 height 16
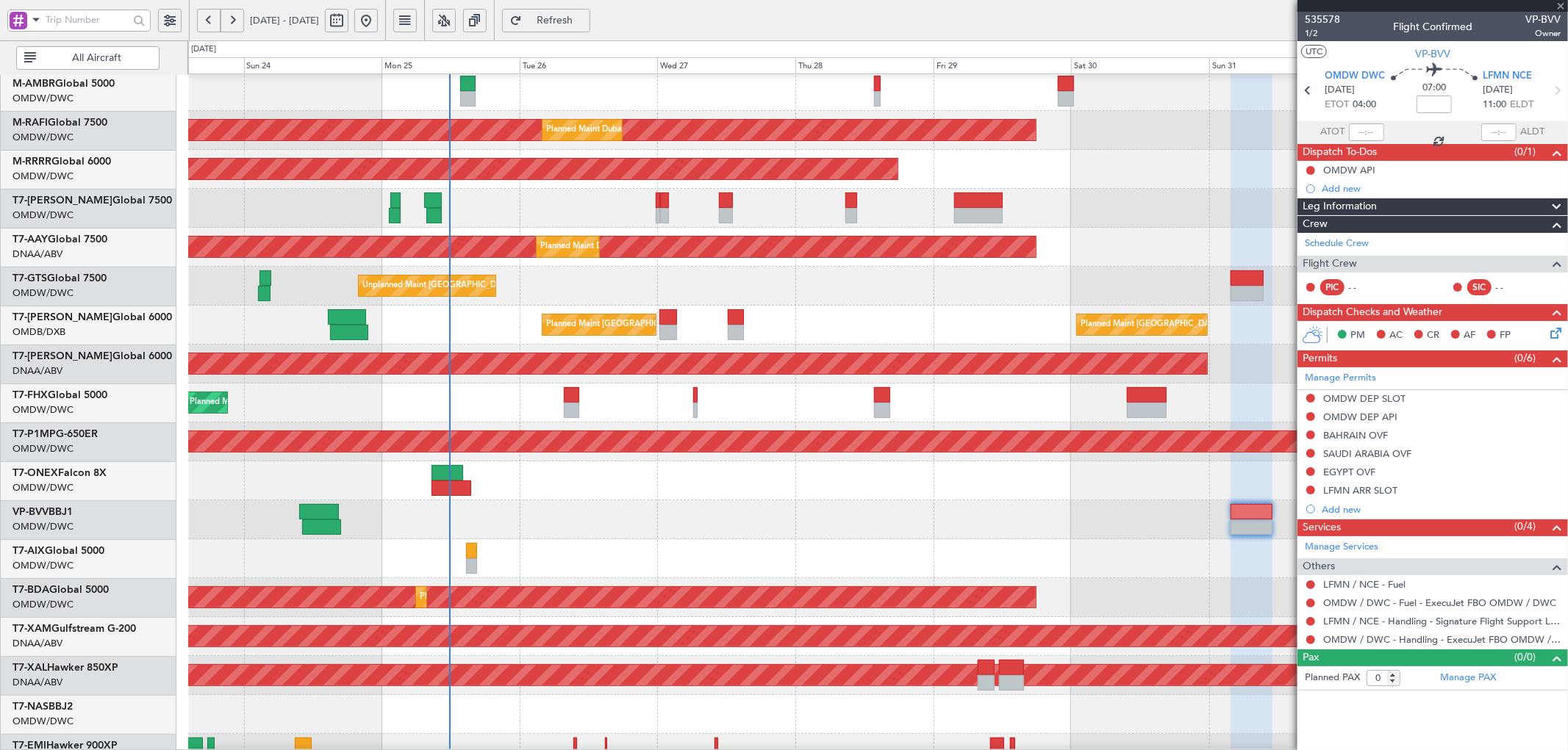
type input "+00:15"
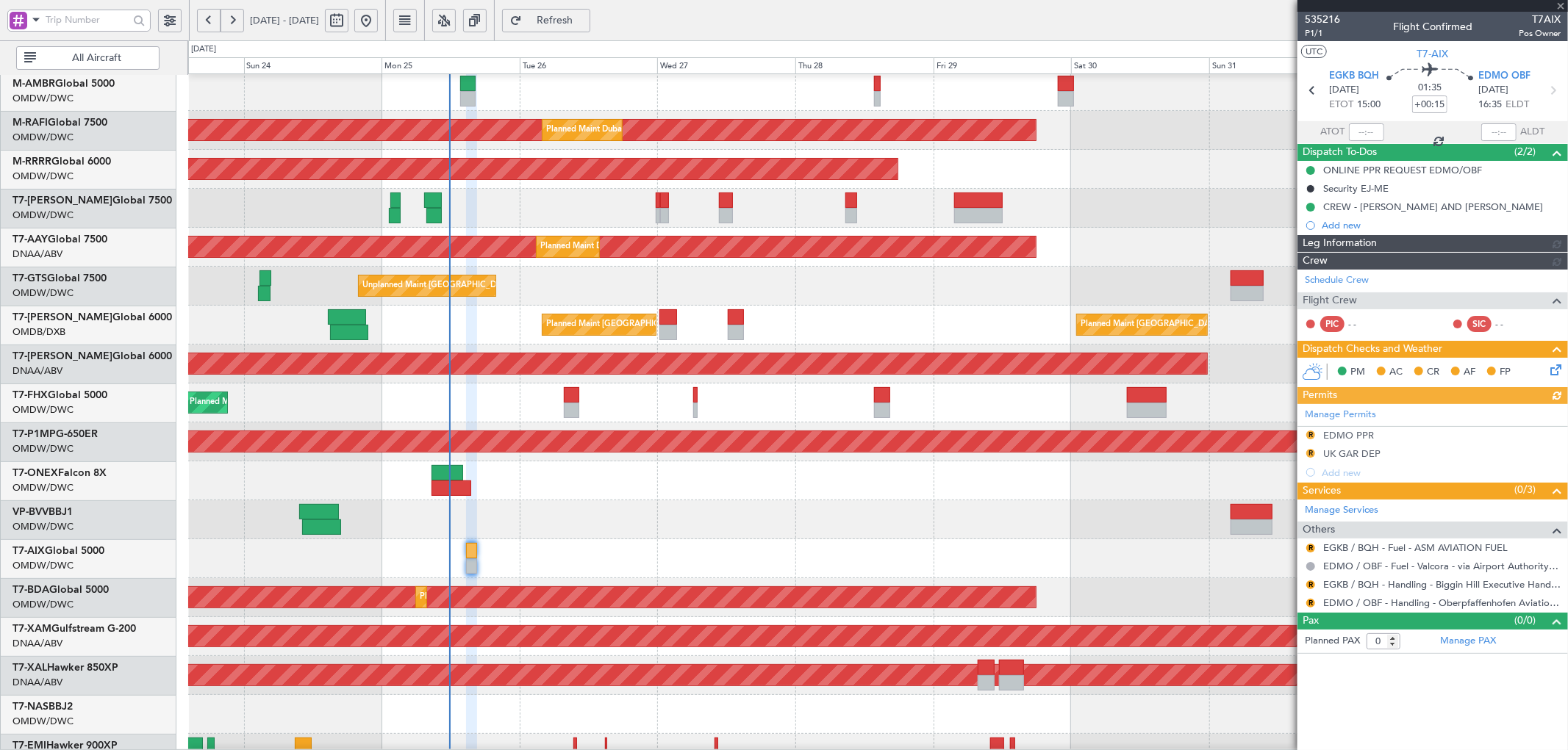
type input "[PERSON_NAME] (ANI)"
type input "7069"
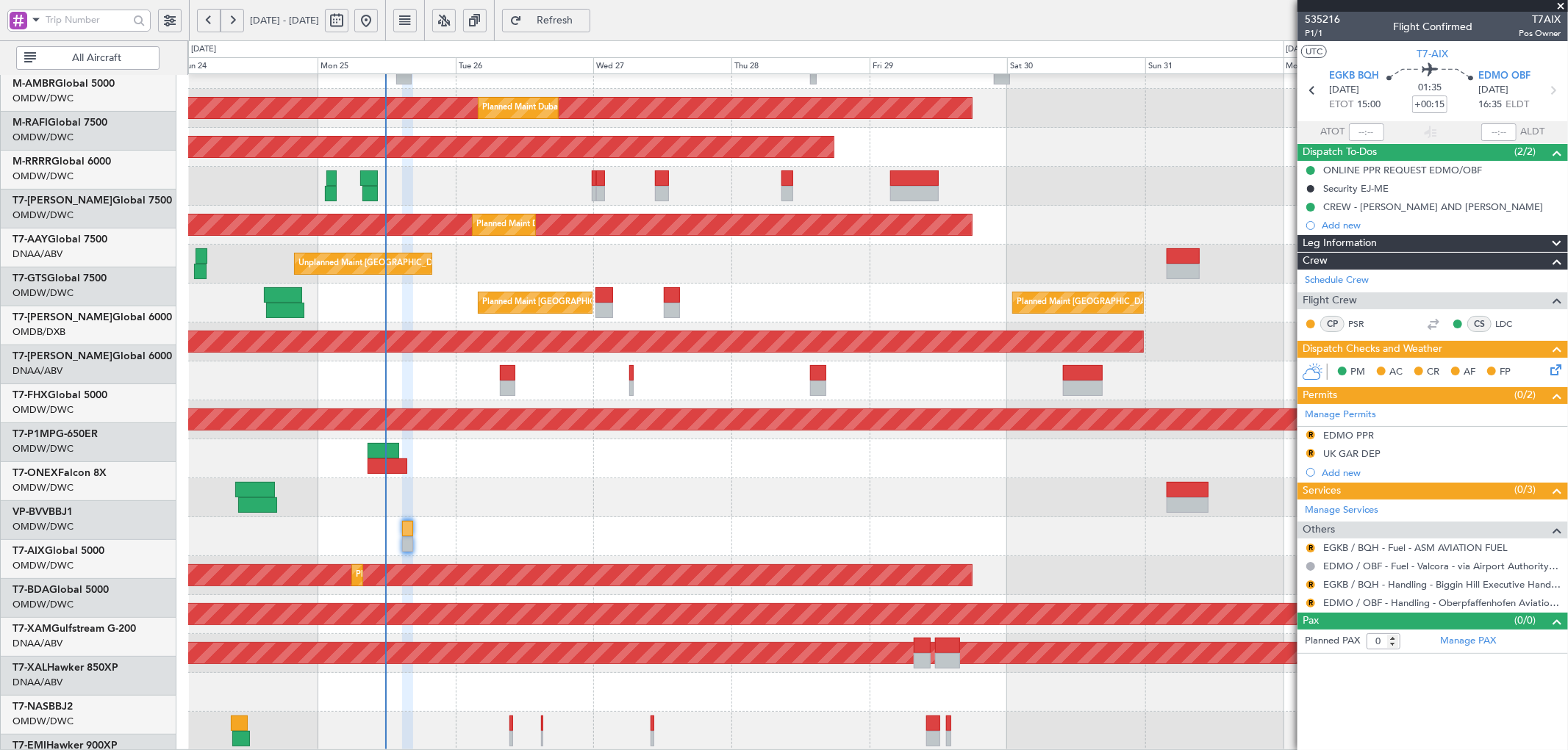
scroll to position [180, 0]
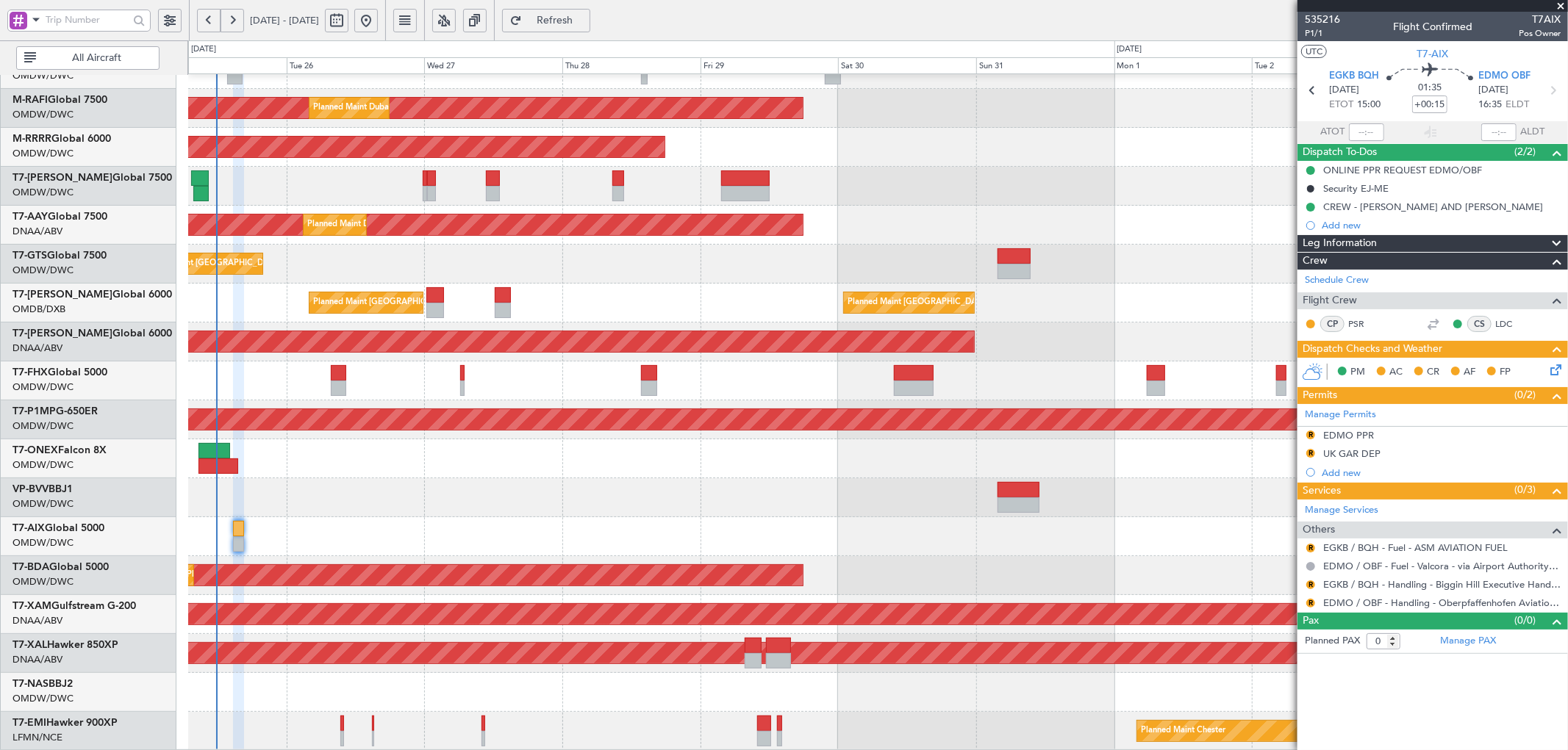
click at [598, 450] on div "Planned Maint Dubai (Al Maktoum Intl) Planned Maint [GEOGRAPHIC_DATA] (Al Makto…" at bounding box center [878, 322] width 1379 height 857
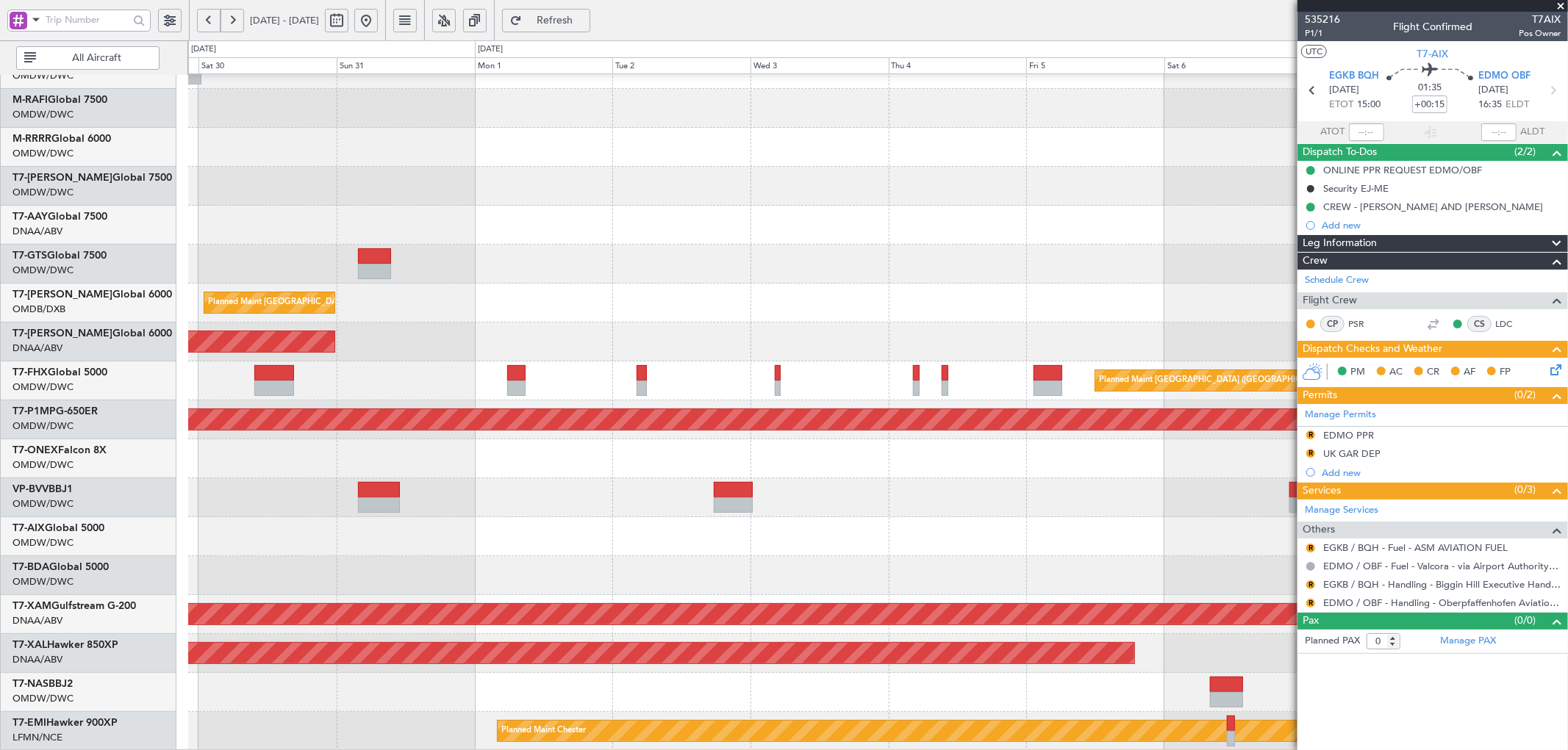
click at [51, 570] on div "Planned Maint Dubai (Al Maktoum Intl) Planned Maint [GEOGRAPHIC_DATA] (Al Makto…" at bounding box center [784, 395] width 1568 height 710
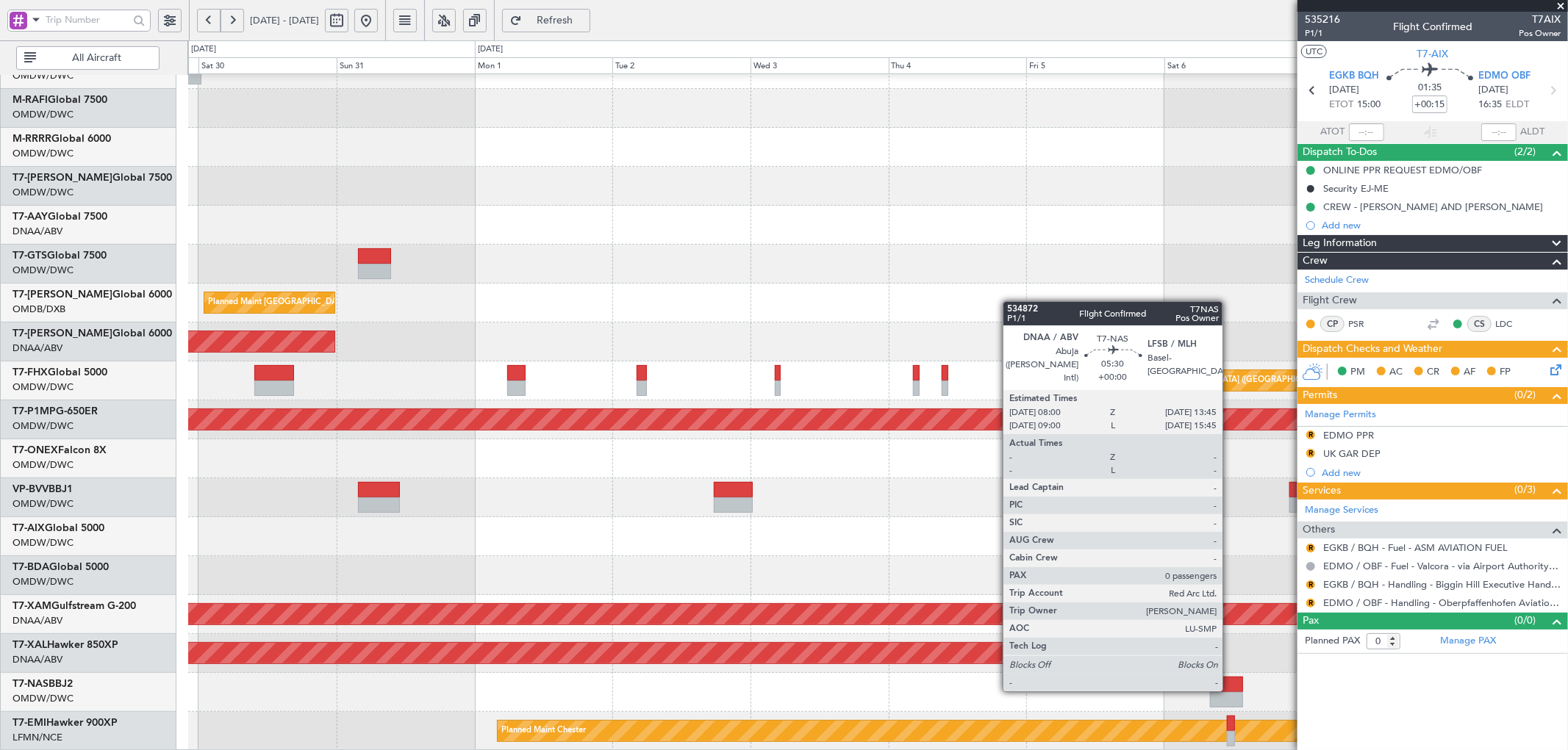
click at [1230, 688] on div at bounding box center [1227, 684] width 33 height 16
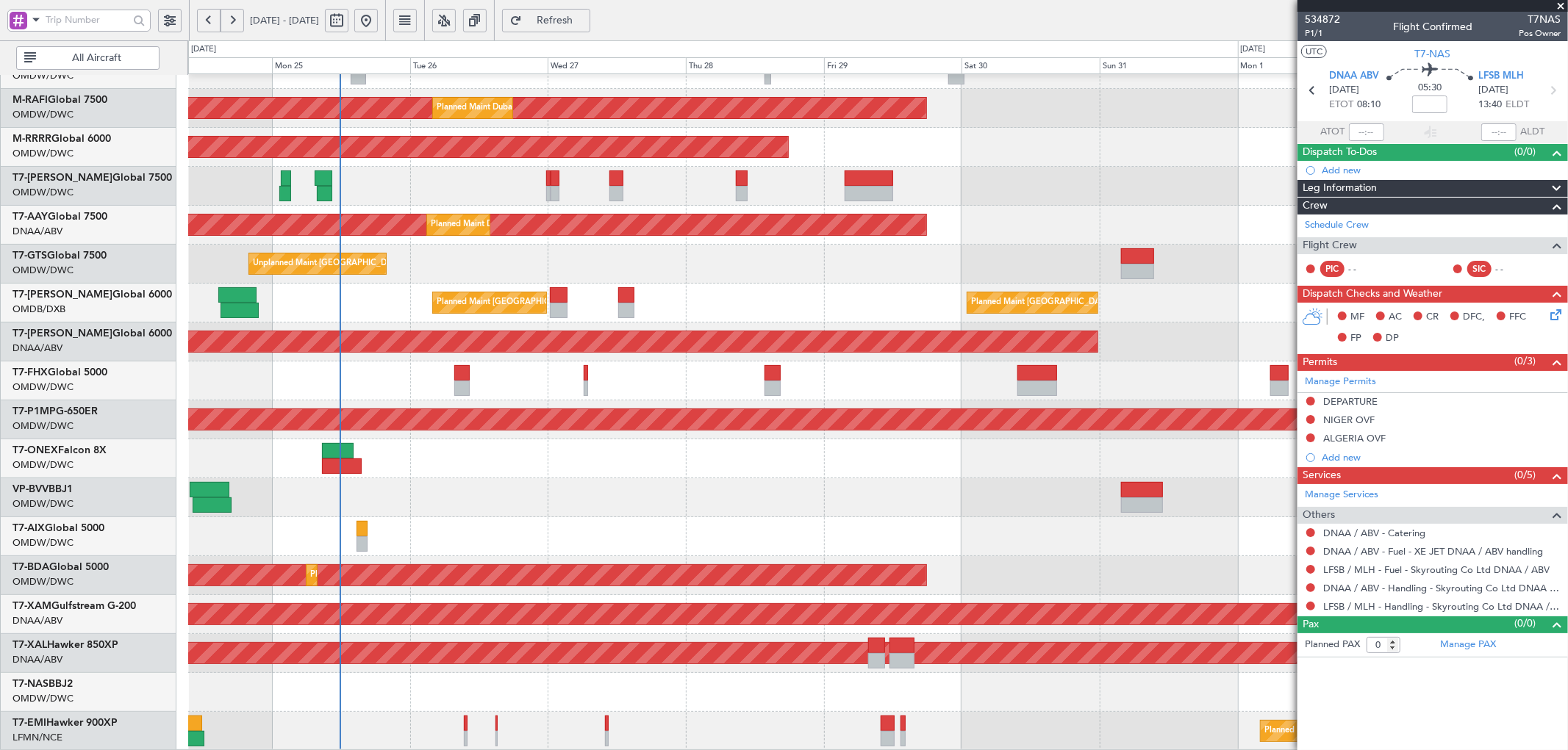
click at [1048, 667] on div "Planned Maint Dubai (Al Maktoum Intl) Planned Maint [GEOGRAPHIC_DATA] (Al Makto…" at bounding box center [878, 322] width 1379 height 857
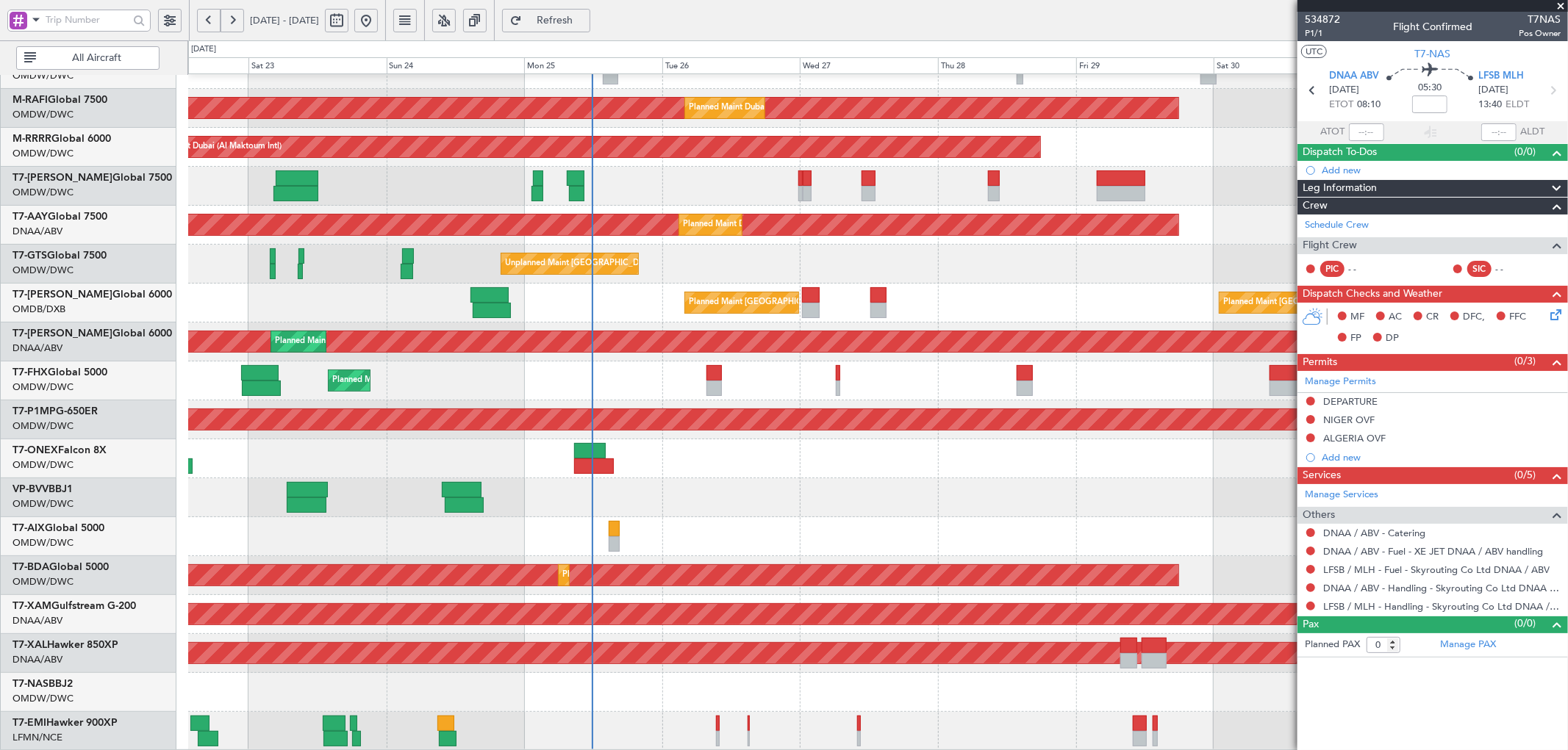
click at [876, 527] on div "Planned Maint Dubai (Al Maktoum Intl) Planned Maint [GEOGRAPHIC_DATA] (Al Makto…" at bounding box center [878, 322] width 1379 height 857
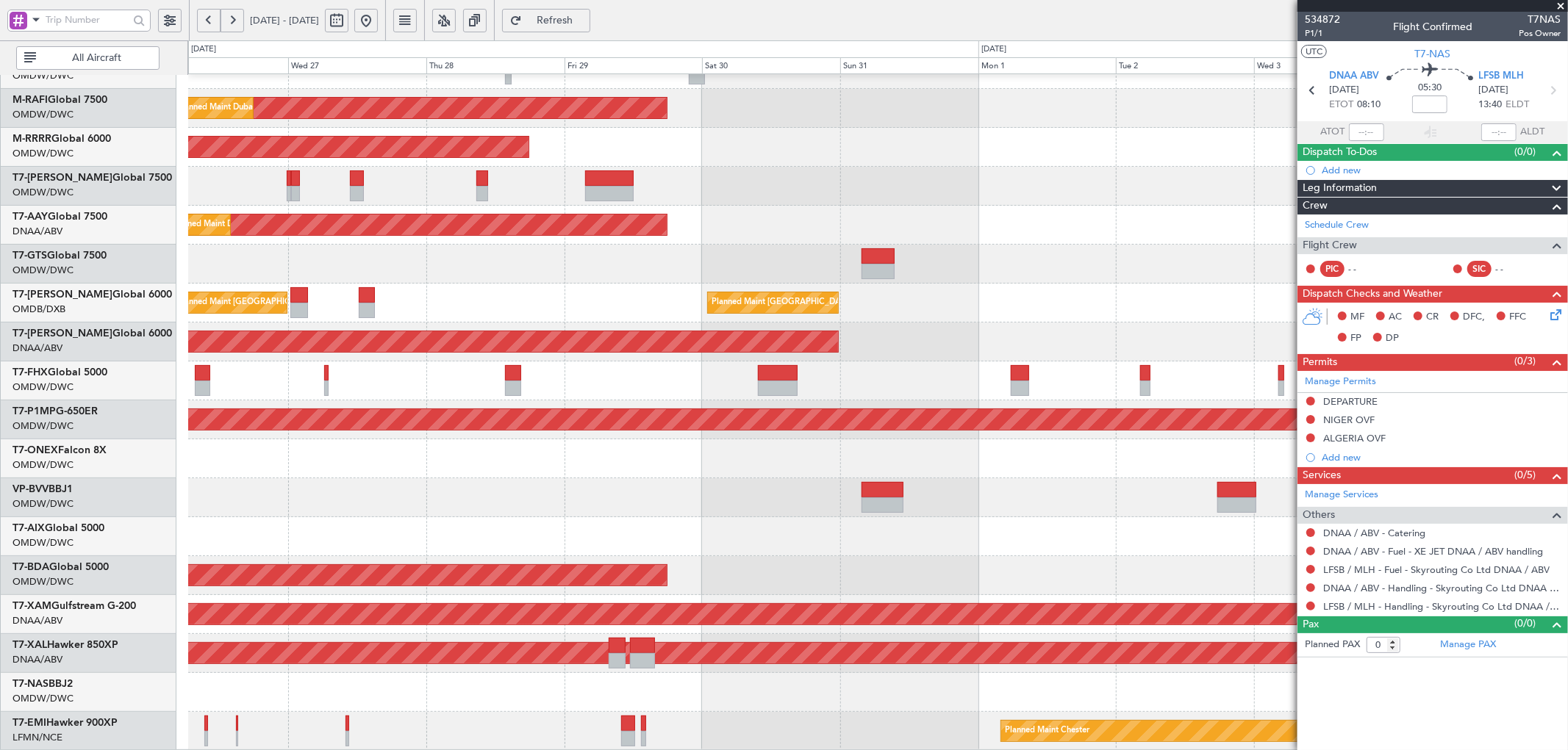
click at [376, 384] on div "Planned Maint Dubai (Al Maktoum Intl) Planned Maint [GEOGRAPHIC_DATA] (Al Makto…" at bounding box center [878, 322] width 1379 height 857
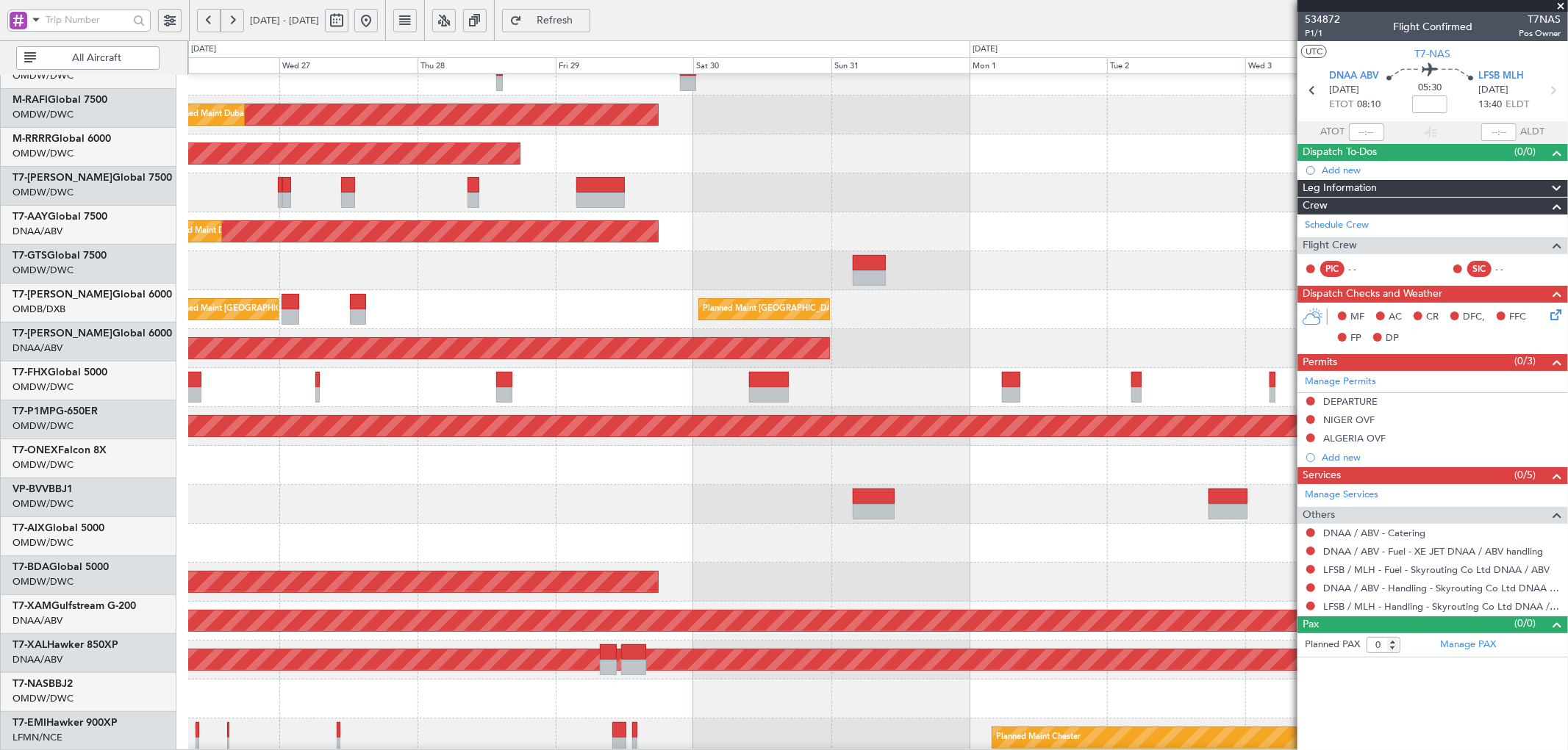
scroll to position [147, 0]
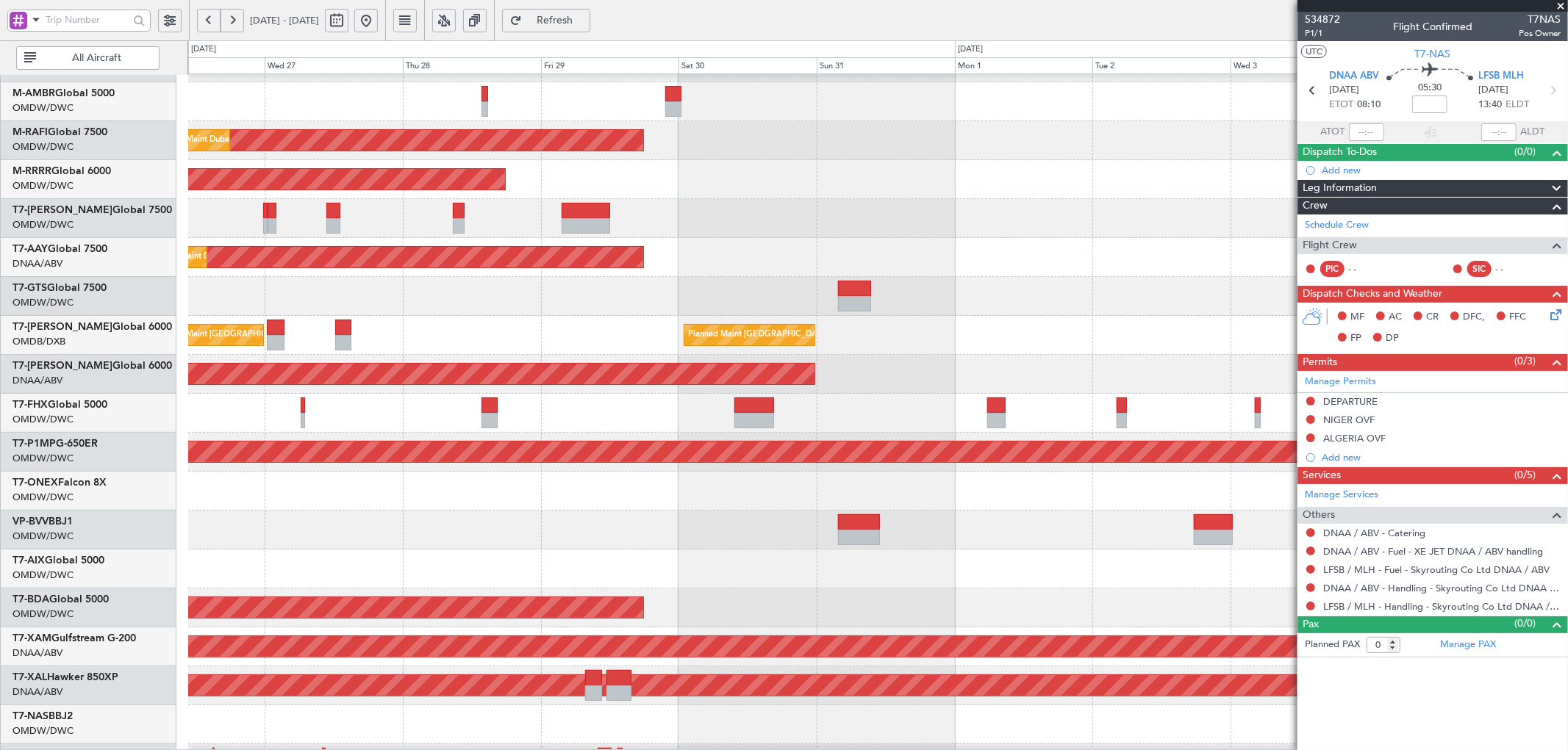
click at [952, 334] on div "Planned Maint [GEOGRAPHIC_DATA] ([GEOGRAPHIC_DATA] Intl) Planned Maint [GEOGRAP…" at bounding box center [878, 335] width 1379 height 39
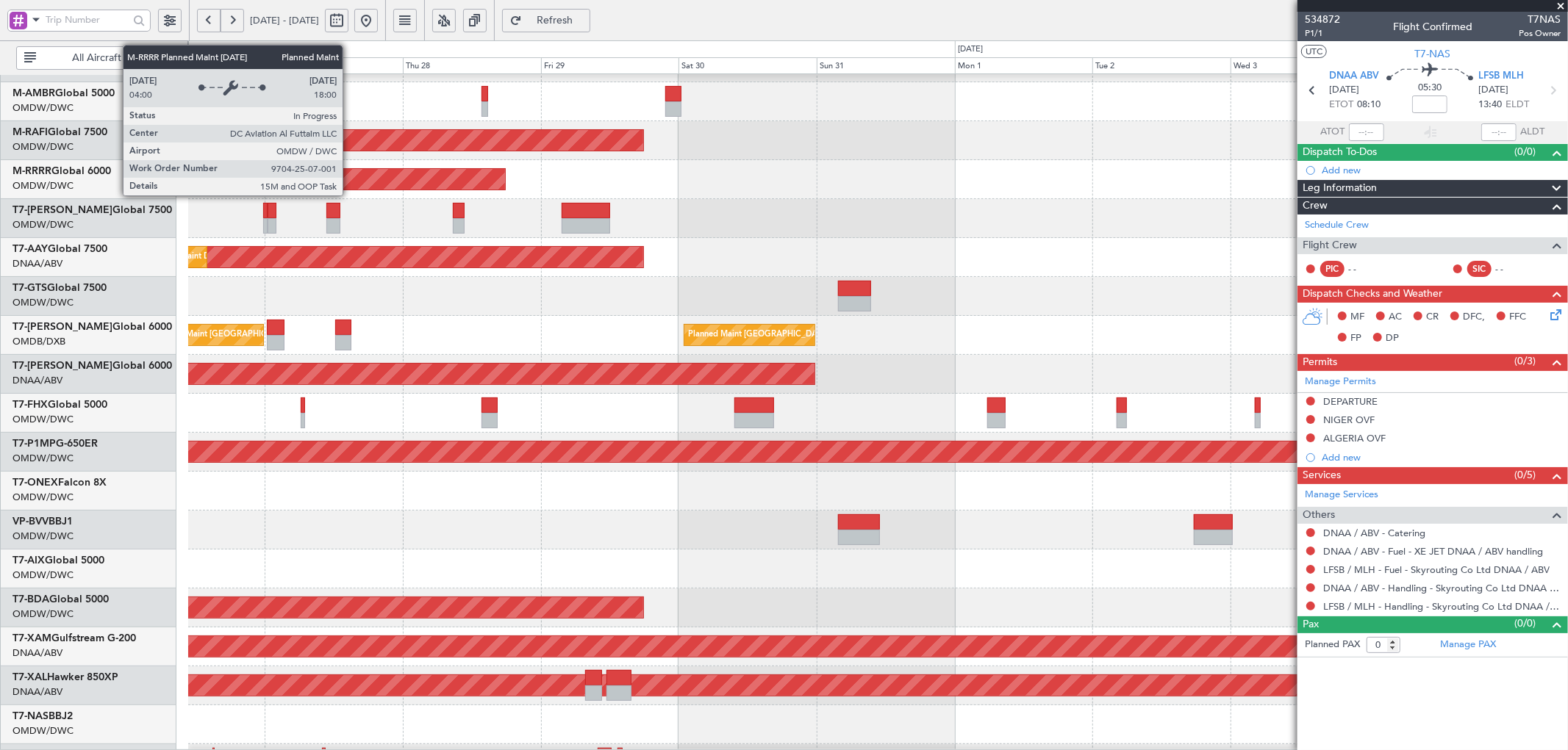
scroll to position [0, 0]
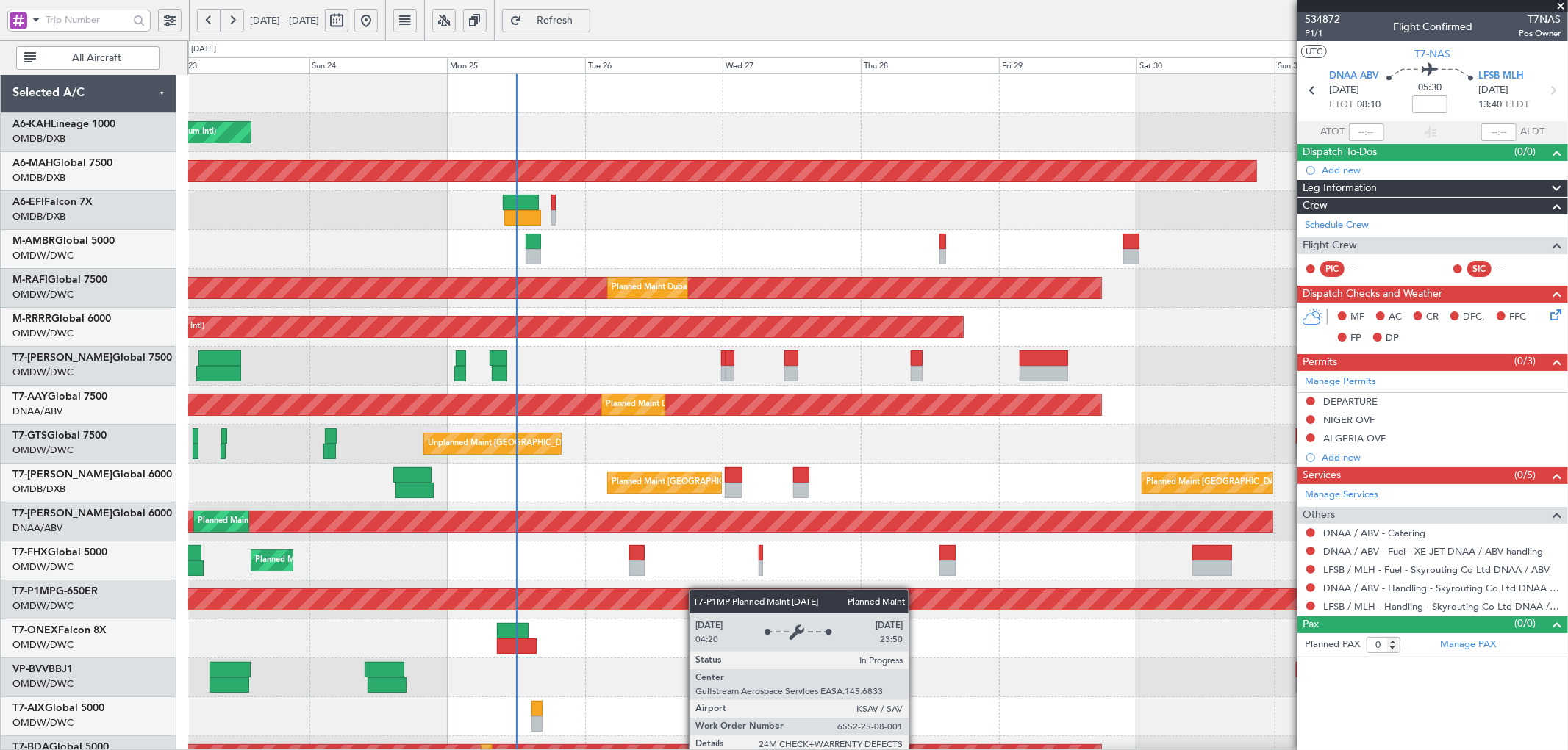
click at [788, 597] on div "Planned Maint Dubai (Al Maktoum Intl) Planned Maint [GEOGRAPHIC_DATA] ([GEOGRAP…" at bounding box center [878, 503] width 1379 height 857
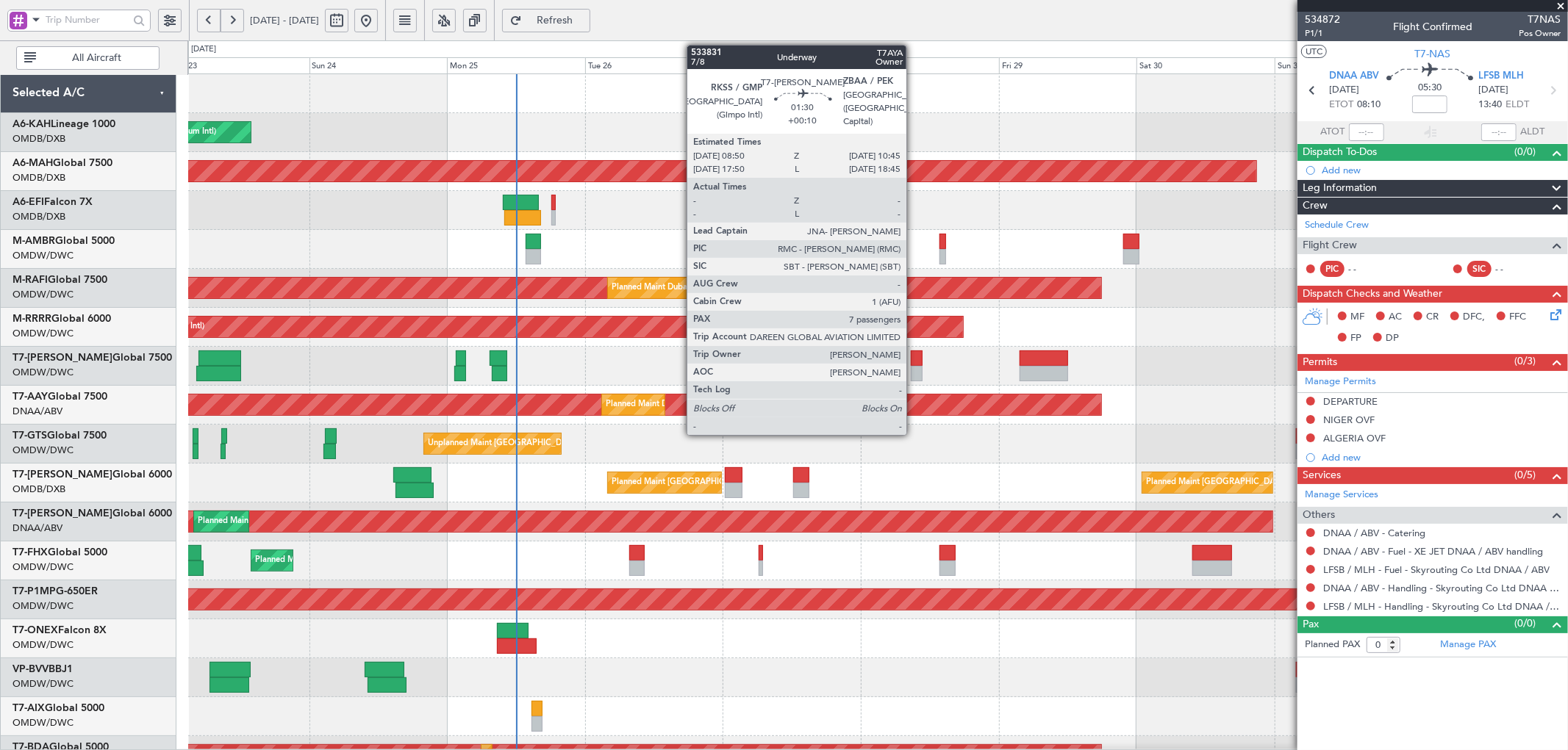
click at [914, 355] on div at bounding box center [916, 358] width 11 height 16
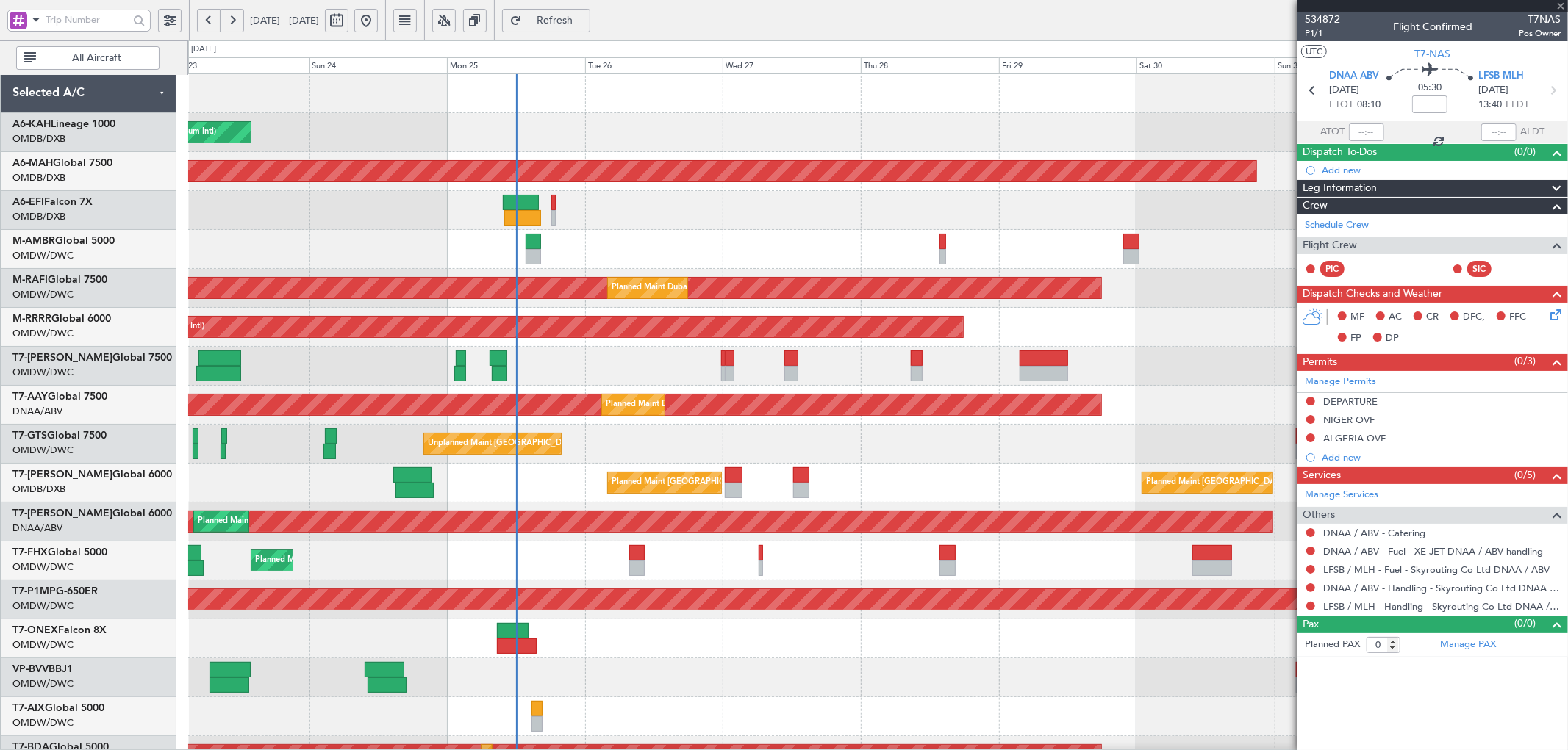
type input "+00:10"
type input "7"
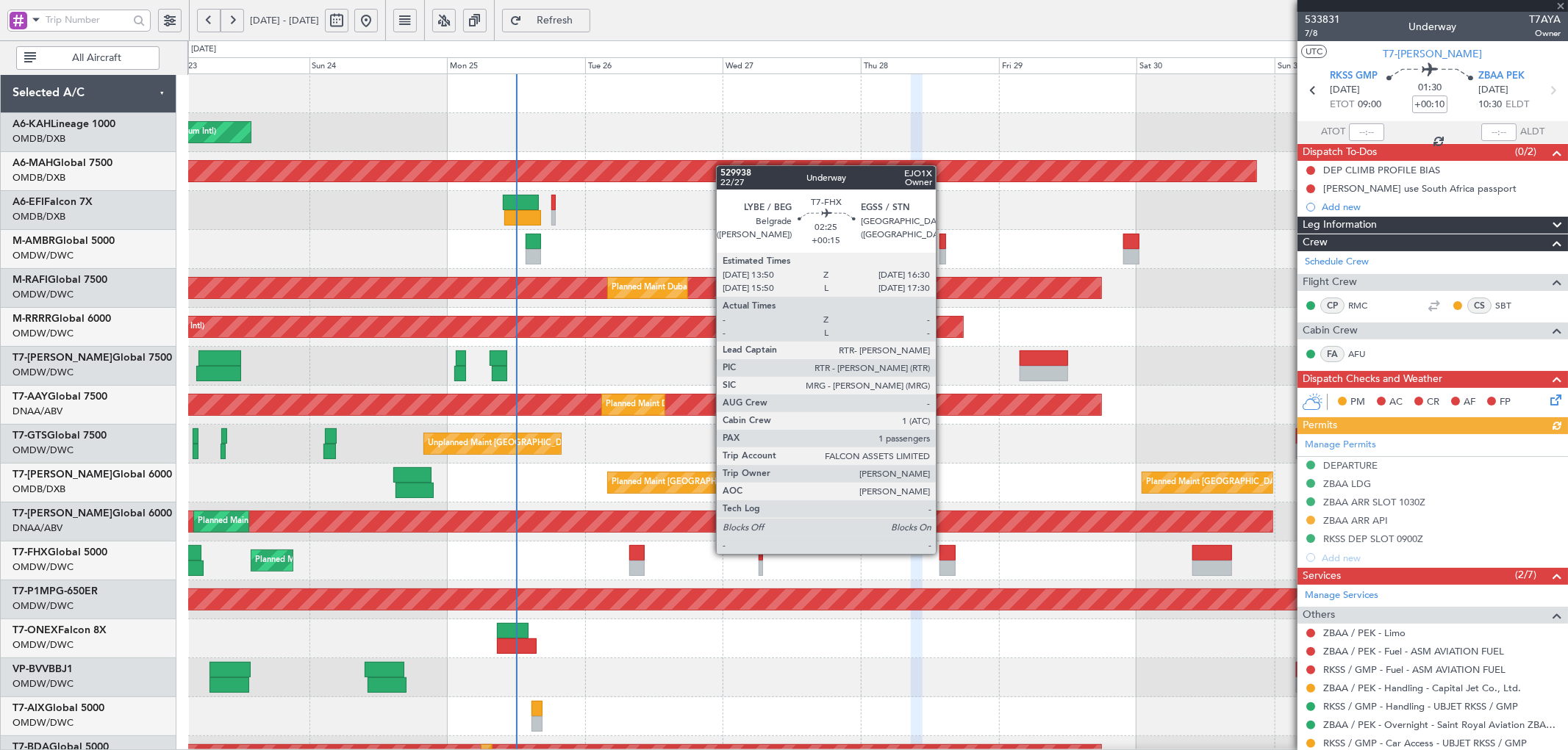
click at [943, 553] on div at bounding box center [947, 553] width 16 height 16
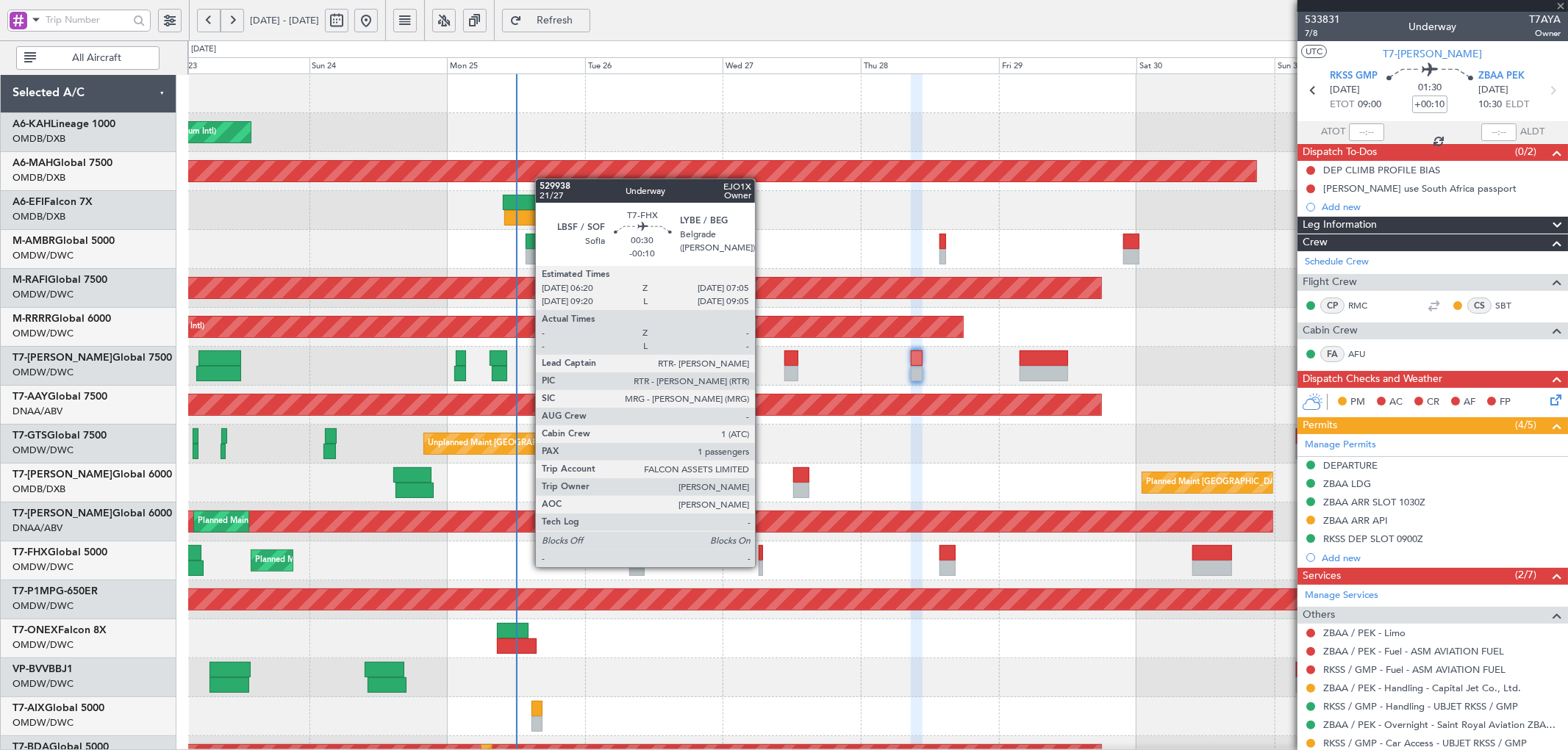
type input "+00:15"
type input "1"
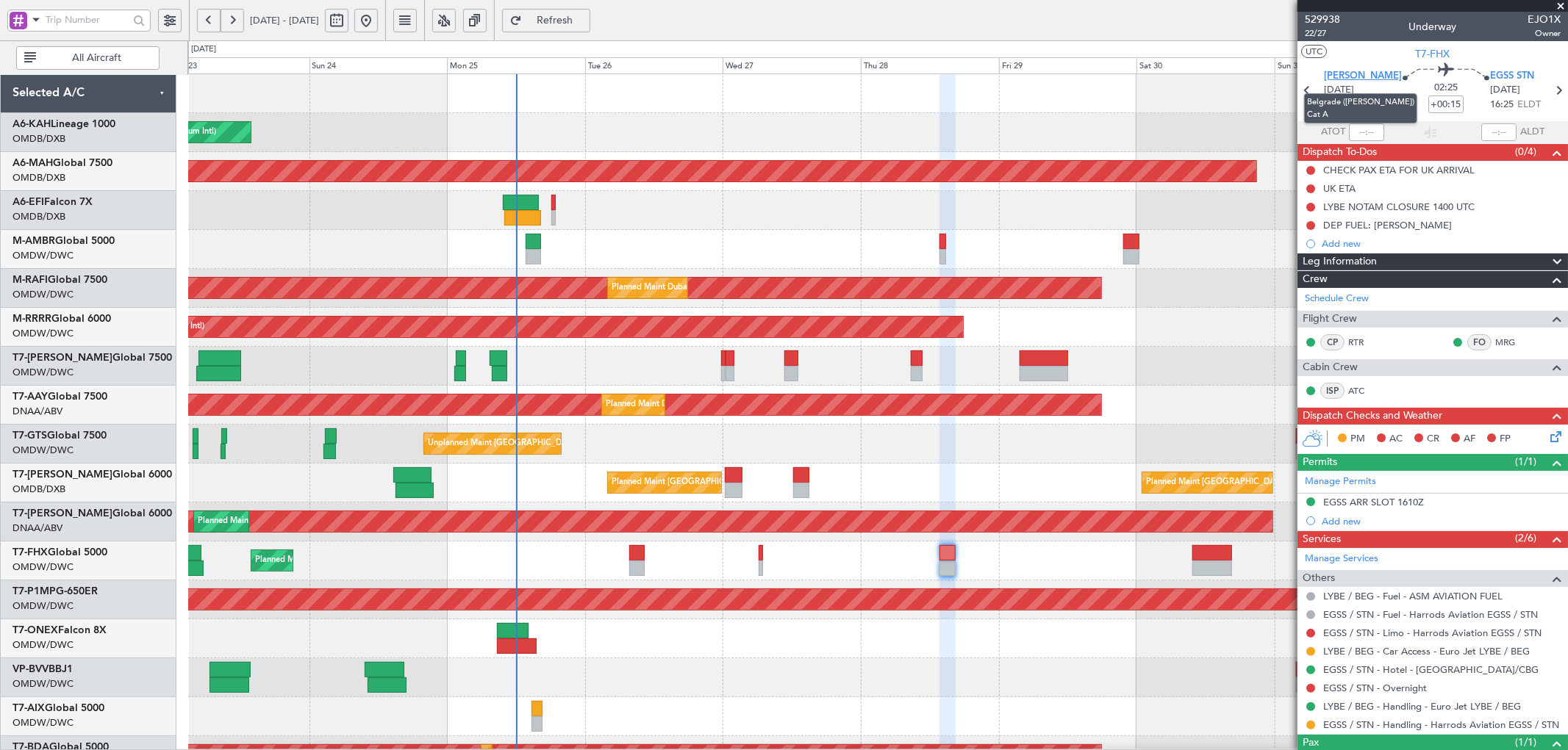
click at [1361, 74] on span "[PERSON_NAME]" at bounding box center [1363, 77] width 78 height 15
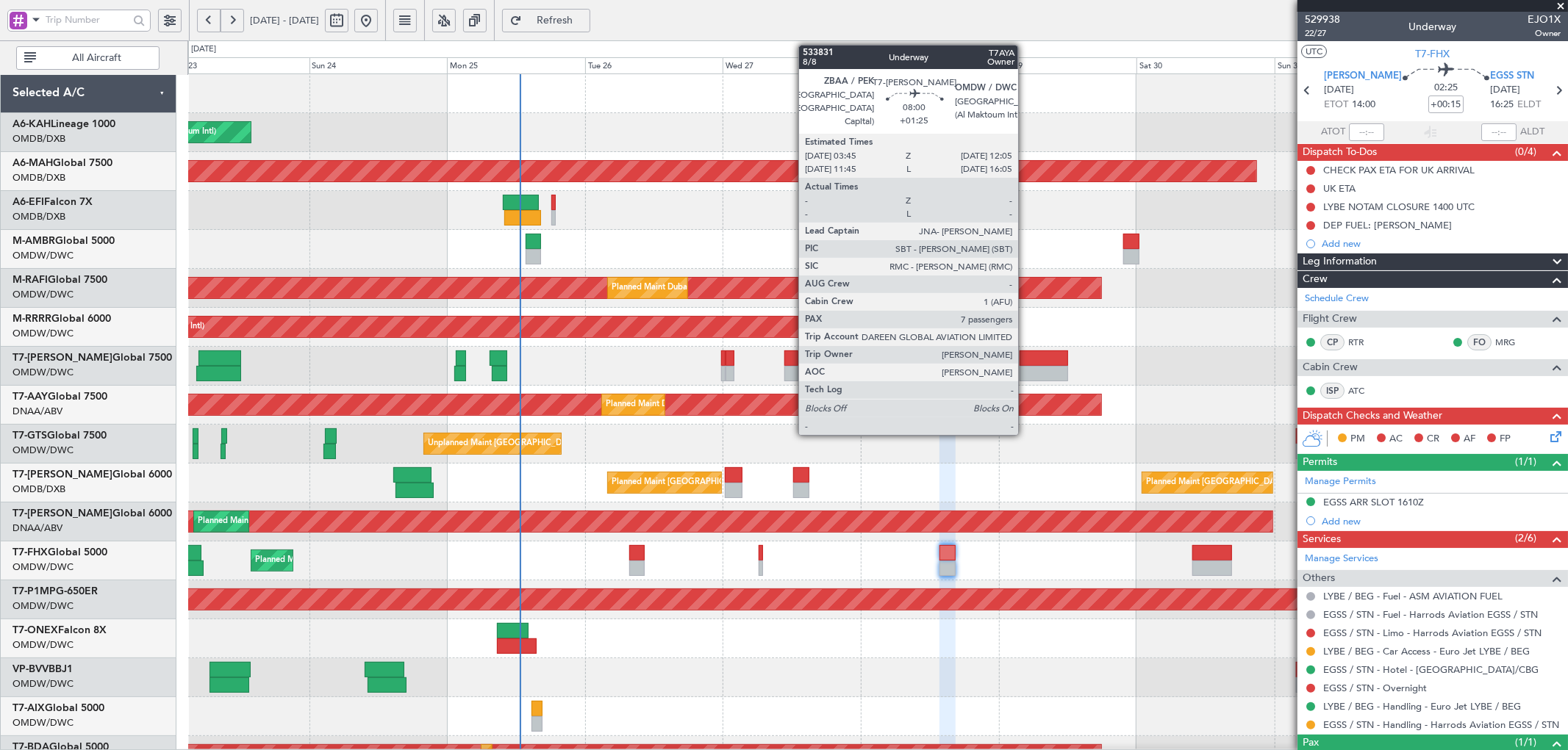
click at [1025, 371] on div at bounding box center [1043, 373] width 48 height 16
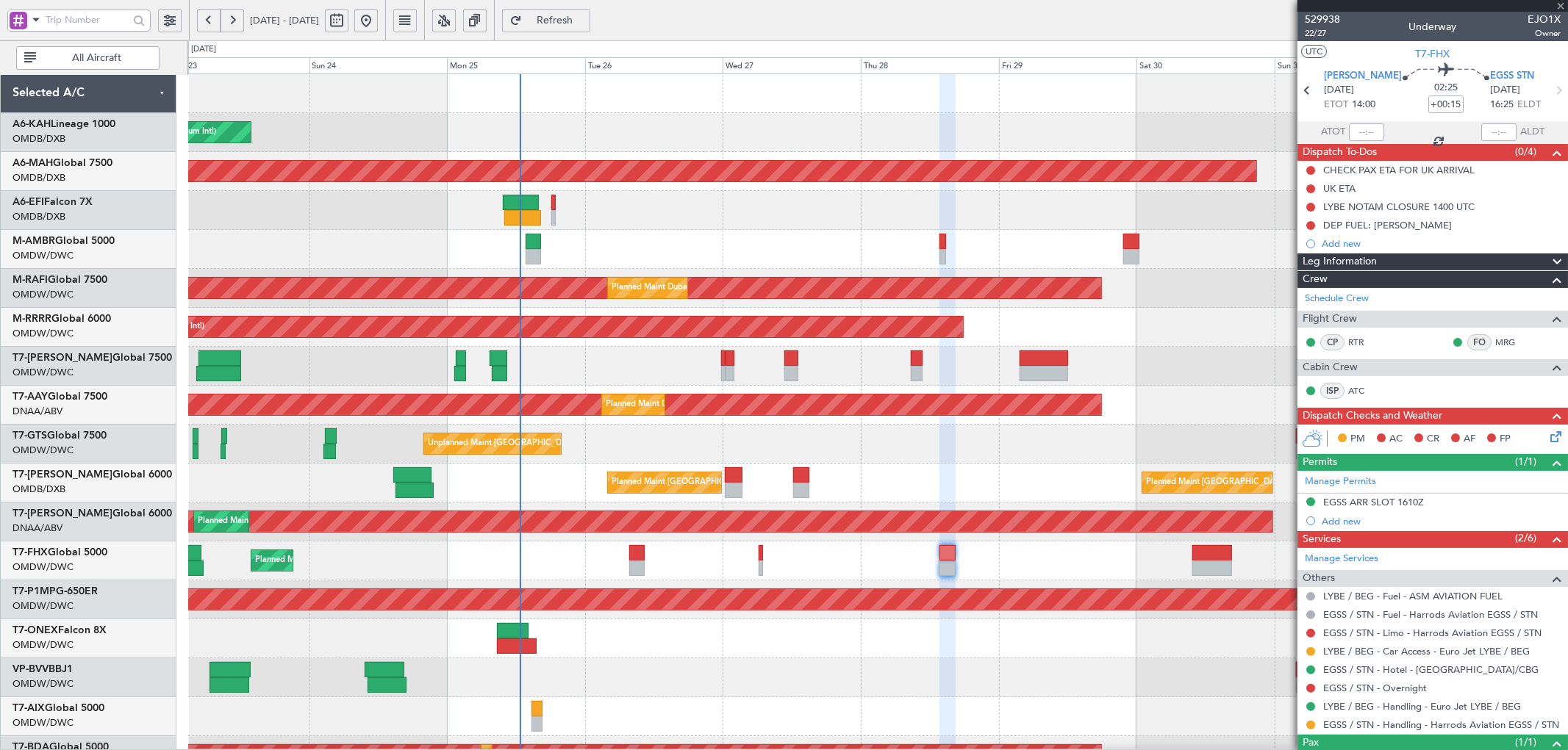
type input "+01:25"
type input "7"
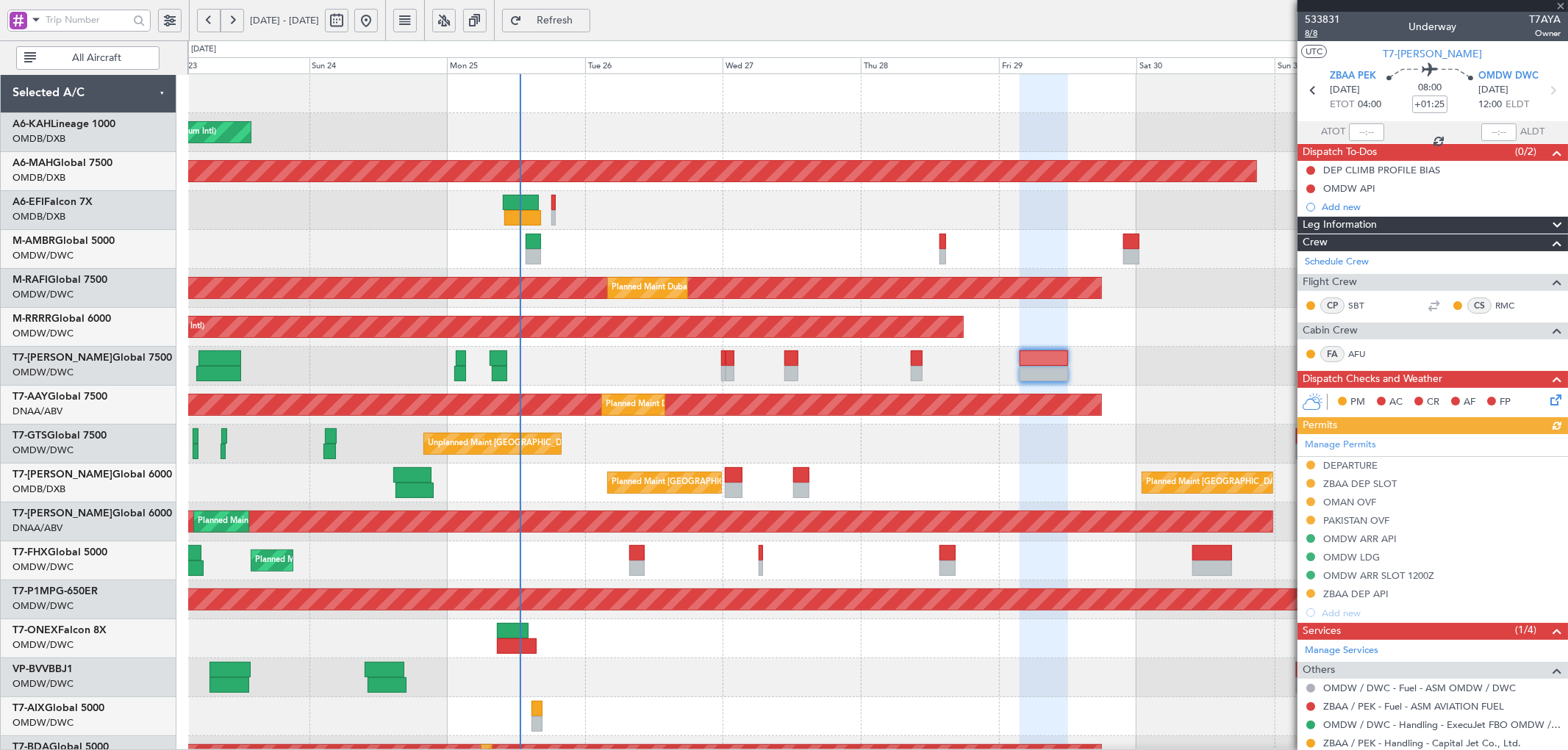
click at [1309, 31] on span "8/8" at bounding box center [1322, 33] width 35 height 13
click at [585, 17] on span "Refresh" at bounding box center [554, 21] width 60 height 10
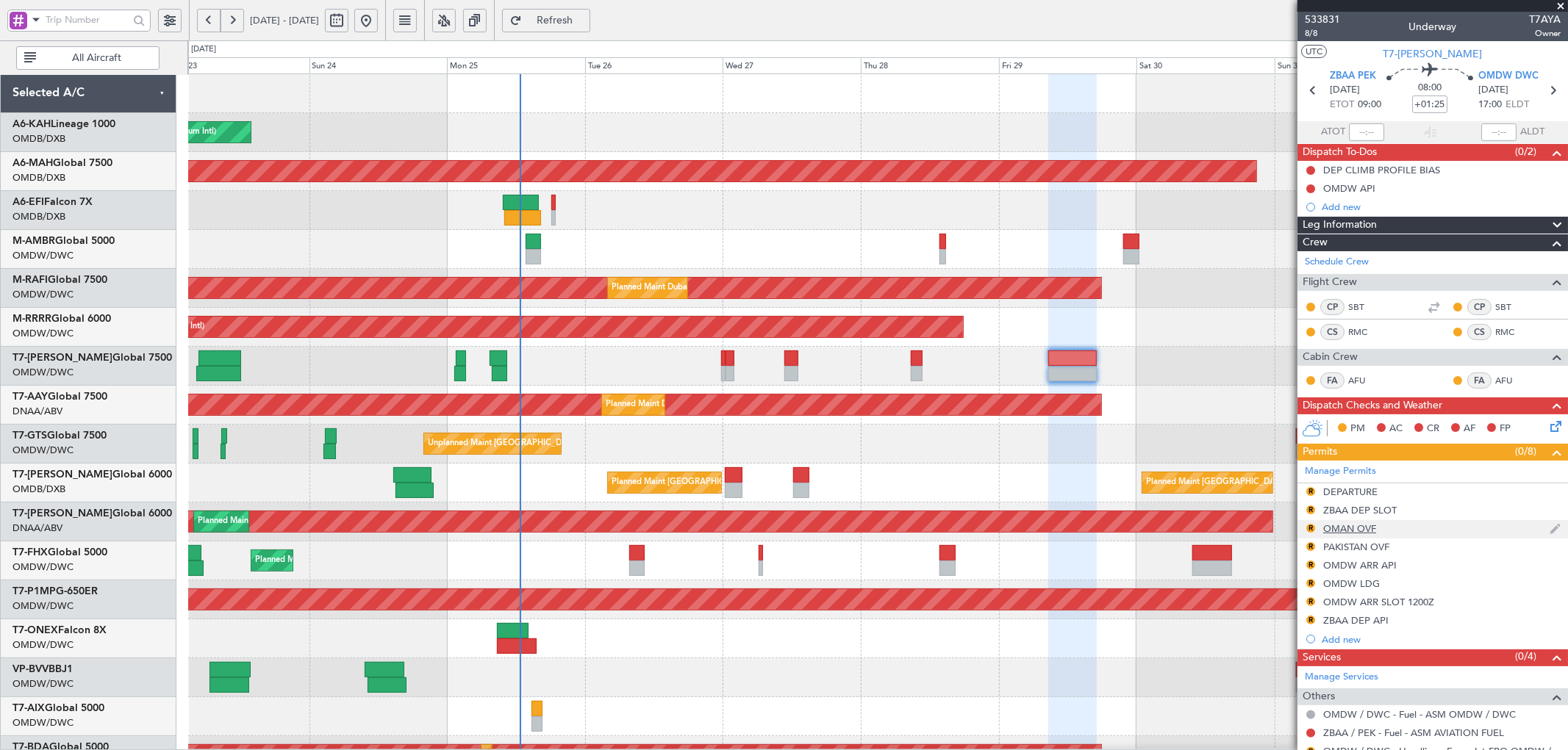
click at [1362, 527] on div "OMAN OVF" at bounding box center [1350, 528] width 53 height 13
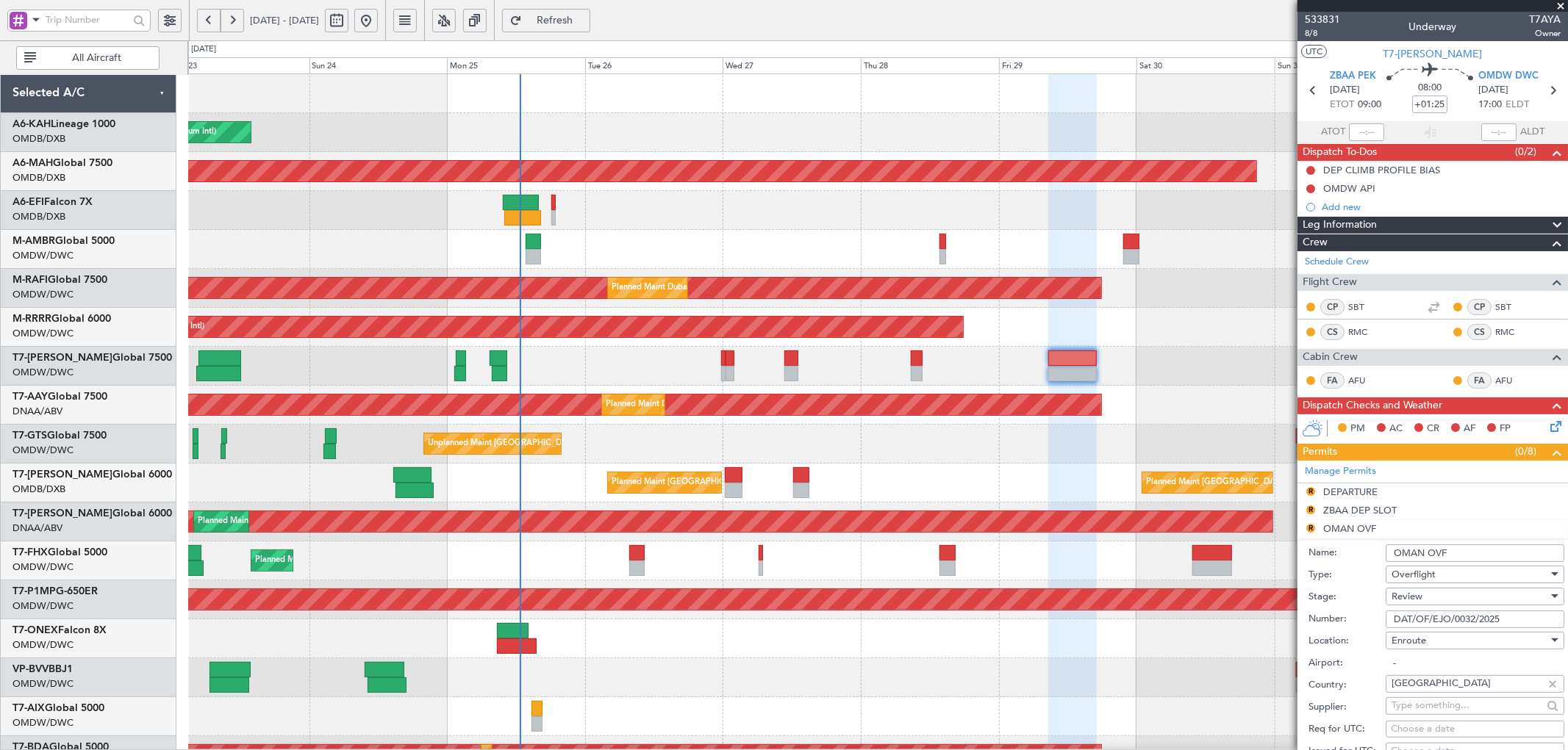
click at [1408, 662] on input "-" at bounding box center [1475, 664] width 179 height 18
click at [1423, 599] on div "Review" at bounding box center [1470, 597] width 157 height 22
click at [1420, 713] on span "Received OK" at bounding box center [1468, 715] width 153 height 22
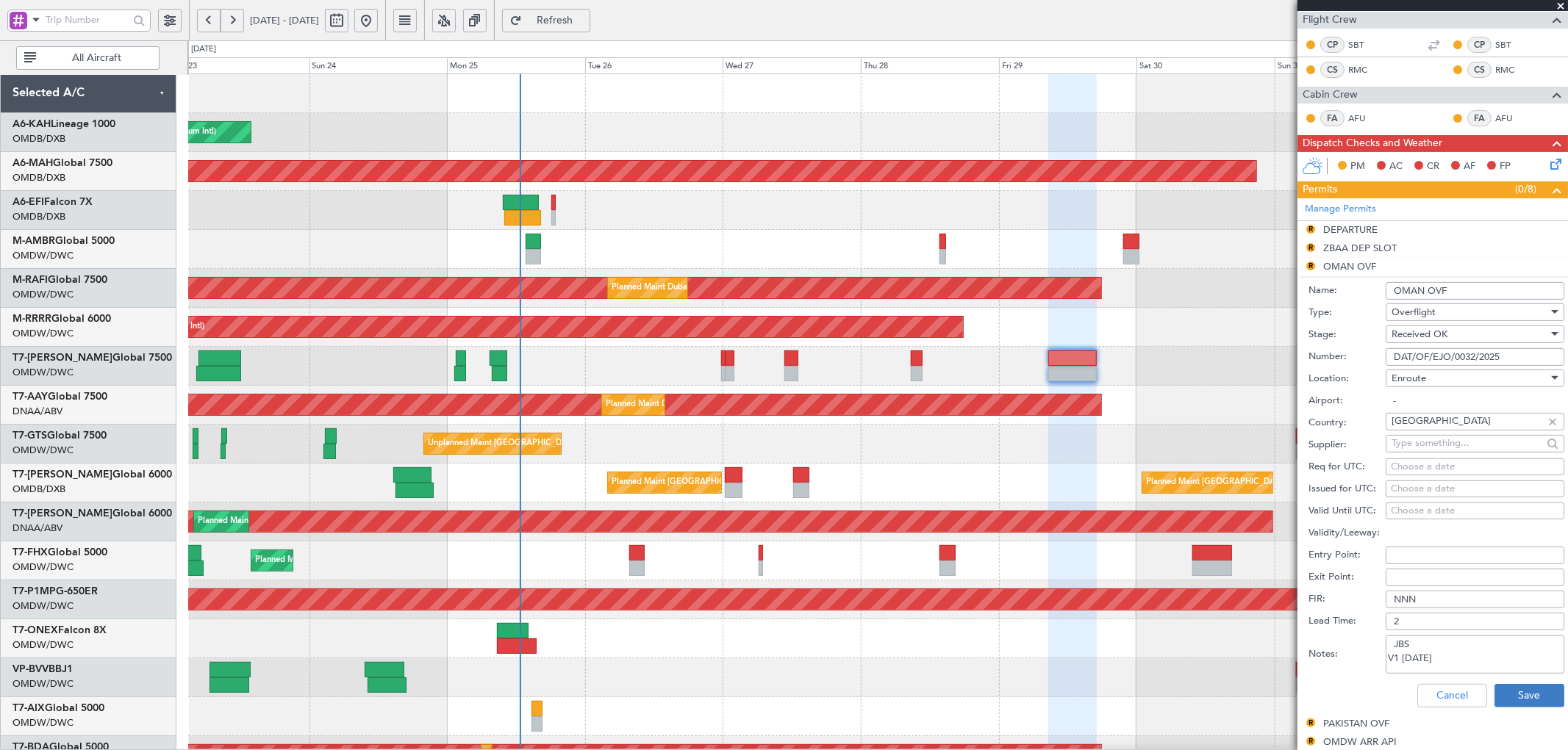
scroll to position [272, 0]
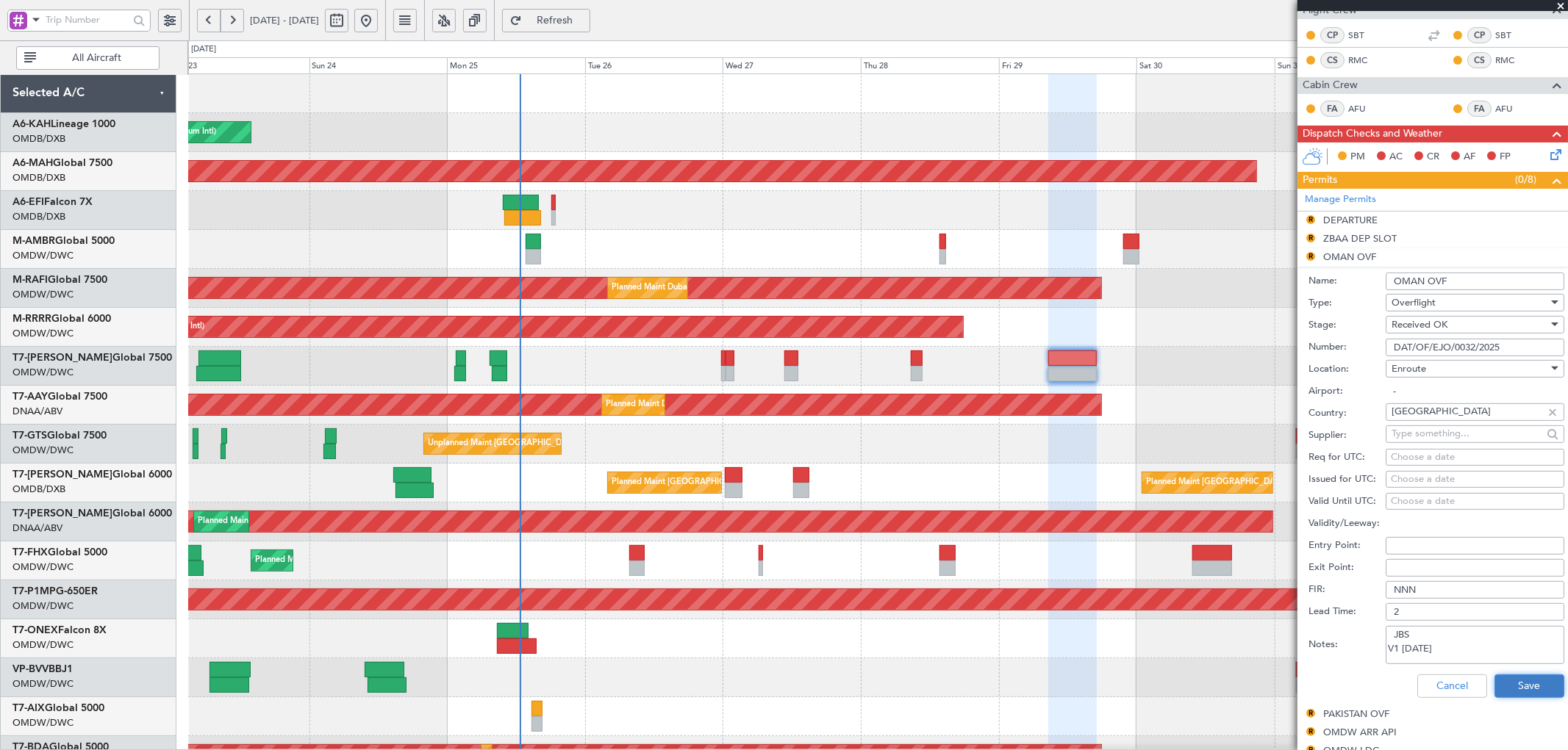
click at [1507, 681] on button "Save" at bounding box center [1529, 687] width 70 height 24
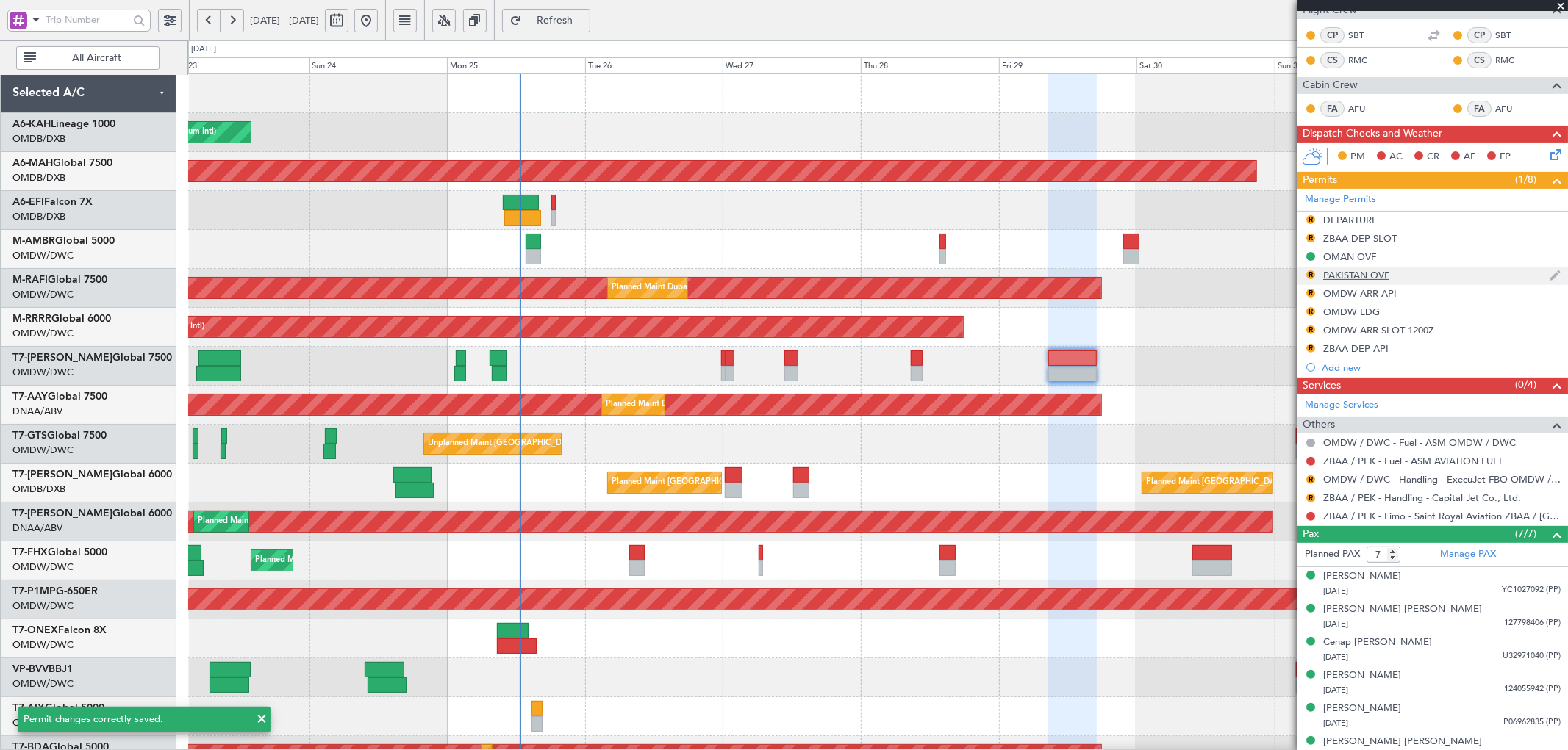
click at [1361, 273] on div "PAKISTAN OVF" at bounding box center [1356, 275] width 66 height 13
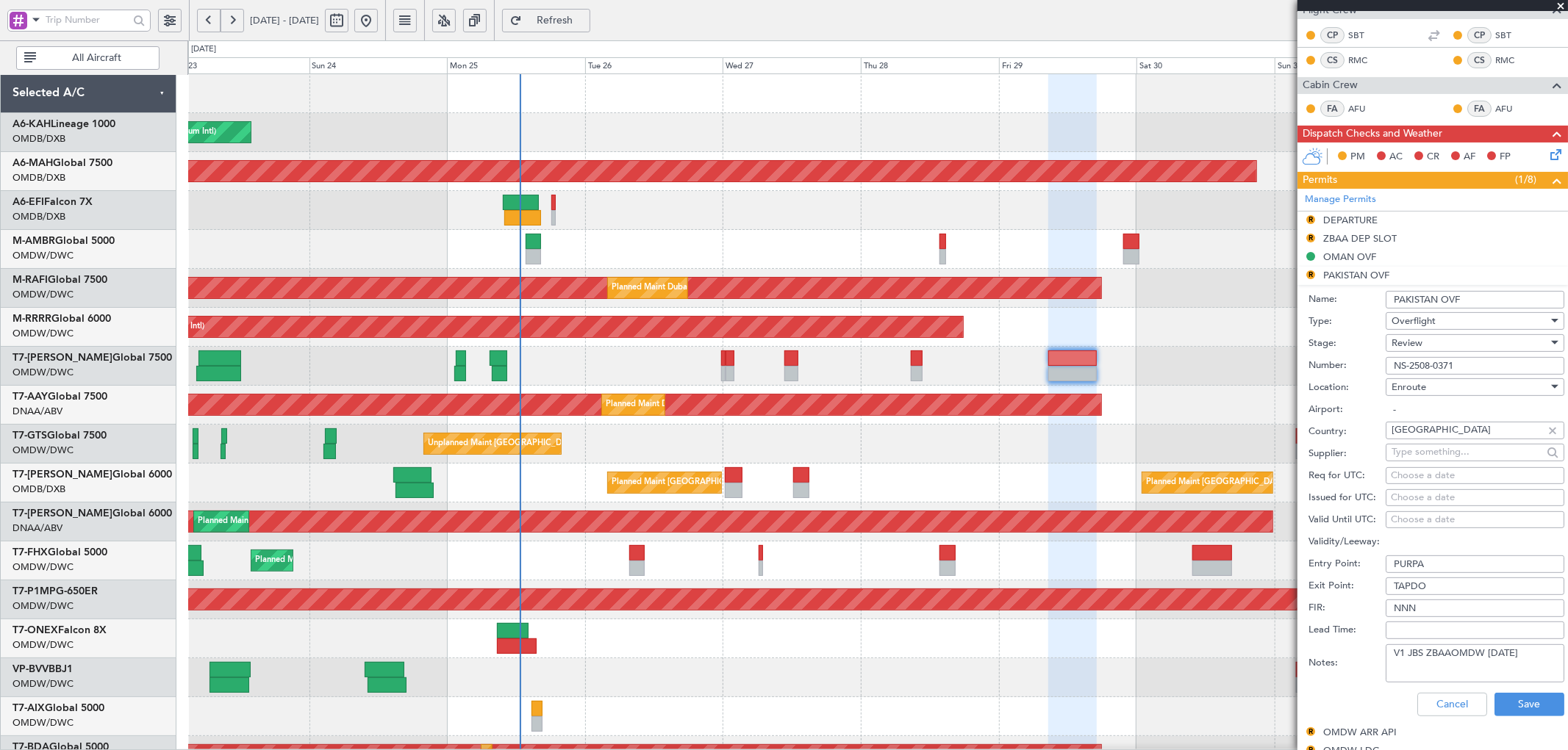
drag, startPoint x: 1481, startPoint y: 369, endPoint x: 1251, endPoint y: 393, distance: 231.2
click at [1251, 393] on fb-app "[DATE] - [DATE] Refresh Quick Links All Aircraft Planned Maint [GEOGRAPHIC_DATA…" at bounding box center [784, 384] width 1568 height 732
click at [1422, 349] on span "Review" at bounding box center [1406, 343] width 31 height 13
drag, startPoint x: 1428, startPoint y: 449, endPoint x: 1428, endPoint y: 458, distance: 9.0
click at [1428, 458] on div "Denied Not Requested Review Requested Received OK Cancelled Cancelled - Notific…" at bounding box center [1469, 449] width 178 height 177
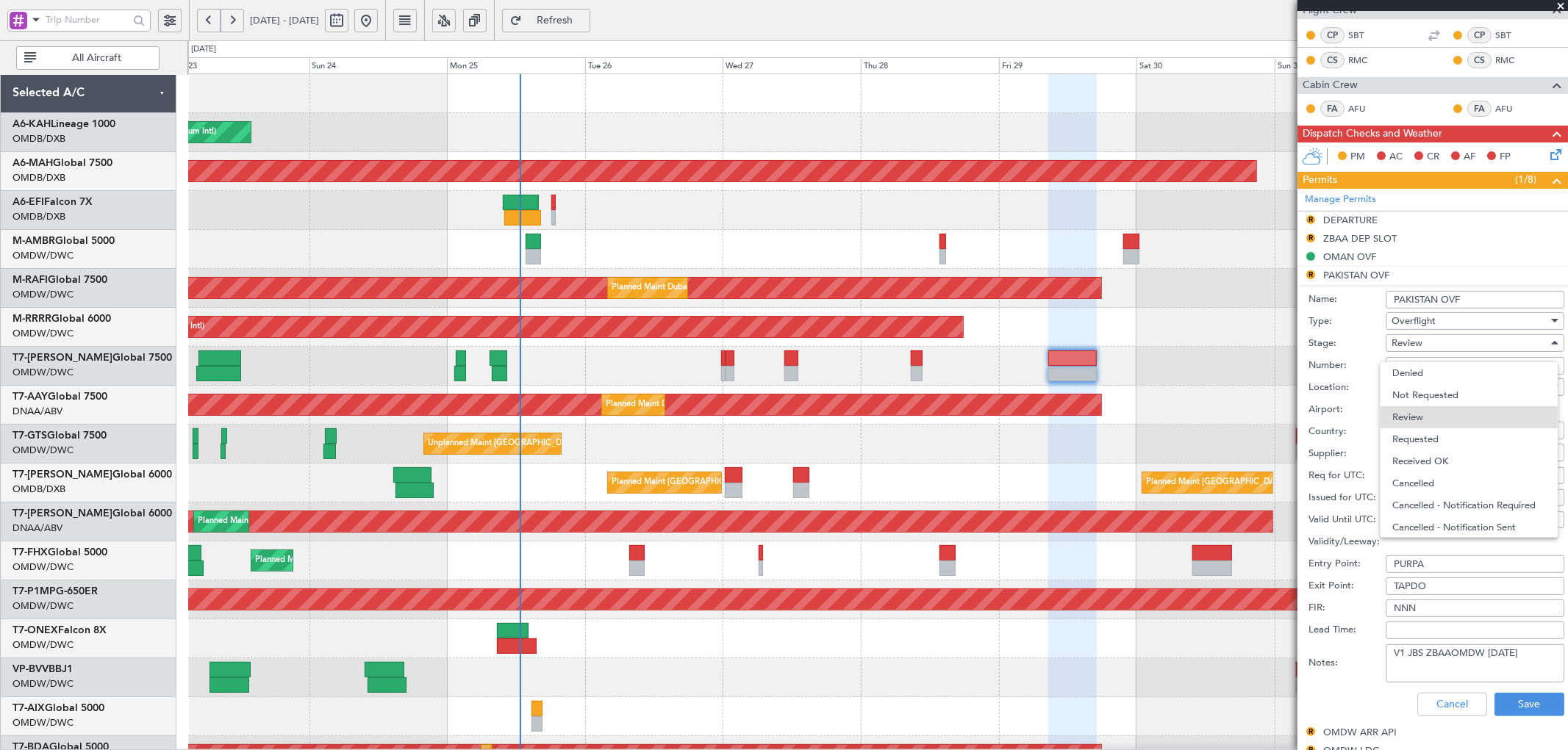
click at [1443, 460] on span "Received OK" at bounding box center [1468, 462] width 153 height 22
click at [1520, 705] on button "Save" at bounding box center [1529, 705] width 70 height 24
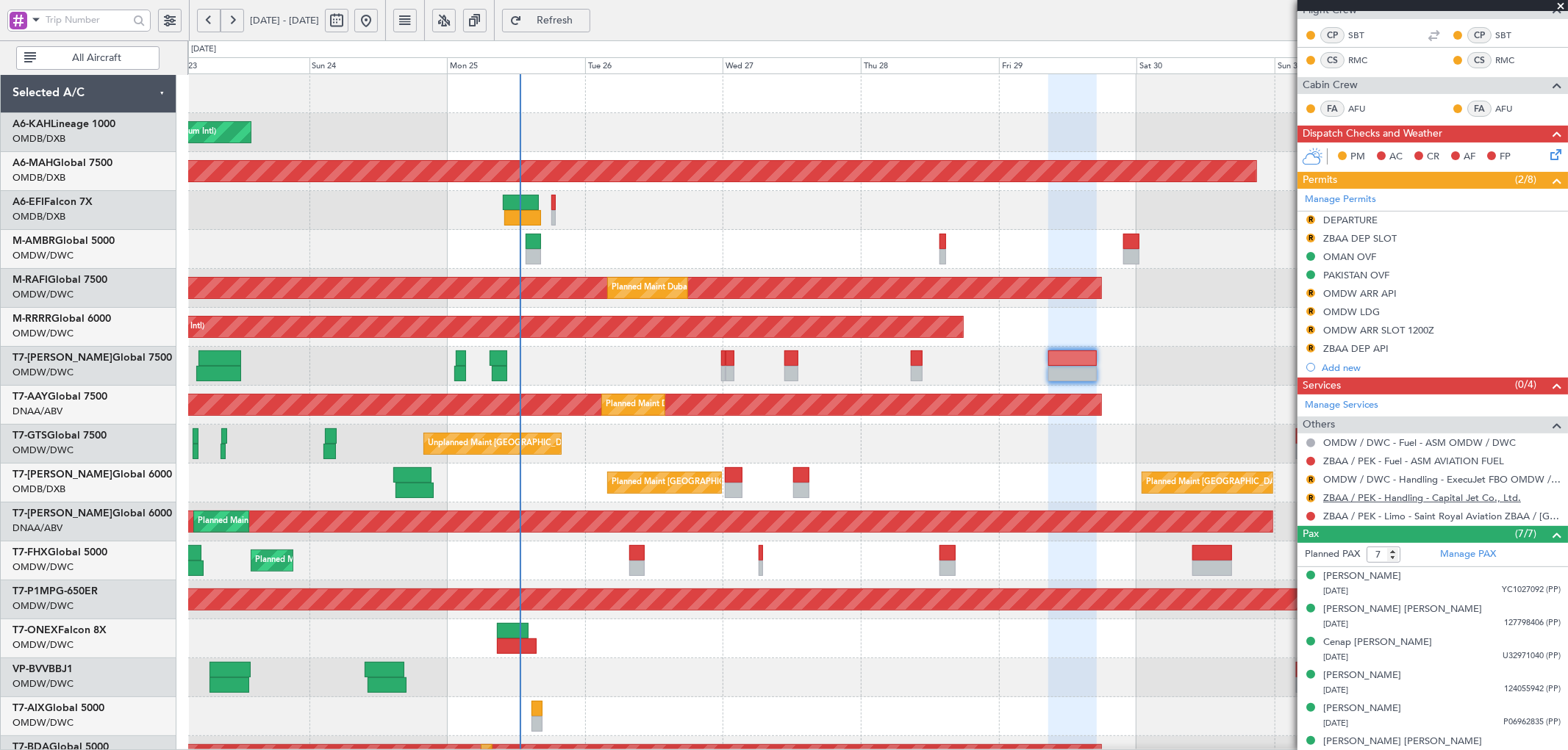
click at [1359, 497] on link "ZBAA / PEK - Handling - Capital Jet Co., Ltd." at bounding box center [1422, 498] width 197 height 13
